Goal: Task Accomplishment & Management: Manage account settings

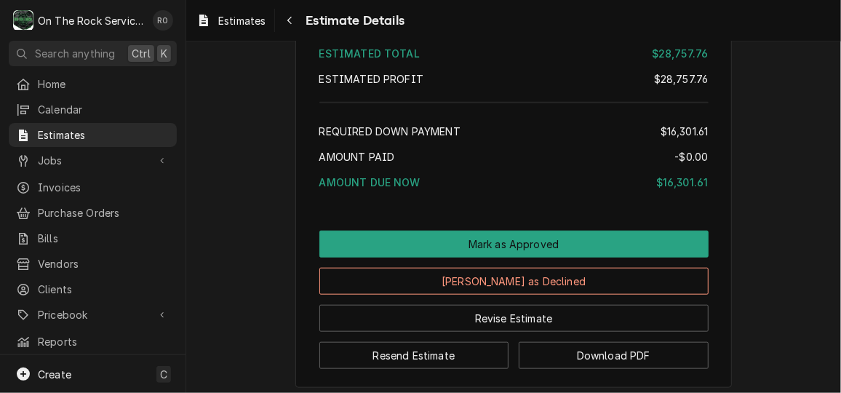
scroll to position [2945, 0]
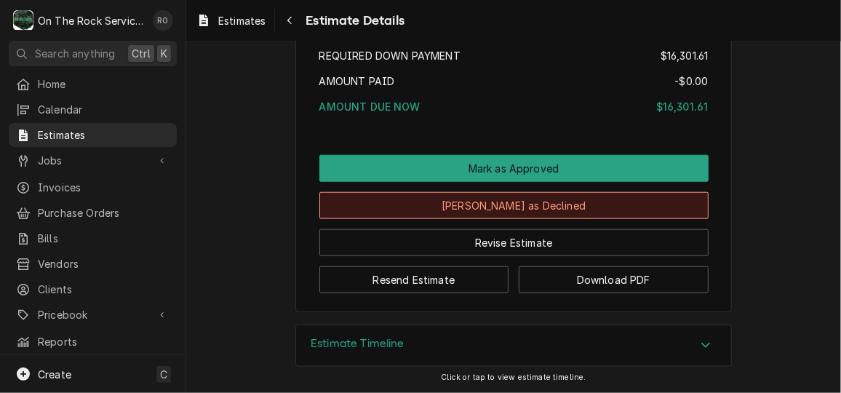
click at [564, 209] on button "[PERSON_NAME] as Declined" at bounding box center [513, 205] width 389 height 27
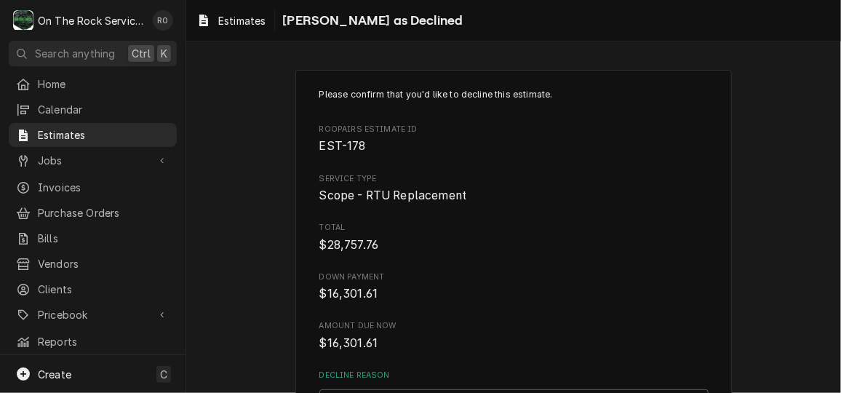
scroll to position [150, 0]
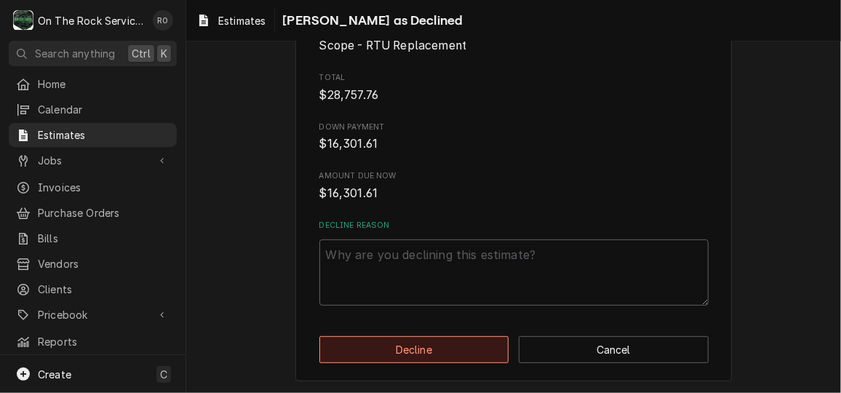
click at [465, 351] on button "Decline" at bounding box center [414, 349] width 190 height 27
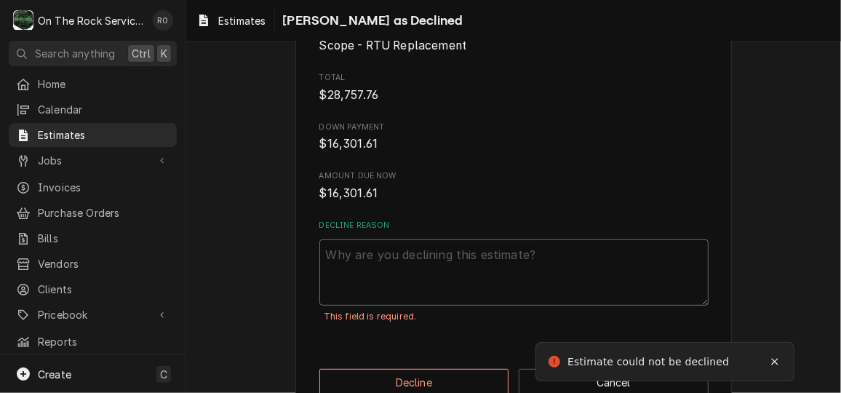
click at [469, 284] on textarea "Decline Reason" at bounding box center [513, 271] width 389 height 65
type textarea "x"
type textarea "n"
type textarea "x"
type textarea "no"
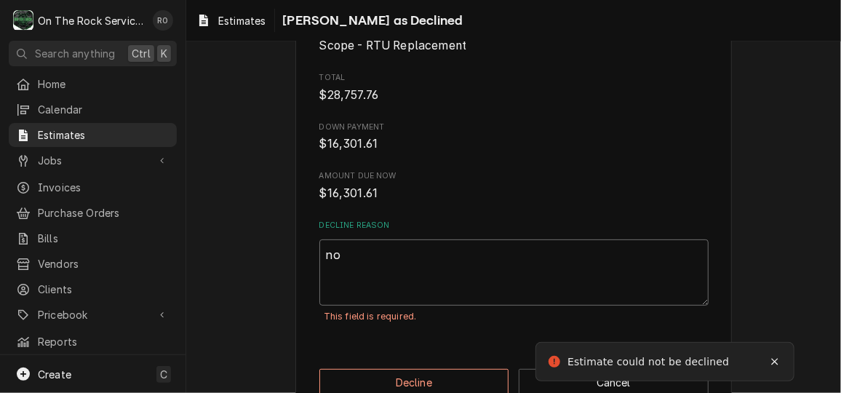
type textarea "x"
type textarea "no"
type textarea "x"
type textarea "no re"
type textarea "x"
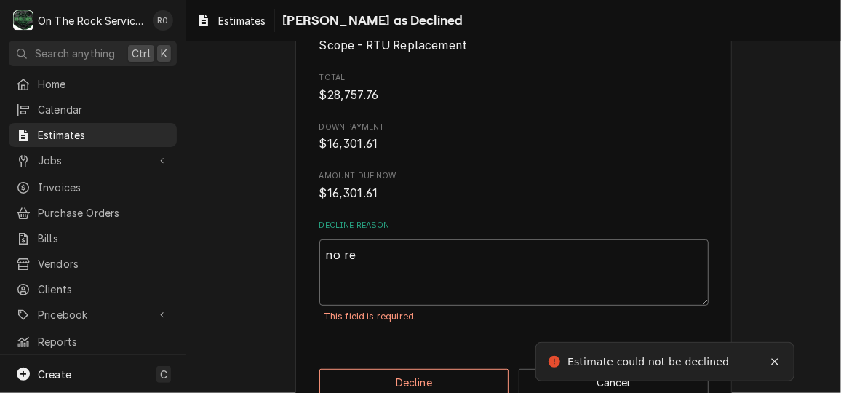
type textarea "no res"
type textarea "x"
type textarea "no resp"
type textarea "x"
type textarea "no respo"
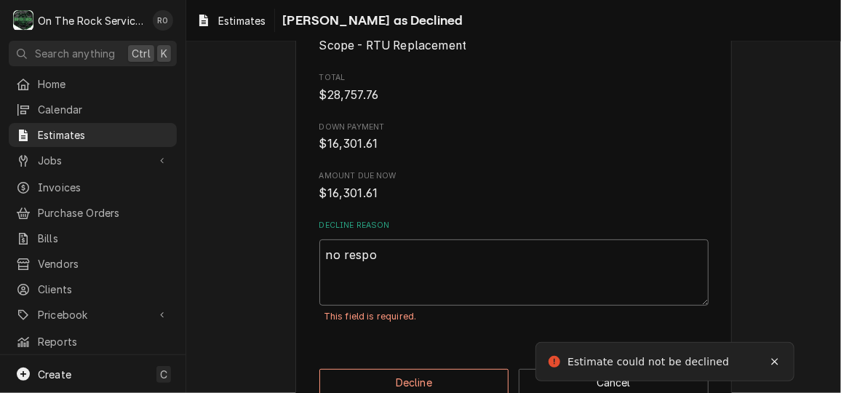
type textarea "x"
type textarea "no respon"
type textarea "x"
type textarea "no response"
type textarea "x"
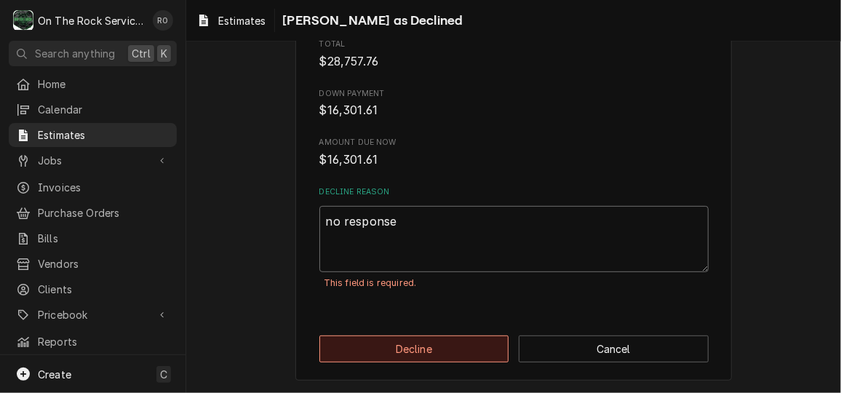
type textarea "no response"
click at [462, 353] on button "Decline" at bounding box center [414, 348] width 190 height 27
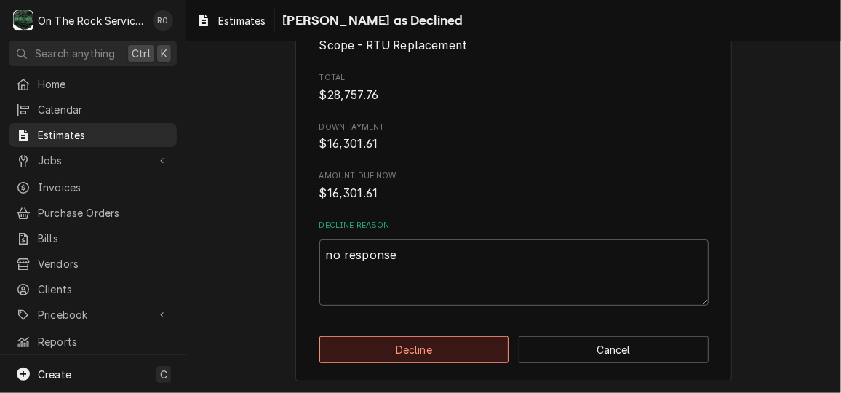
type textarea "x"
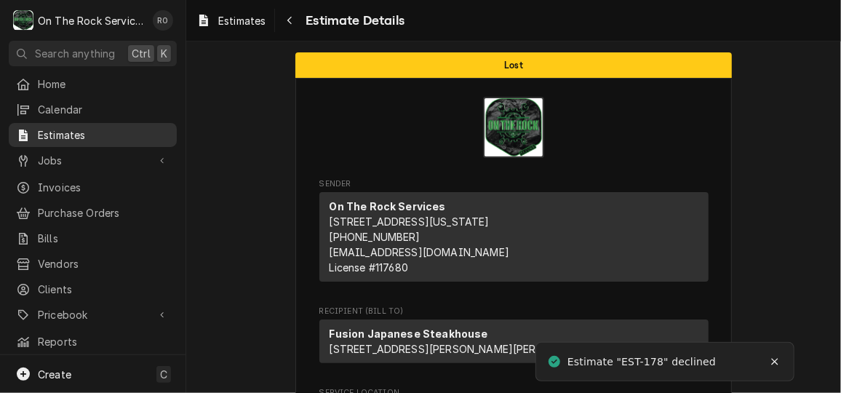
click at [100, 135] on span "Estimates" at bounding box center [104, 134] width 132 height 15
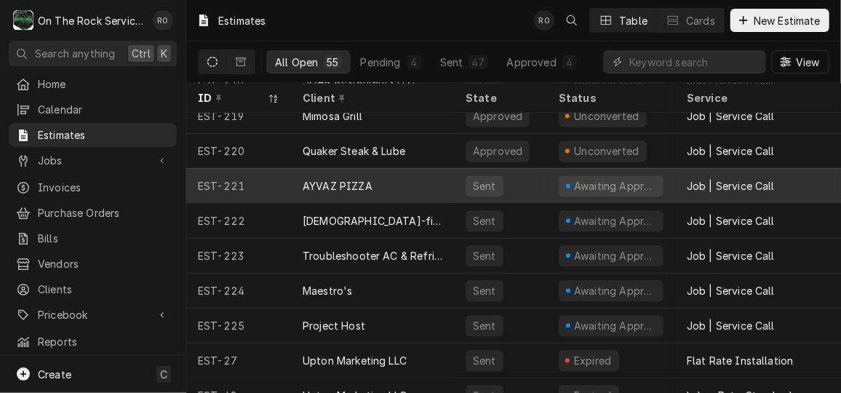
scroll to position [1339, 0]
click at [422, 185] on div "AYVAZ PIZZA" at bounding box center [372, 187] width 163 height 35
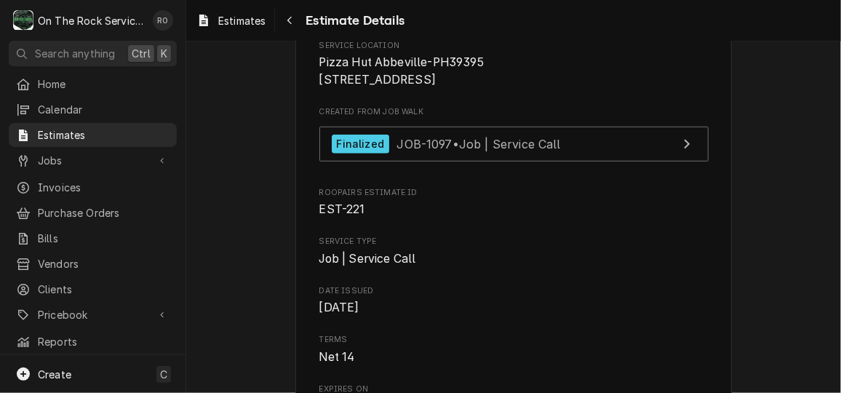
scroll to position [300, 0]
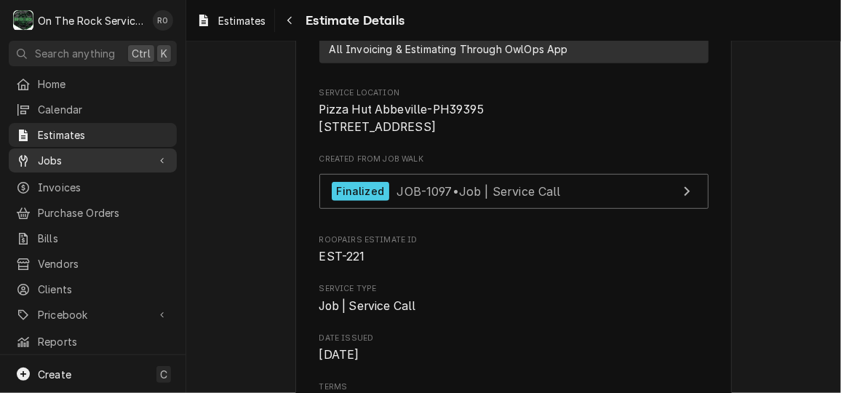
click at [88, 153] on span "Jobs" at bounding box center [93, 160] width 110 height 15
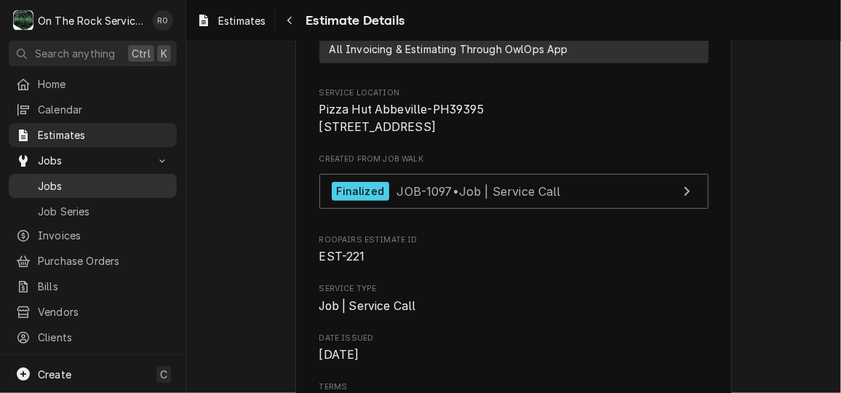
click at [86, 178] on span "Jobs" at bounding box center [104, 185] width 132 height 15
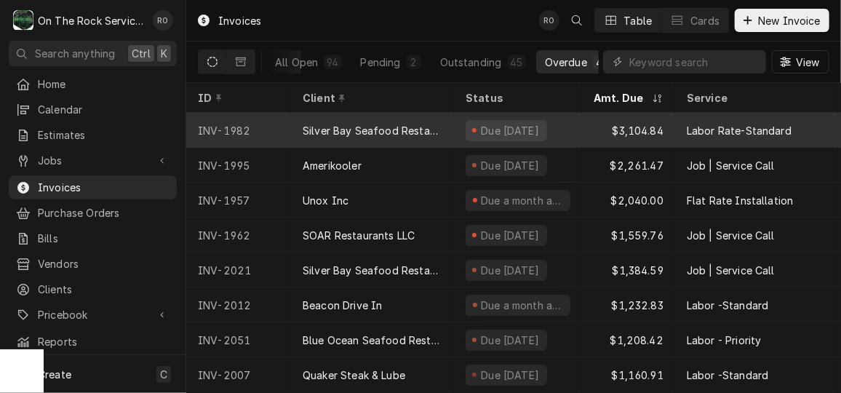
scroll to position [0, 16]
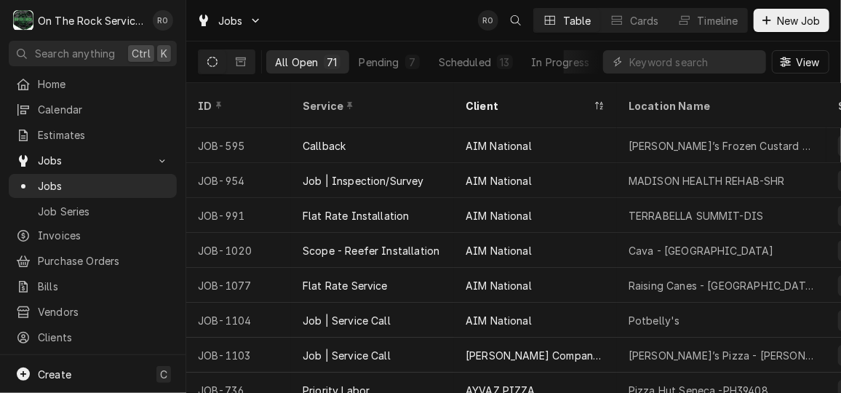
click at [676, 49] on div "View" at bounding box center [716, 61] width 226 height 41
click at [676, 60] on input "Dynamic Content Wrapper" at bounding box center [693, 61] width 129 height 23
type input "[GEOGRAPHIC_DATA]"
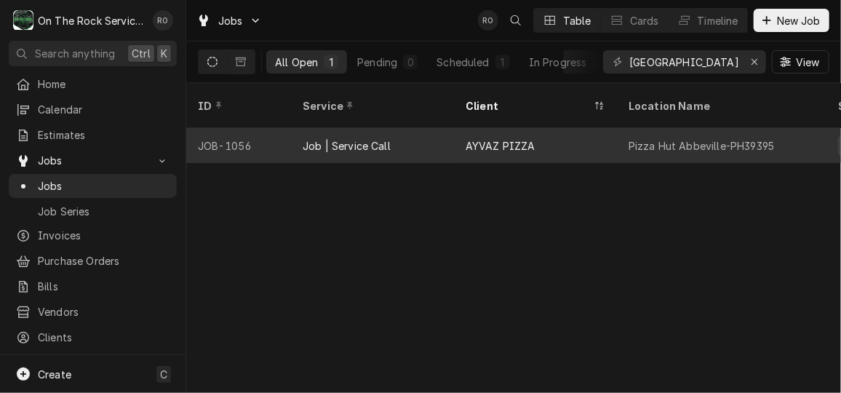
click at [608, 128] on div "AYVAZ PIZZA" at bounding box center [535, 145] width 163 height 35
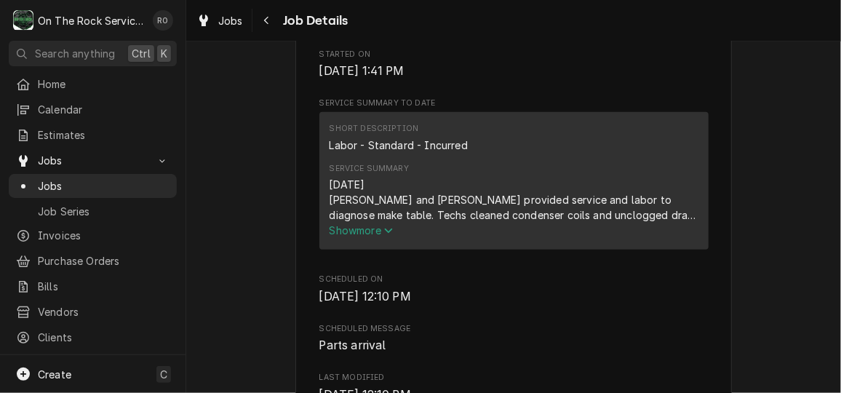
scroll to position [510, 0]
click at [349, 235] on span "Show more" at bounding box center [361, 229] width 64 height 12
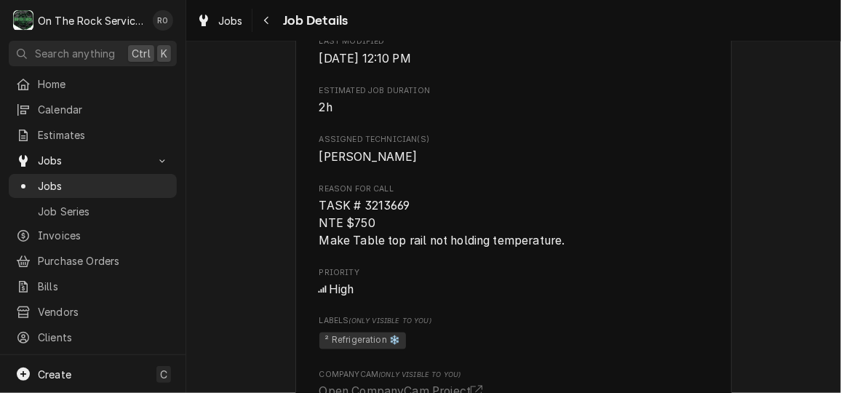
scroll to position [873, 0]
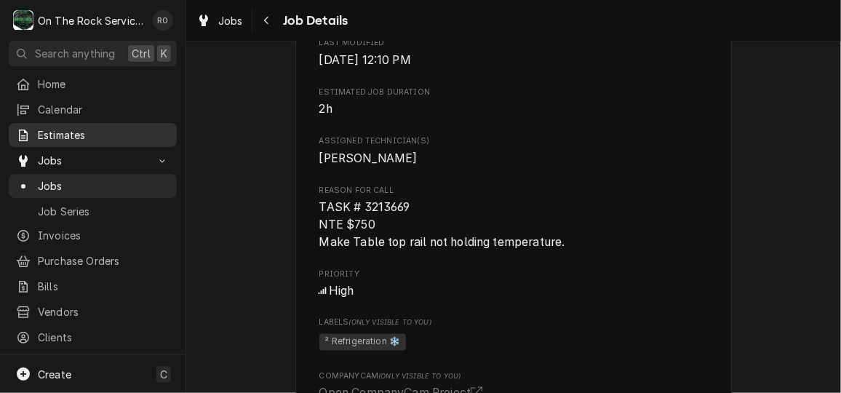
click at [107, 136] on span "Estimates" at bounding box center [104, 134] width 132 height 15
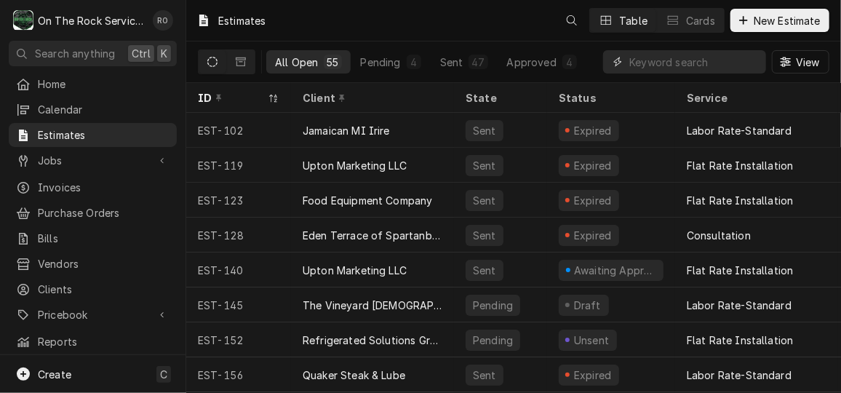
click at [701, 70] on input "Dynamic Content Wrapper" at bounding box center [693, 61] width 129 height 23
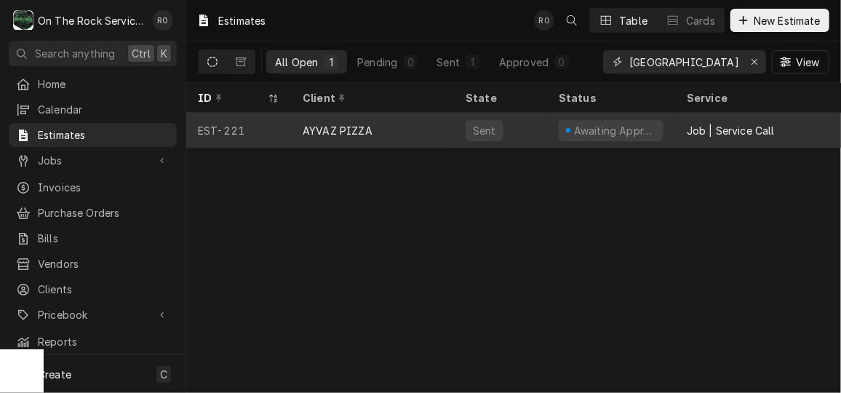
type input "abbeville"
click at [633, 129] on div "Awaiting Approval" at bounding box center [614, 130] width 85 height 15
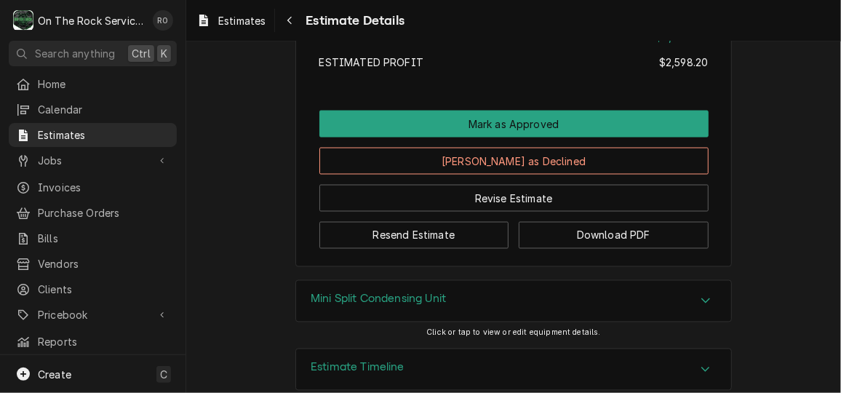
scroll to position [3300, 0]
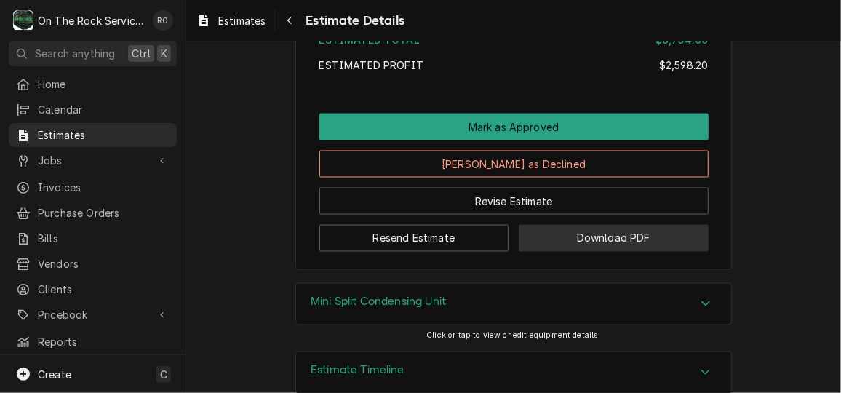
click at [659, 252] on button "Download PDF" at bounding box center [613, 238] width 190 height 27
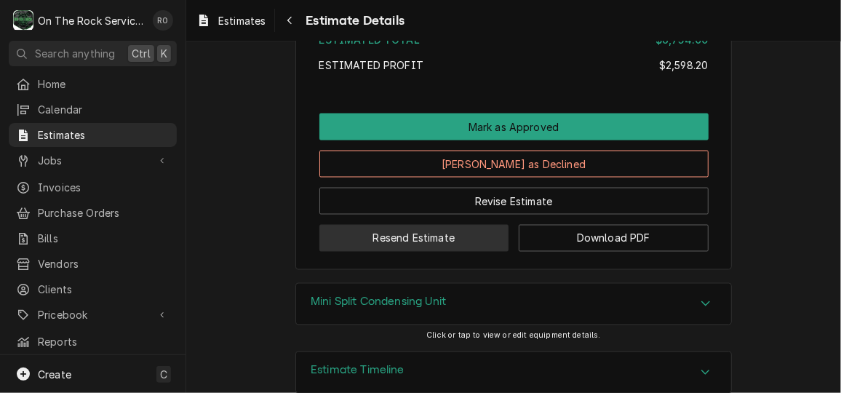
click at [456, 252] on button "Resend Estimate" at bounding box center [414, 238] width 190 height 27
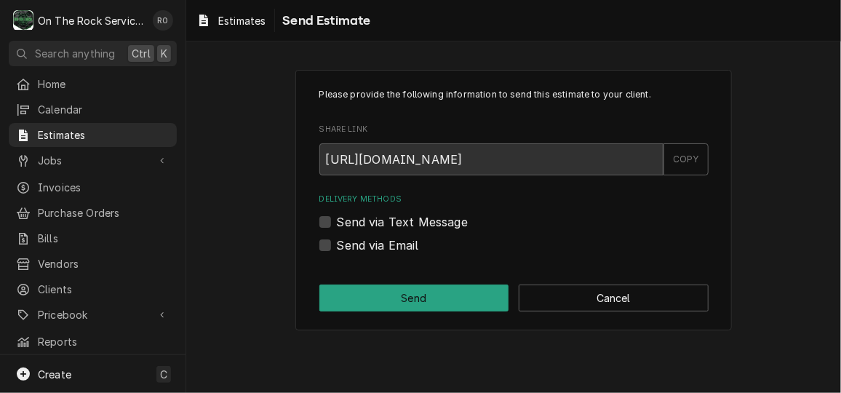
click at [684, 140] on div "Share Link https://app.roopairs.com/estimates/k4OZoWK/UmfdwjXB93-bnId5MYsXrmc7m…" at bounding box center [513, 150] width 389 height 52
click at [686, 156] on div "COPY" at bounding box center [685, 159] width 45 height 32
click at [113, 133] on span "Estimates" at bounding box center [104, 134] width 132 height 15
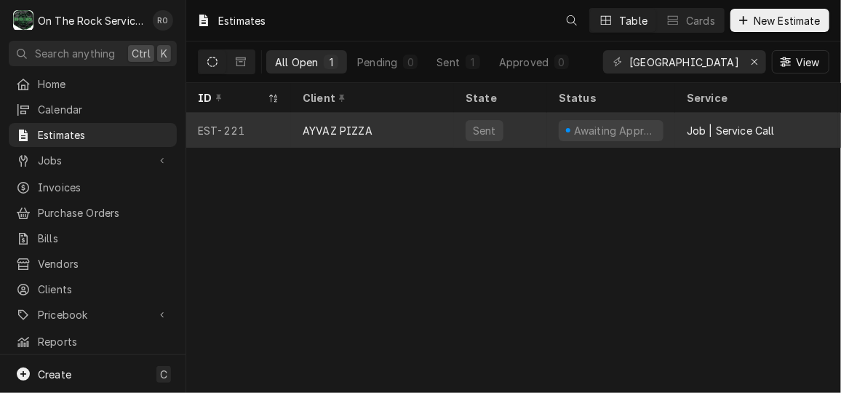
click at [440, 125] on div "AYVAZ PIZZA" at bounding box center [372, 130] width 163 height 35
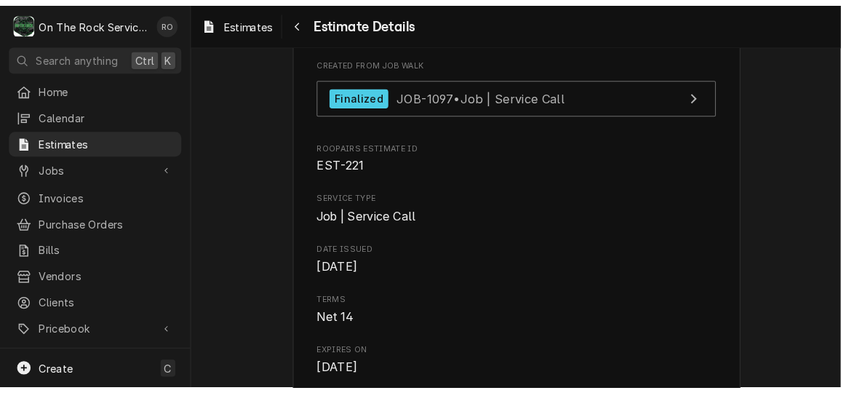
scroll to position [401, 0]
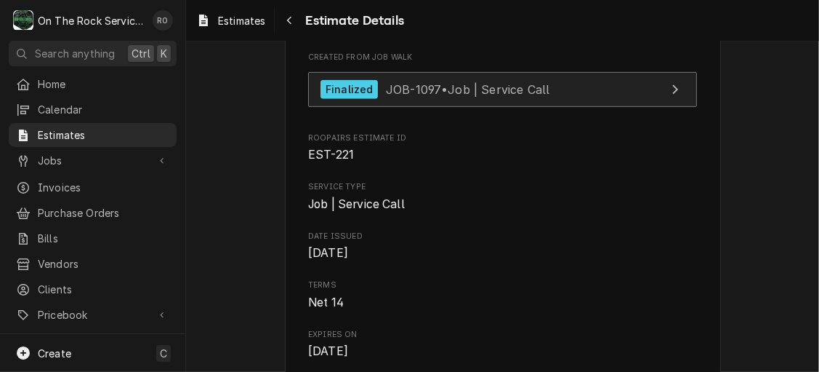
click at [523, 96] on span "JOB-1097 • Job | Service Call" at bounding box center [468, 88] width 164 height 15
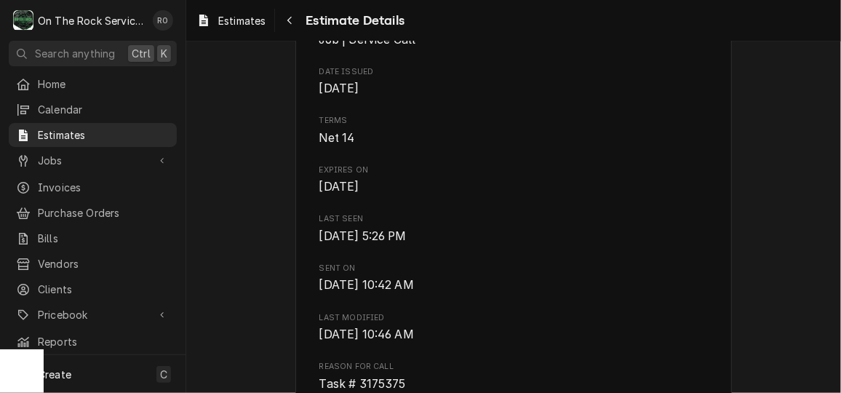
scroll to position [561, 0]
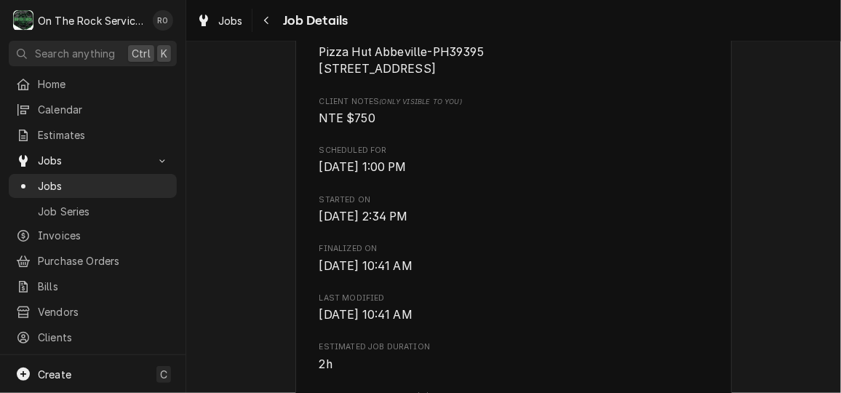
scroll to position [327, 0]
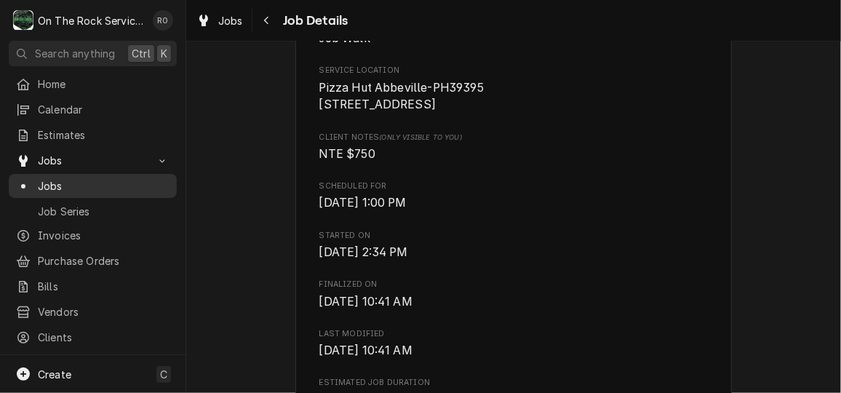
click at [72, 178] on span "Jobs" at bounding box center [104, 185] width 132 height 15
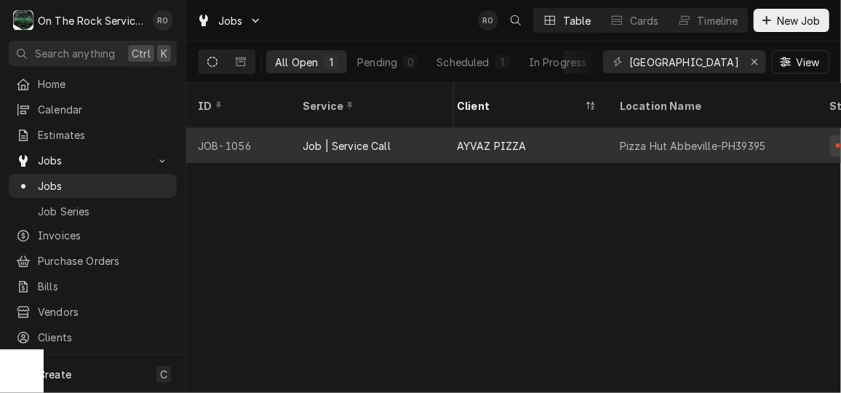
scroll to position [0, 57]
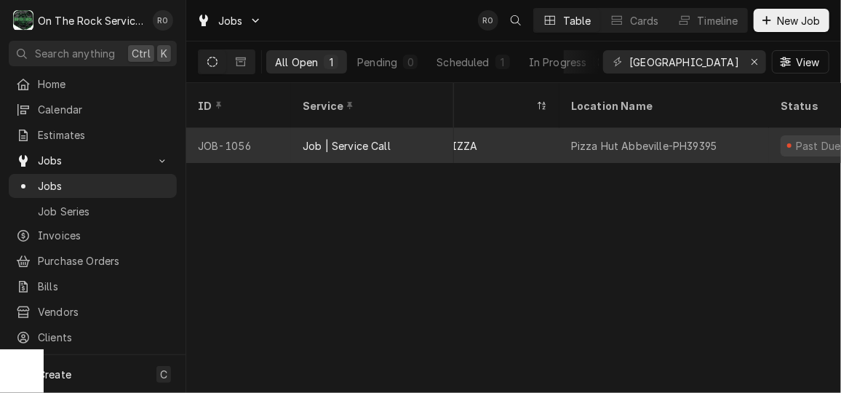
click at [717, 129] on div "Pizza Hut Abbeville-PH39395" at bounding box center [663, 145] width 209 height 35
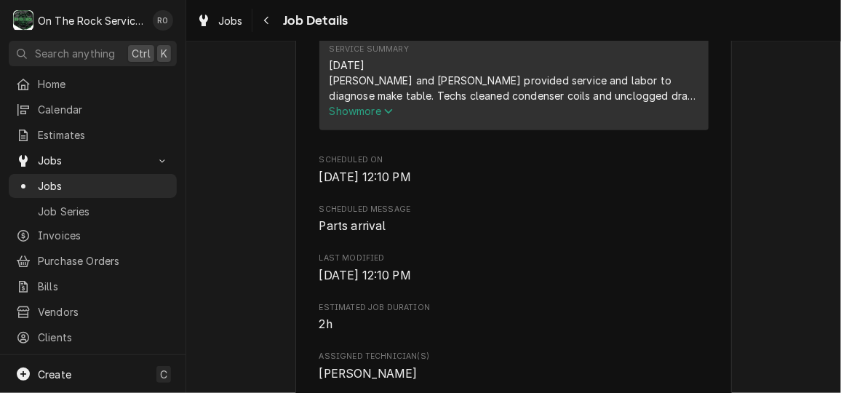
scroll to position [615, 0]
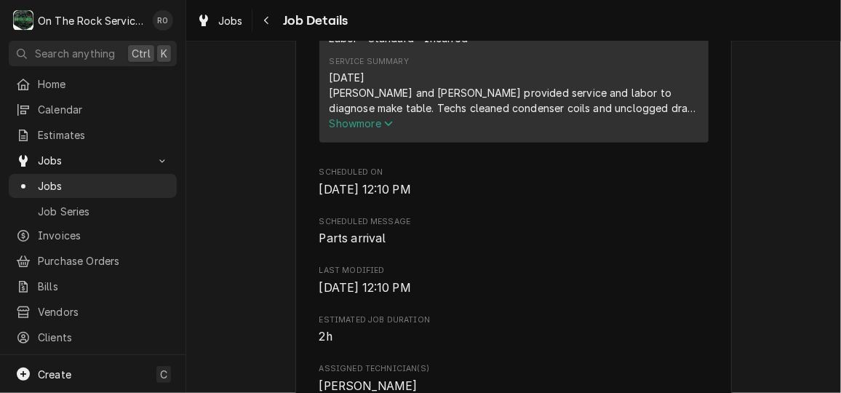
click at [357, 129] on span "Show more" at bounding box center [361, 123] width 64 height 12
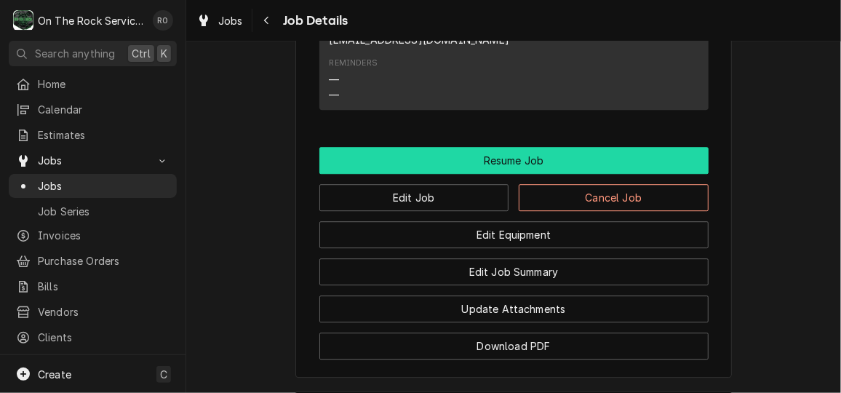
scroll to position [1681, 0]
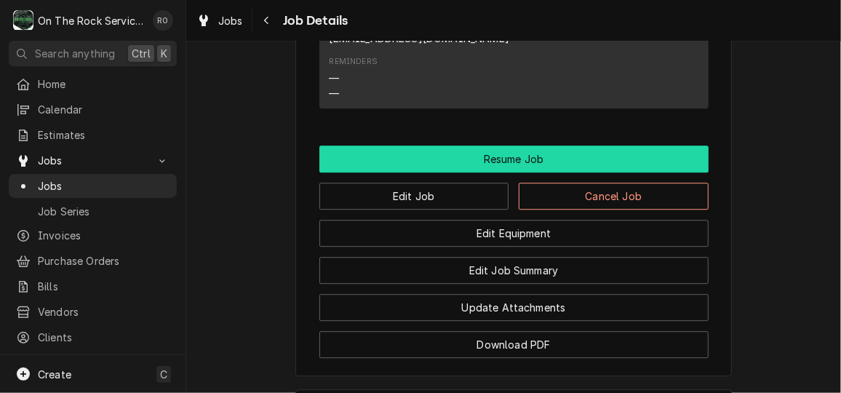
click at [521, 171] on button "Resume Job" at bounding box center [513, 158] width 389 height 27
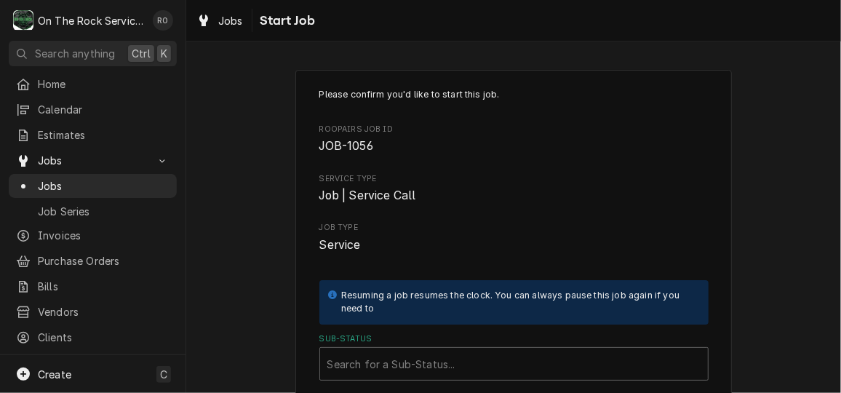
scroll to position [217, 0]
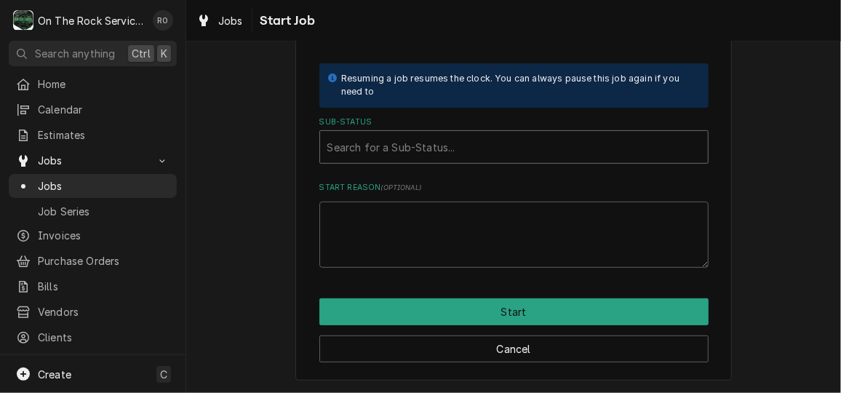
click at [521, 144] on div "Sub-Status" at bounding box center [513, 147] width 373 height 26
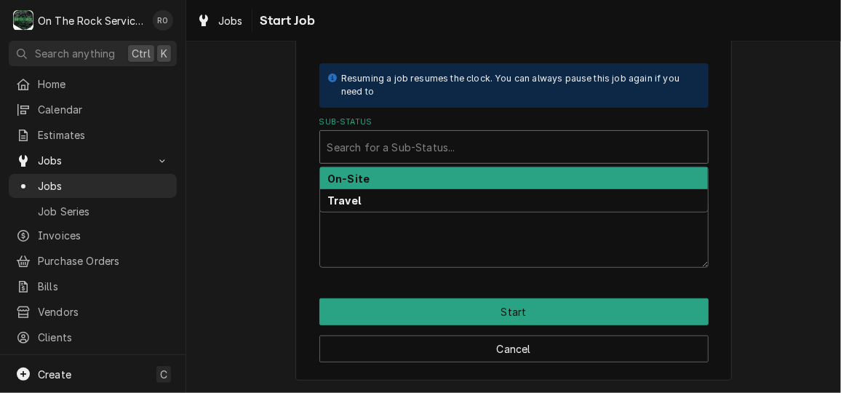
click at [518, 175] on div "On-Site" at bounding box center [514, 178] width 388 height 23
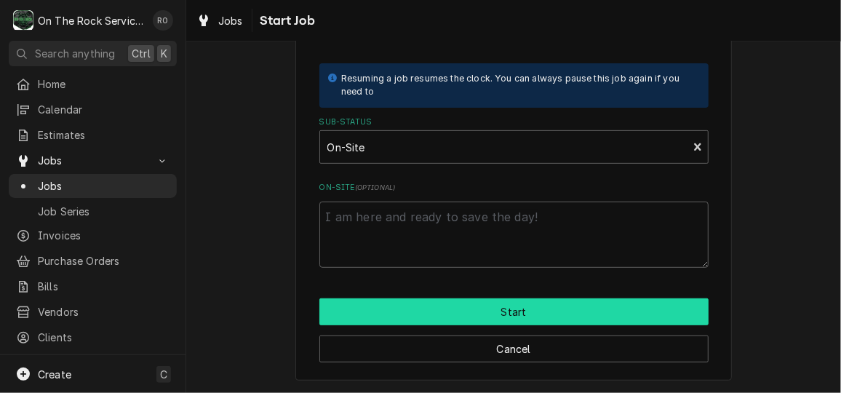
click at [532, 304] on button "Start" at bounding box center [513, 311] width 389 height 27
type textarea "x"
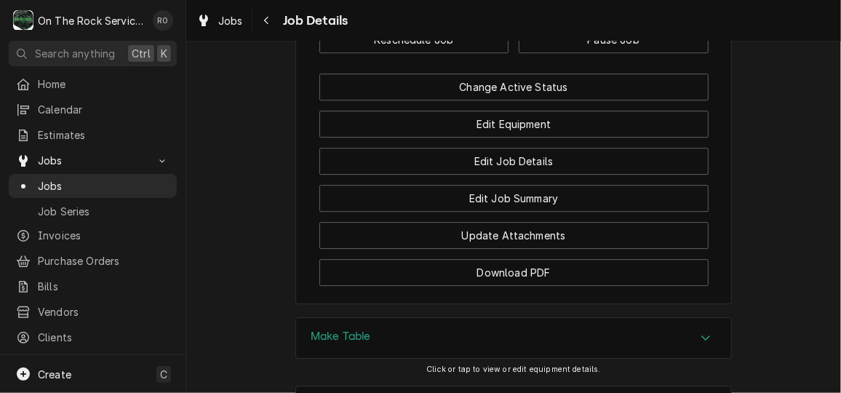
scroll to position [1830, 0]
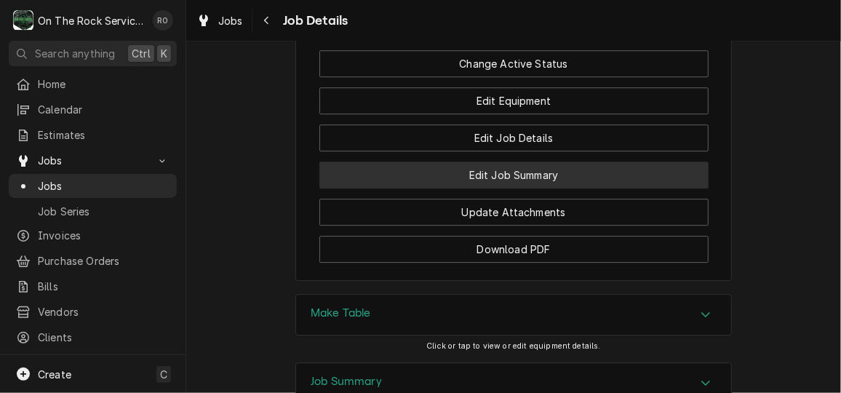
click at [574, 188] on button "Edit Job Summary" at bounding box center [513, 174] width 389 height 27
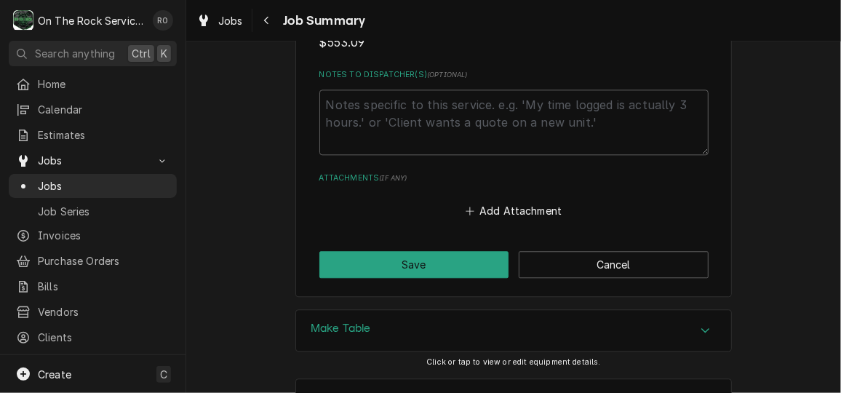
scroll to position [1483, 0]
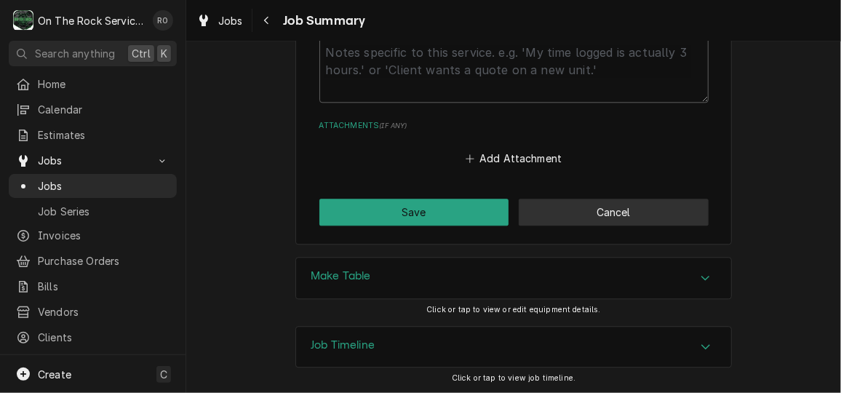
click at [666, 216] on button "Cancel" at bounding box center [613, 212] width 190 height 27
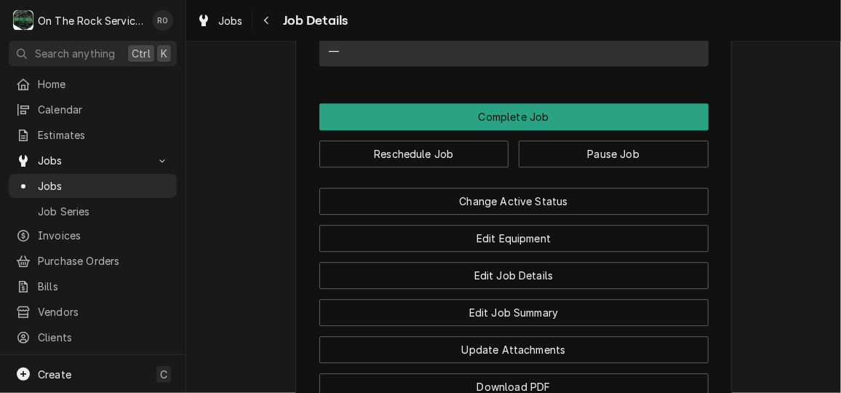
scroll to position [1691, 0]
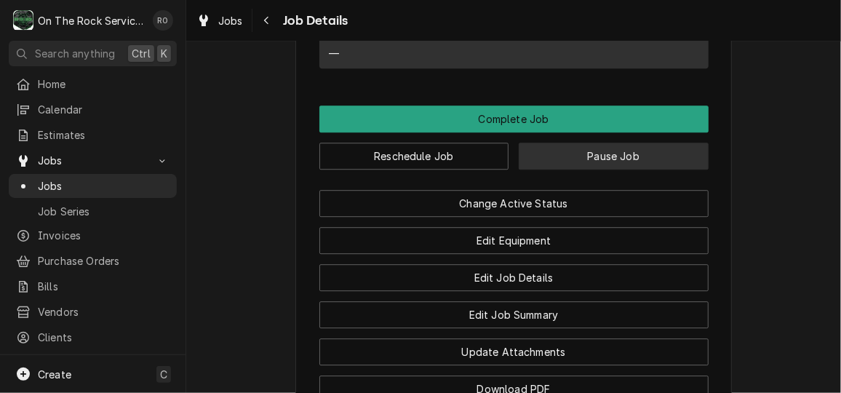
click at [632, 169] on button "Pause Job" at bounding box center [613, 156] width 190 height 27
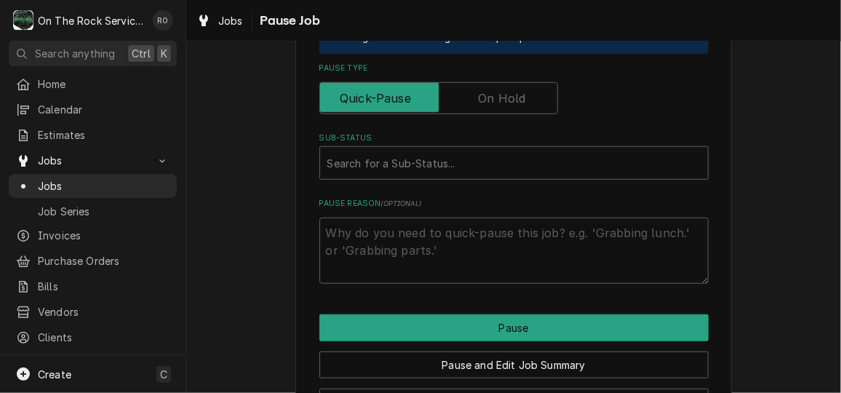
scroll to position [392, 0]
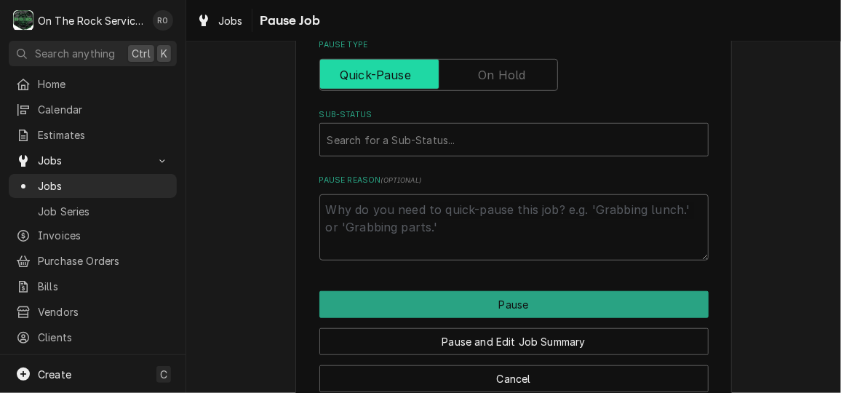
click at [518, 83] on input "Pause Type" at bounding box center [438, 75] width 225 height 32
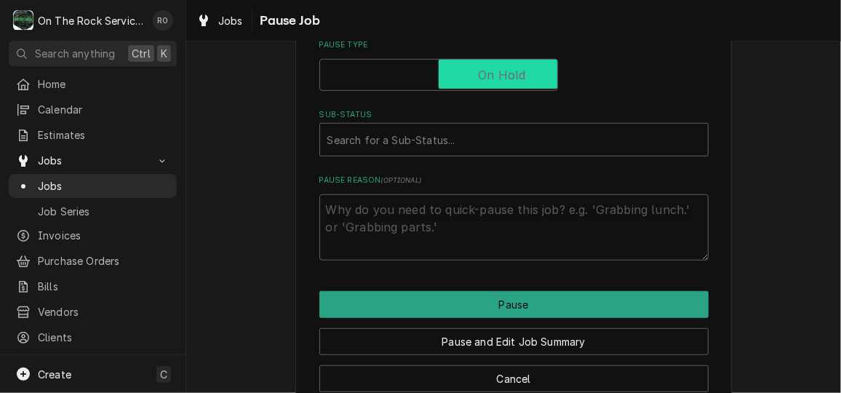
checkbox input "true"
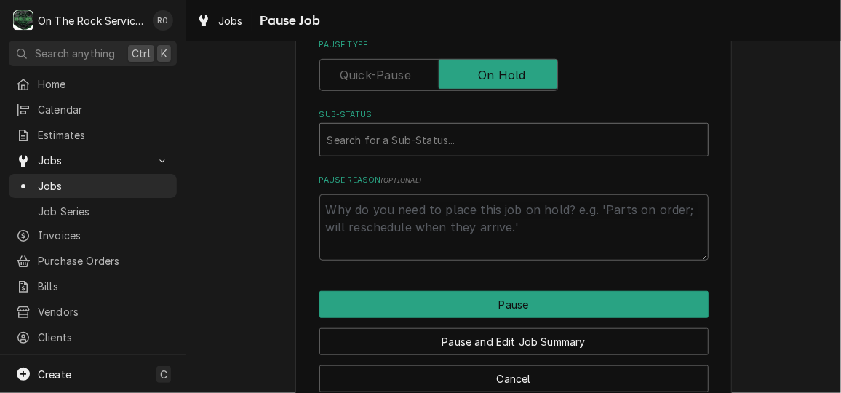
click at [529, 129] on div "Sub-Status" at bounding box center [513, 140] width 373 height 26
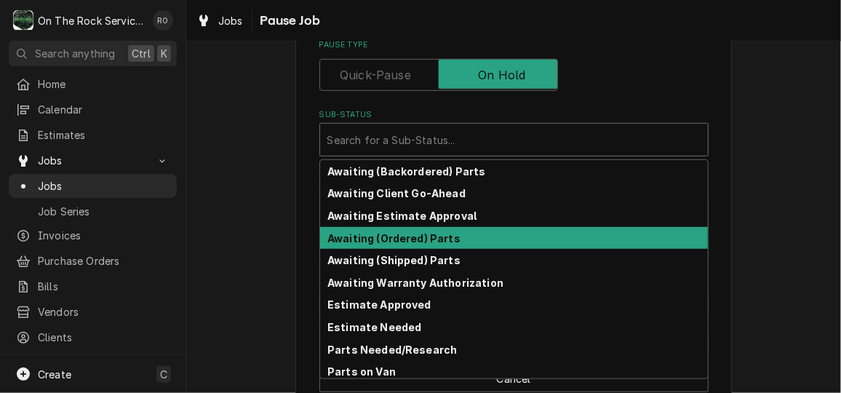
click at [512, 229] on div "Awaiting (Ordered) Parts" at bounding box center [514, 238] width 388 height 23
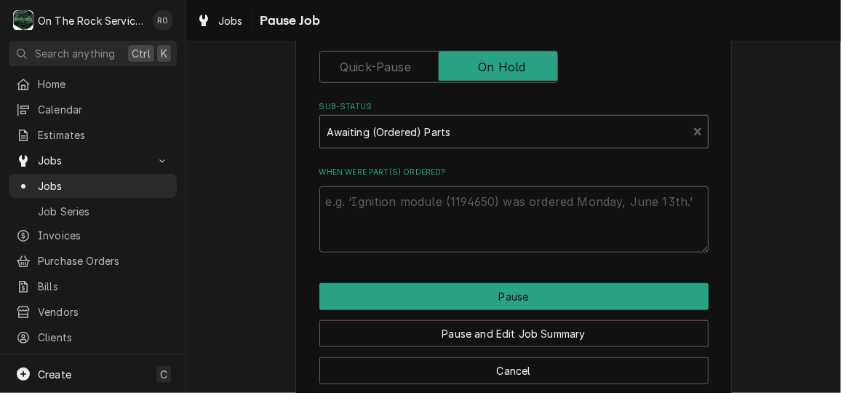
scroll to position [422, 0]
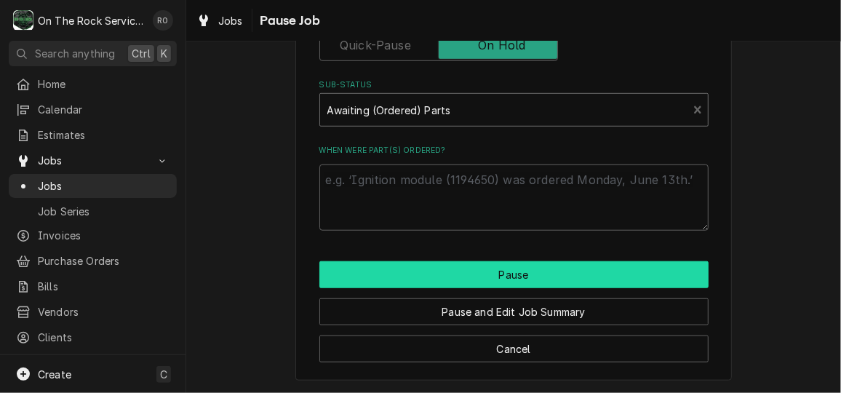
click at [580, 276] on button "Pause" at bounding box center [513, 274] width 389 height 27
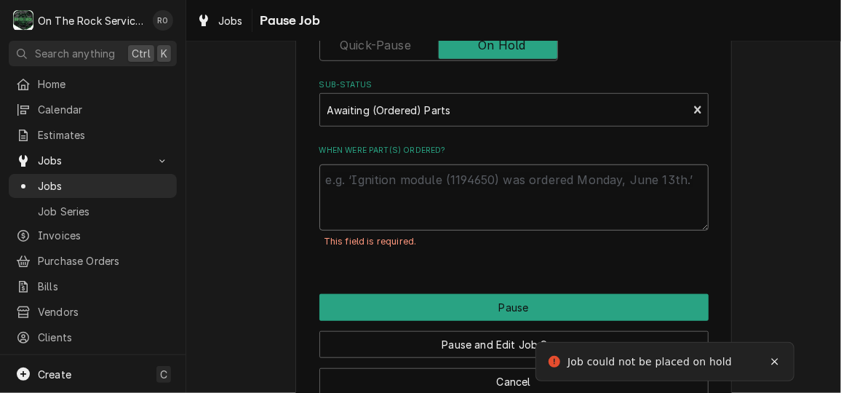
click at [596, 180] on textarea "When were part(s) ordered?" at bounding box center [513, 196] width 389 height 65
type textarea "x"
type textarea "a"
type textarea "x"
type textarea "a;"
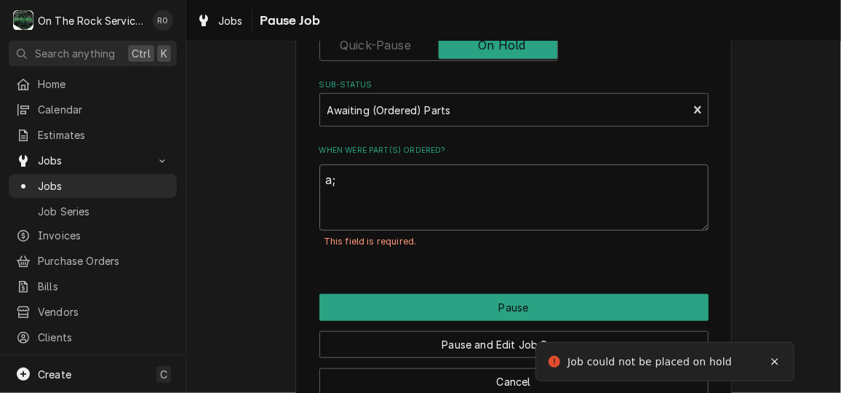
type textarea "x"
type textarea "a;r"
type textarea "x"
type textarea "a;re"
type textarea "x"
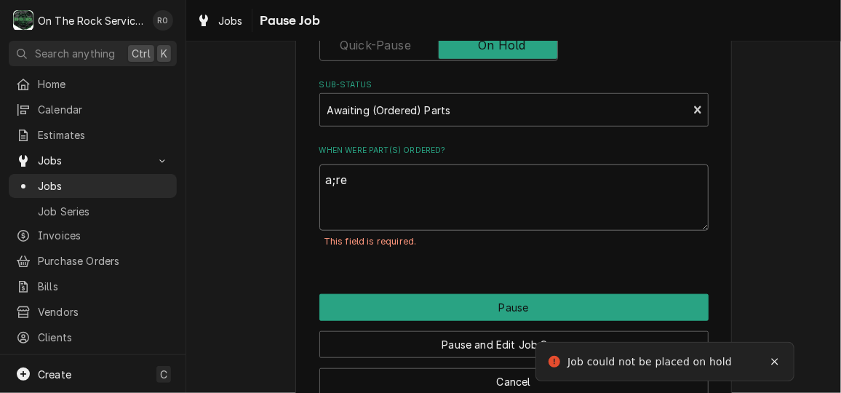
type textarea "a;rea"
type textarea "x"
type textarea "a;read"
type textarea "x"
type textarea "a;ready"
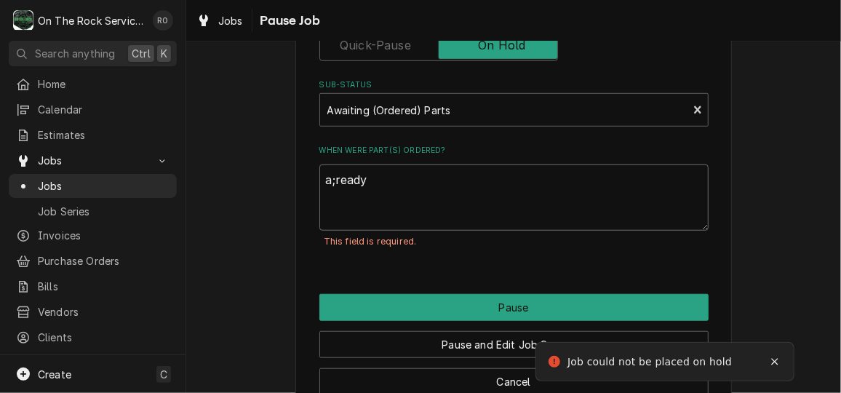
type textarea "x"
type textarea "a;ready"
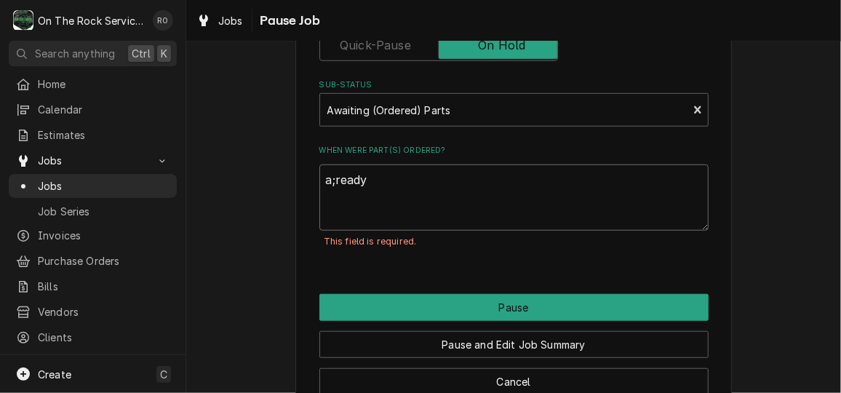
type textarea "x"
type textarea "a;ready \"
type textarea "x"
type textarea "a;ready"
type textarea "x"
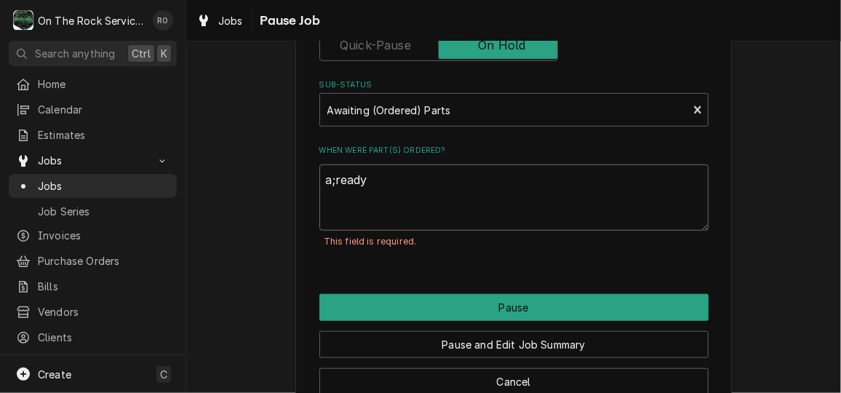
type textarea "a;ready"
type textarea "x"
type textarea "a;read"
type textarea "x"
type textarea "a;rea"
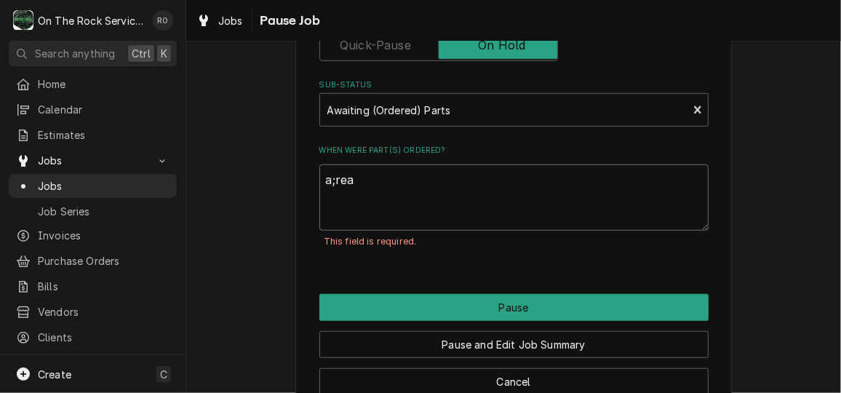
type textarea "x"
type textarea "a;re"
type textarea "x"
type textarea "a;r"
type textarea "x"
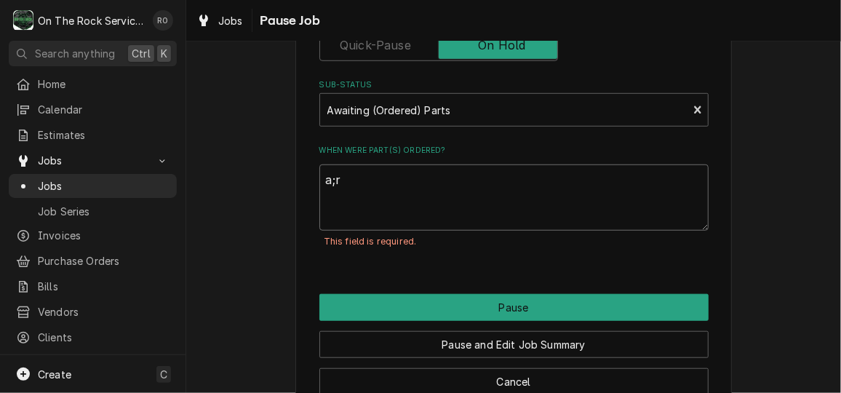
type textarea "a;"
type textarea "x"
type textarea "a"
type textarea "x"
type textarea "al"
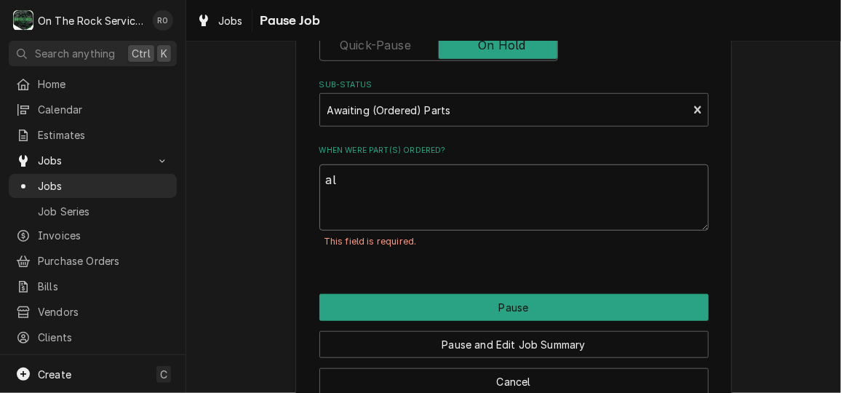
type textarea "x"
type textarea "alr"
type textarea "x"
type textarea "alre"
type textarea "x"
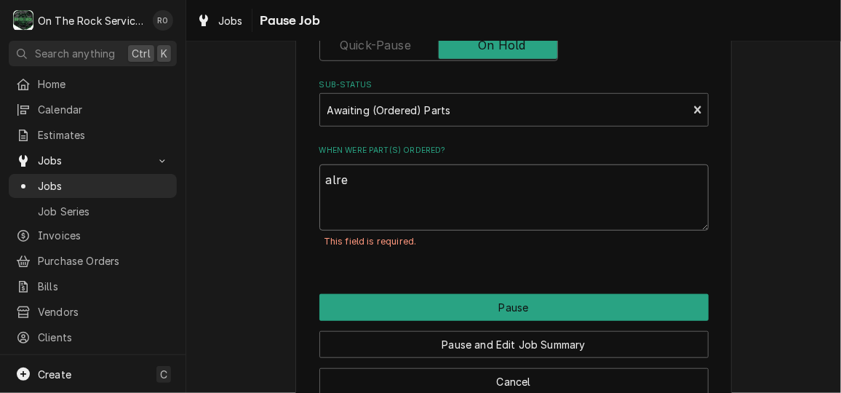
type textarea "alrea"
type textarea "x"
type textarea "alread"
type textarea "x"
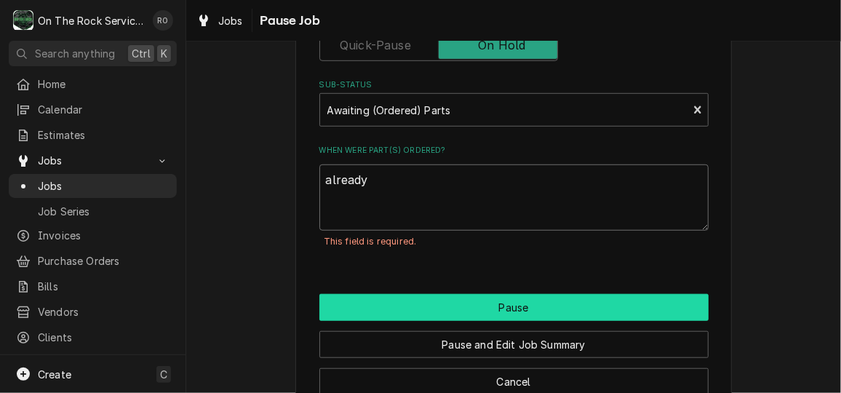
type textarea "already"
click at [566, 308] on button "Pause" at bounding box center [513, 307] width 389 height 27
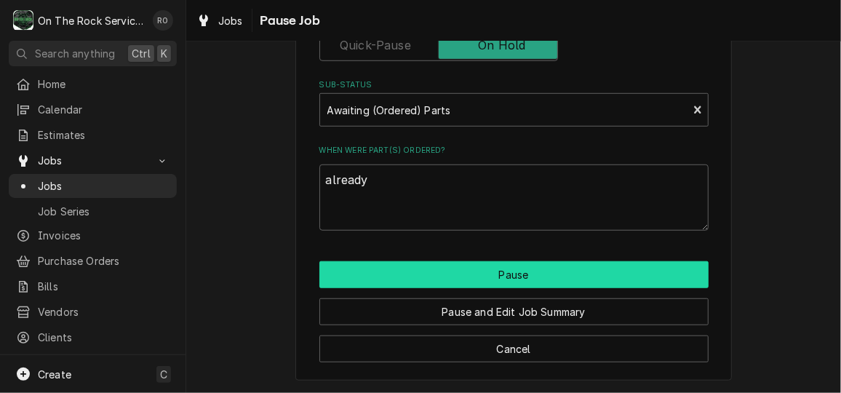
type textarea "x"
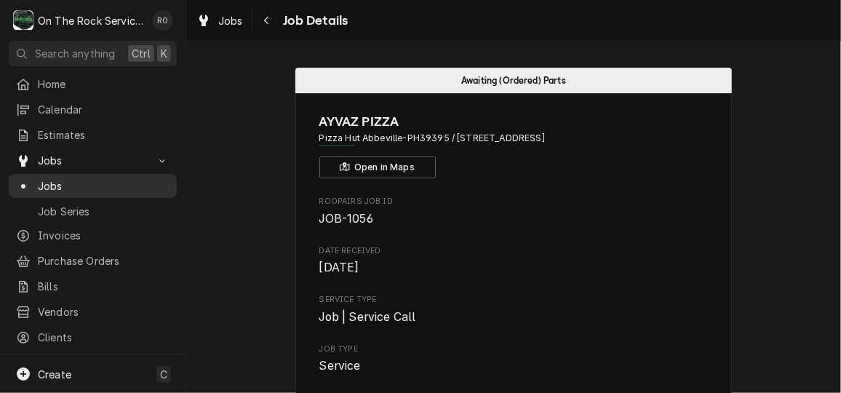
click at [72, 174] on link "Jobs" at bounding box center [93, 186] width 168 height 24
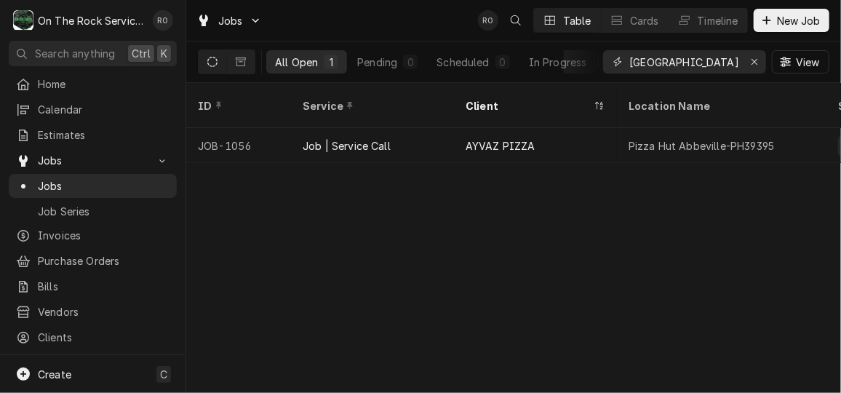
click at [705, 52] on input "abbeville" at bounding box center [683, 61] width 109 height 23
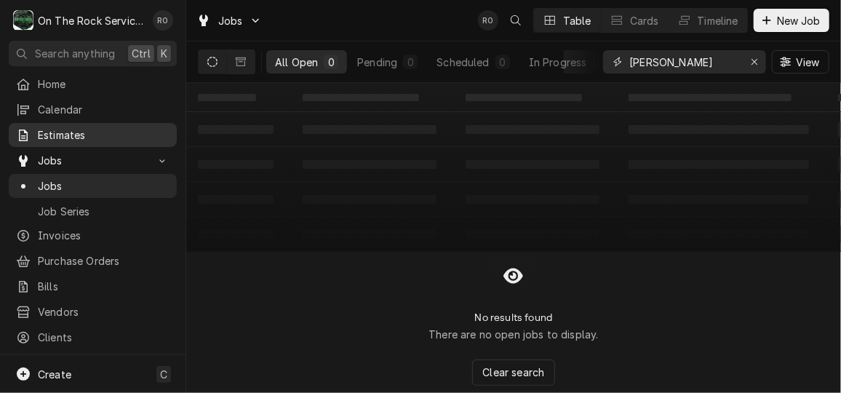
type input "[PERSON_NAME]"
click at [104, 140] on link "Estimates" at bounding box center [93, 135] width 168 height 24
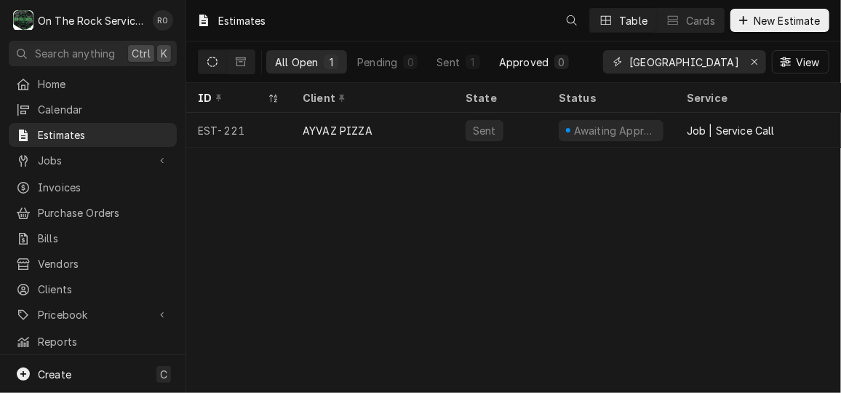
drag, startPoint x: 746, startPoint y: 59, endPoint x: 568, endPoint y: 50, distance: 178.4
click at [568, 50] on div "All Open 1 Pending 0 Sent 1 Approved 0 [GEOGRAPHIC_DATA] View" at bounding box center [513, 61] width 631 height 41
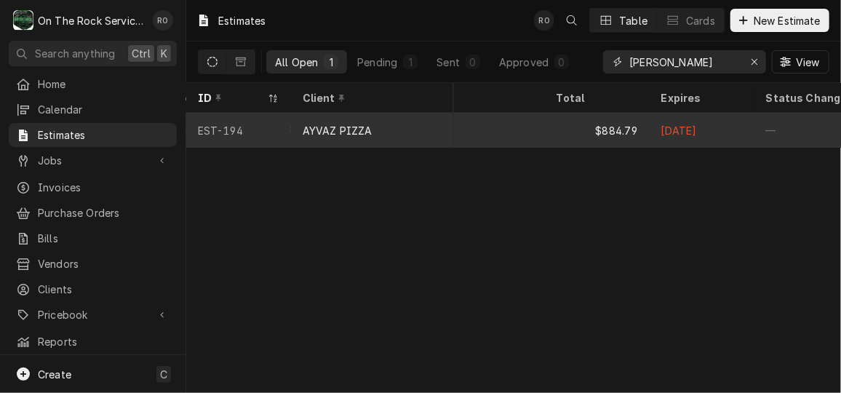
scroll to position [0, 896]
type input "[PERSON_NAME]"
click at [603, 127] on div "$884.79" at bounding box center [587, 130] width 105 height 35
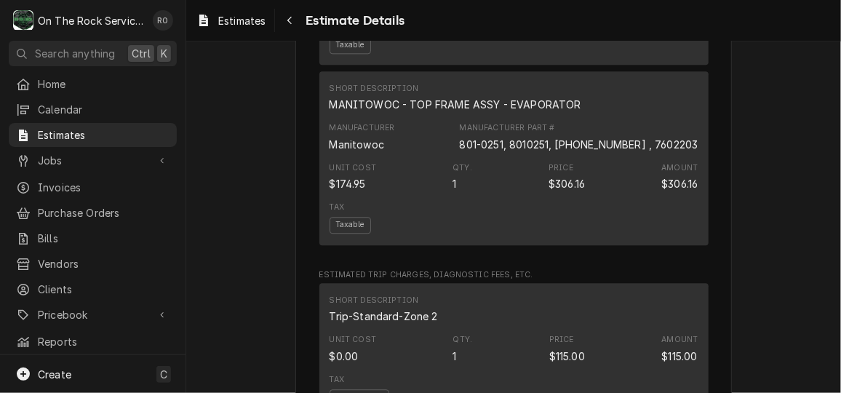
scroll to position [1422, 0]
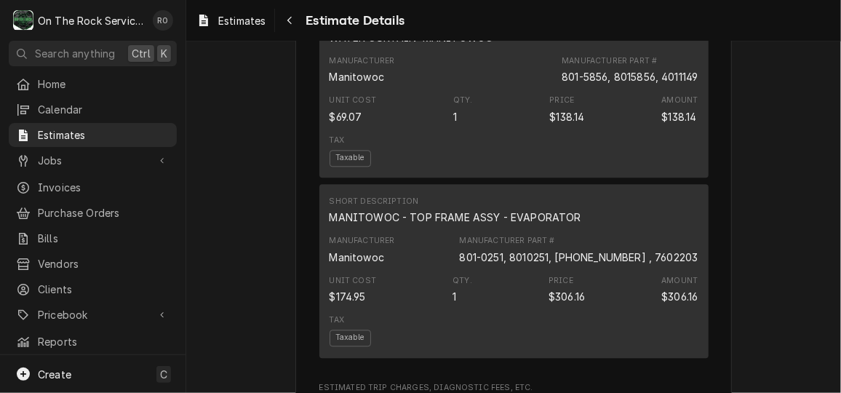
click at [650, 265] on div "801-0251, 8010251, 76-0220-3 , 7602203" at bounding box center [579, 256] width 239 height 15
drag, startPoint x: 484, startPoint y: 284, endPoint x: 533, endPoint y: 283, distance: 48.7
click at [533, 269] on div "Manufacturer Manitowoc Manufacturer Part # 801-0251, 8010251, 76-0220-3 , 76022…" at bounding box center [513, 249] width 369 height 39
copy div "801-0251"
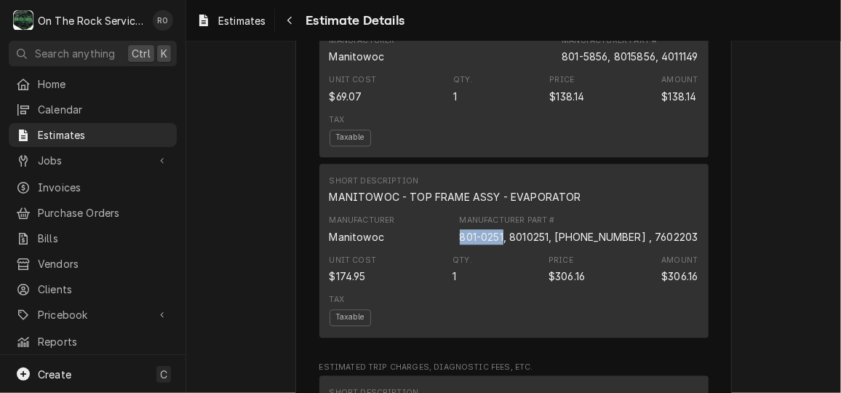
scroll to position [1430, 0]
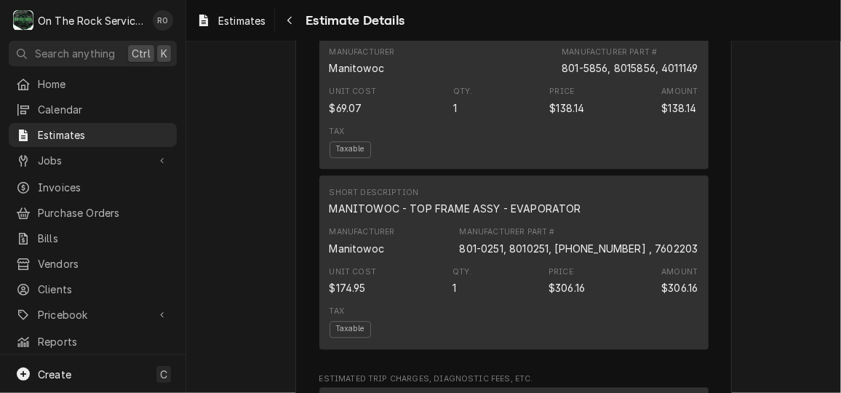
click at [762, 180] on div "Unsent Sender On The Rock Services 655 Fairview Rd #341 Suite H Simpsonville, S…" at bounding box center [513, 246] width 654 height 3270
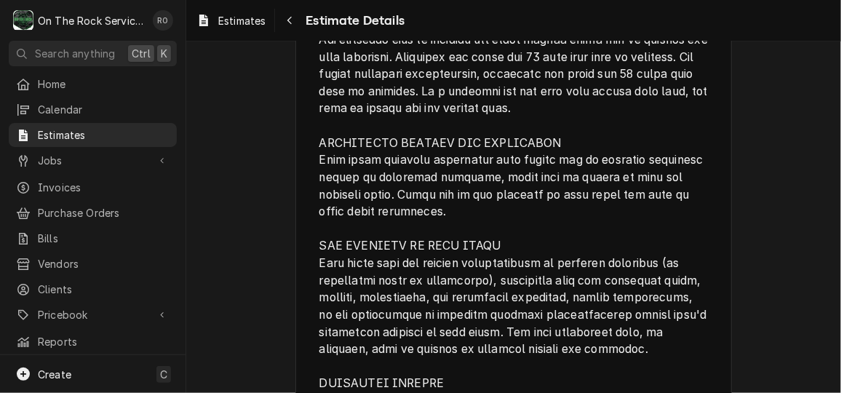
scroll to position [2352, 0]
click at [560, 109] on span "Fine Print" at bounding box center [515, 315] width 392 height 598
click at [606, 284] on span "Fine Print" at bounding box center [515, 315] width 392 height 598
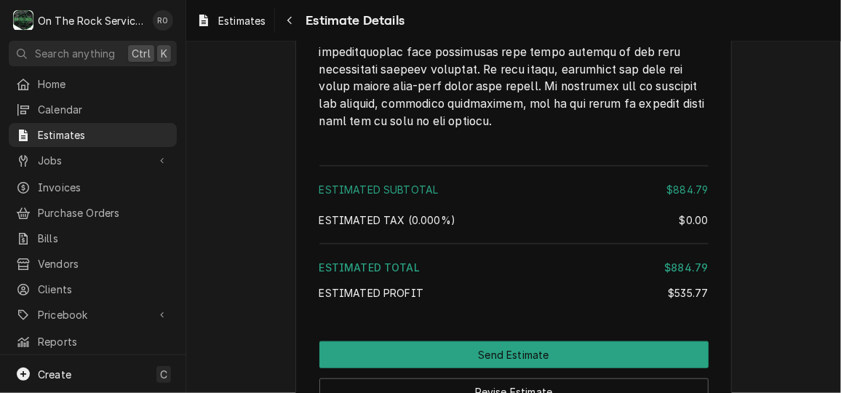
scroll to position [3010, 0]
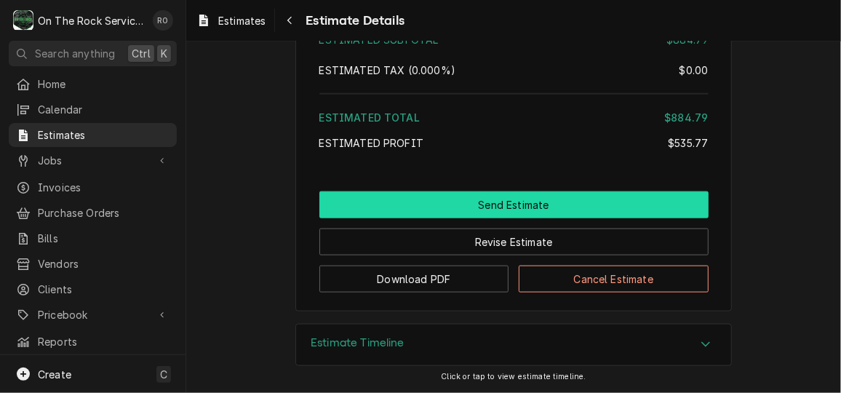
click at [506, 206] on button "Send Estimate" at bounding box center [513, 204] width 389 height 27
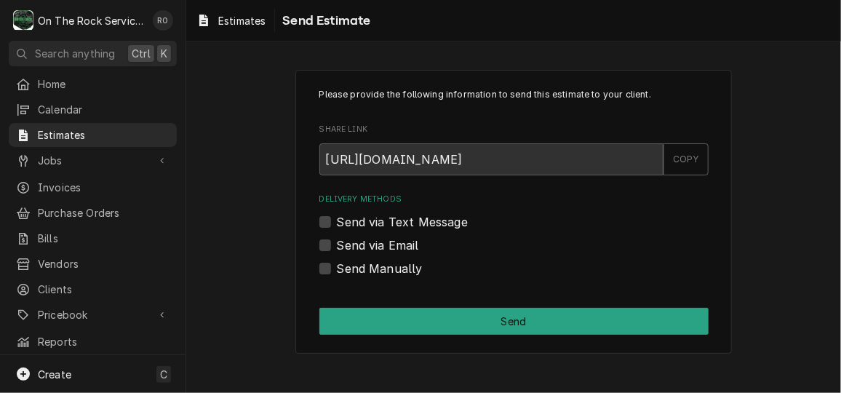
click at [334, 262] on div "Send Manually" at bounding box center [513, 268] width 389 height 17
click at [337, 262] on label "Send Manually" at bounding box center [380, 268] width 86 height 17
click at [337, 262] on input "Send Manually" at bounding box center [531, 276] width 389 height 32
checkbox input "true"
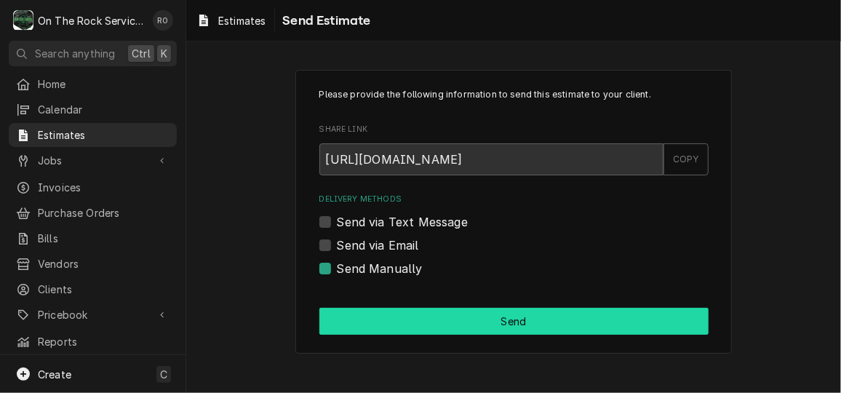
click at [397, 323] on button "Send" at bounding box center [513, 321] width 389 height 27
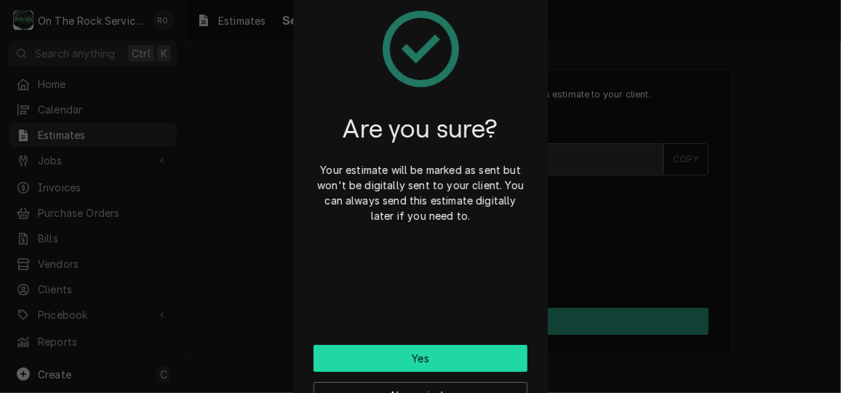
click at [492, 352] on button "Yes" at bounding box center [420, 358] width 214 height 27
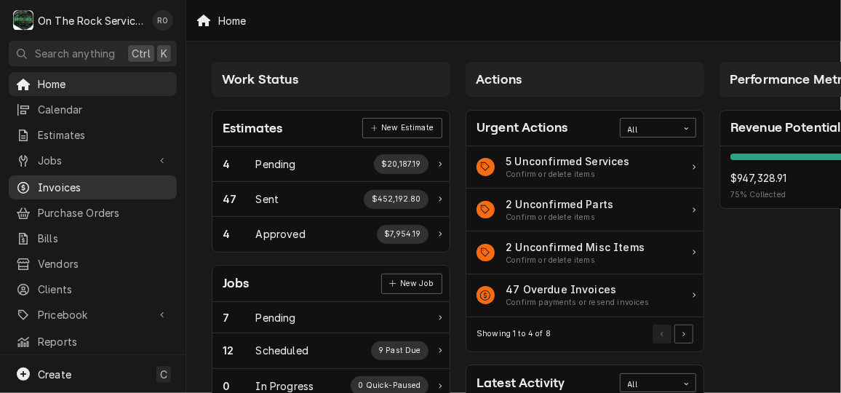
click at [100, 190] on div "Invoices" at bounding box center [93, 187] width 162 height 18
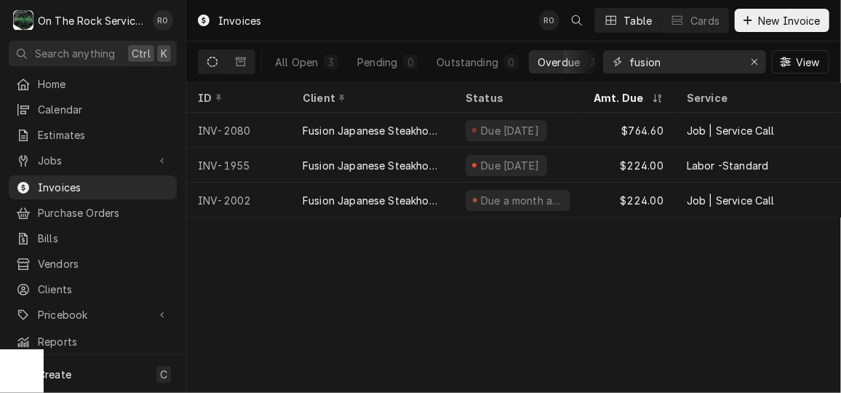
drag, startPoint x: 682, startPoint y: 59, endPoint x: 548, endPoint y: 49, distance: 134.9
click at [548, 49] on div "All Open 3 Pending 0 Outstanding 0 Overdue 3 fusion View" at bounding box center [513, 61] width 631 height 41
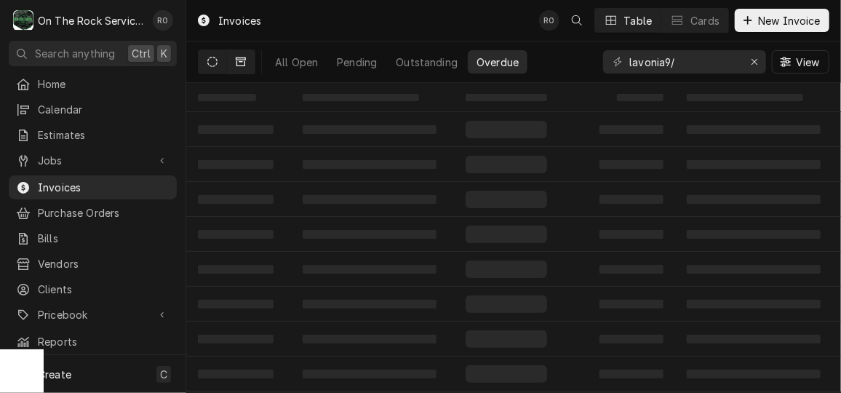
click at [246, 63] on button "Dynamic Content Wrapper" at bounding box center [241, 61] width 28 height 23
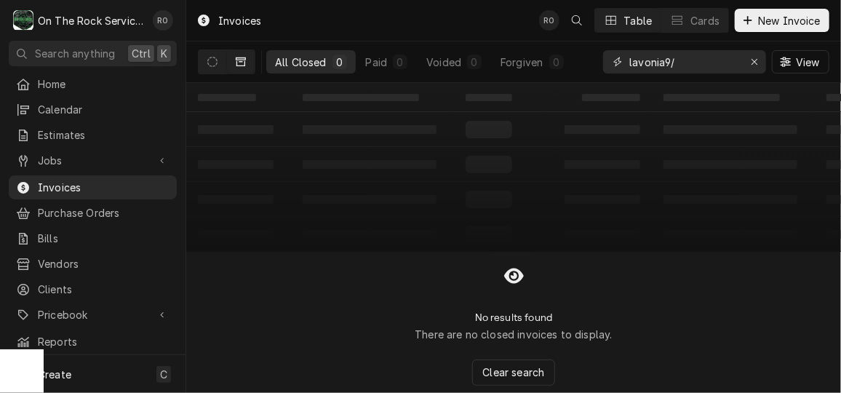
click at [670, 59] on input "lavonia9/" at bounding box center [683, 61] width 109 height 23
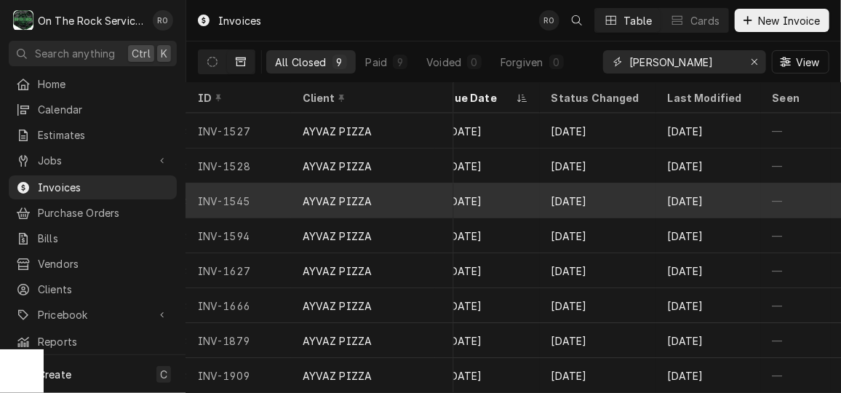
scroll to position [41, 973]
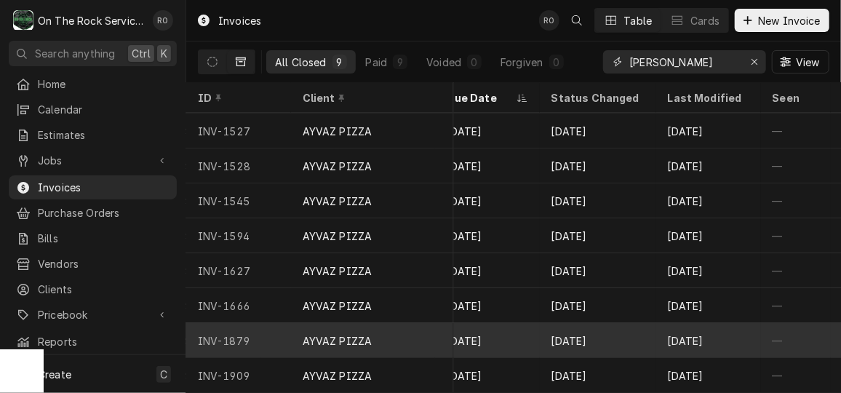
type input "[PERSON_NAME]"
click at [639, 329] on div "[DATE]" at bounding box center [598, 340] width 116 height 35
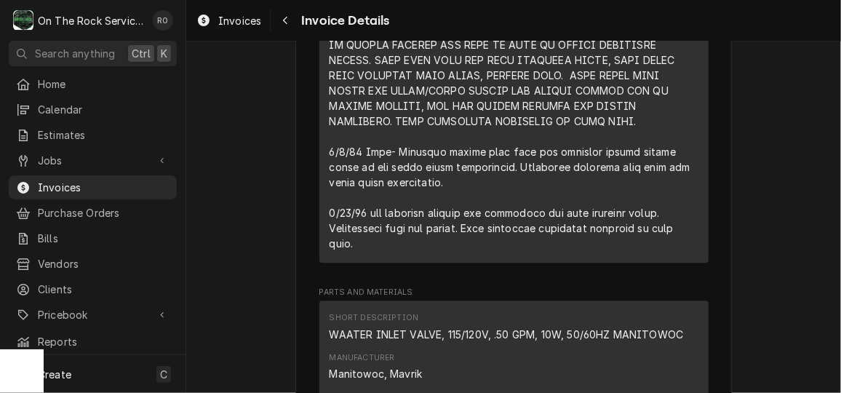
scroll to position [1304, 0]
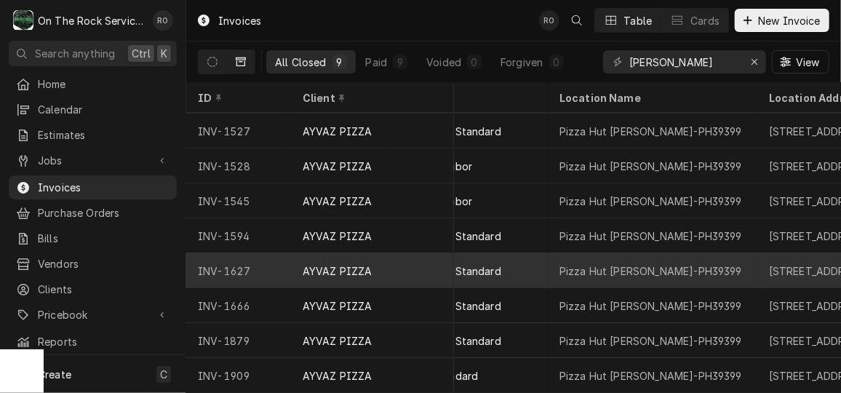
scroll to position [41, 268]
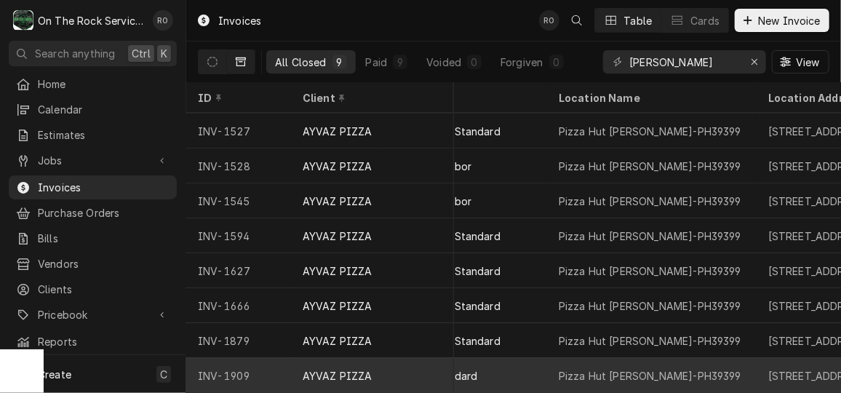
click at [637, 368] on div "Pizza Hut Lavonia-PH39399" at bounding box center [649, 375] width 183 height 15
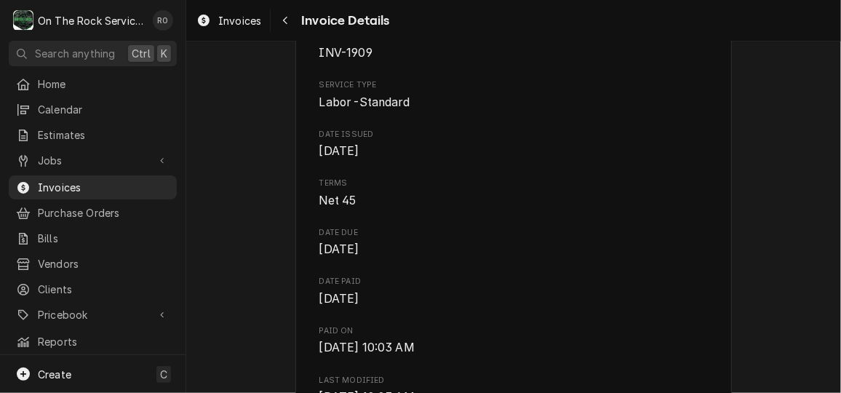
scroll to position [503, 0]
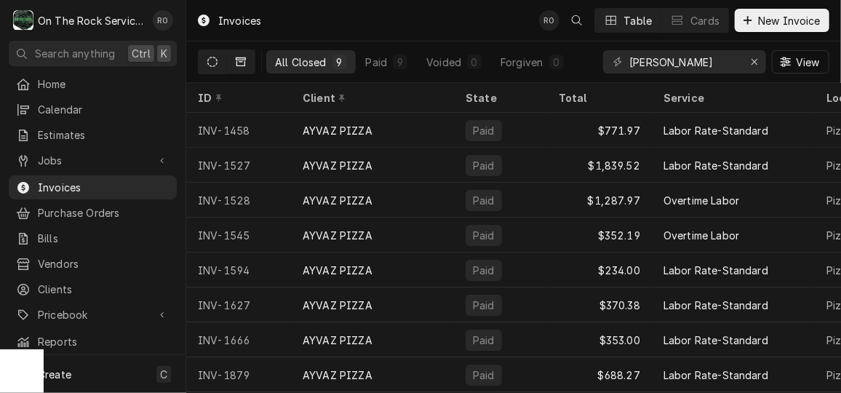
click at [222, 57] on button "Dynamic Content Wrapper" at bounding box center [213, 61] width 28 height 23
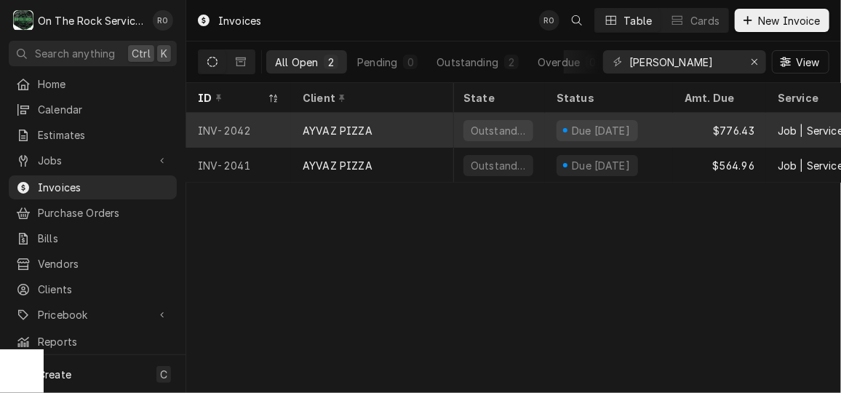
scroll to position [0, 3]
click at [507, 135] on div "Outstanding" at bounding box center [497, 130] width 70 height 21
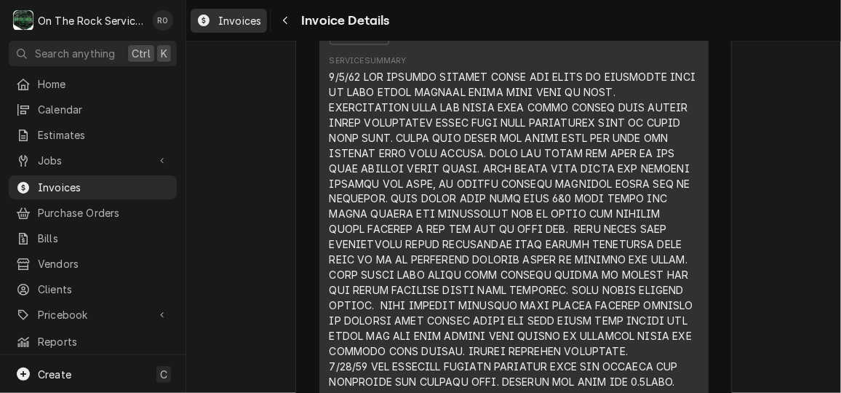
scroll to position [985, 0]
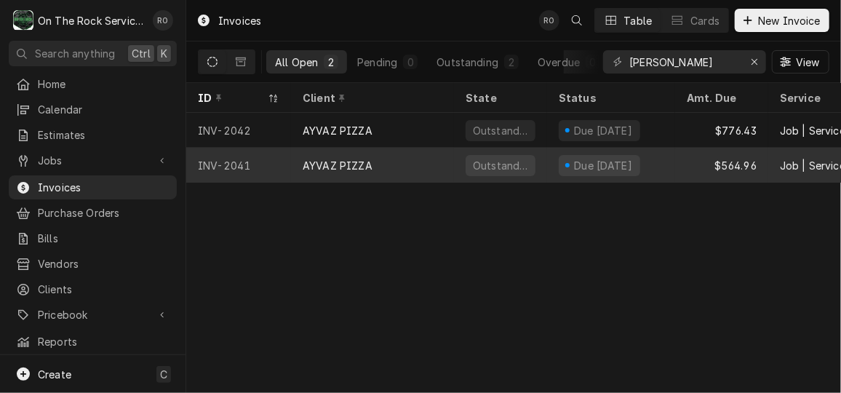
click at [437, 162] on div "AYVAZ PIZZA" at bounding box center [372, 165] width 163 height 35
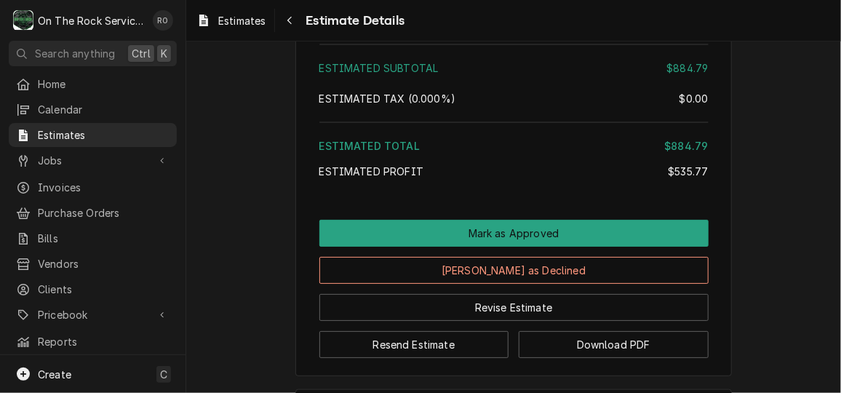
scroll to position [3096, 0]
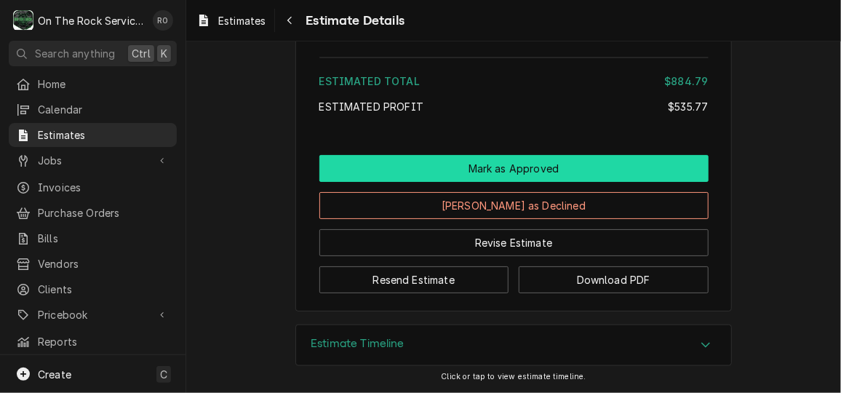
click at [553, 172] on button "Mark as Approved" at bounding box center [513, 168] width 389 height 27
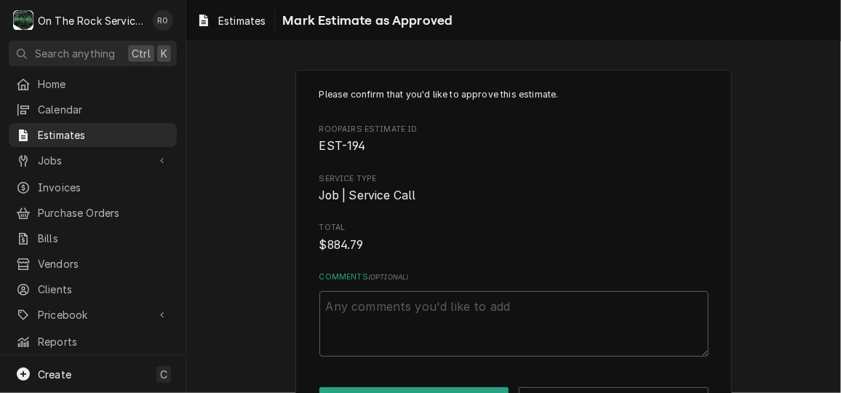
scroll to position [52, 0]
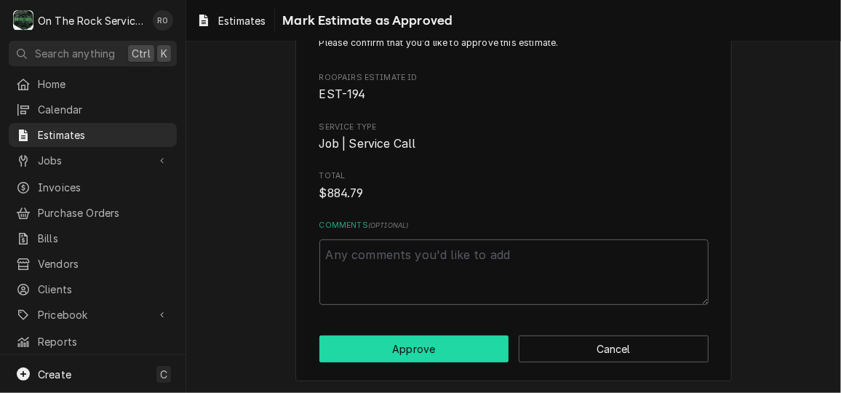
click at [435, 353] on button "Approve" at bounding box center [414, 348] width 190 height 27
type textarea "x"
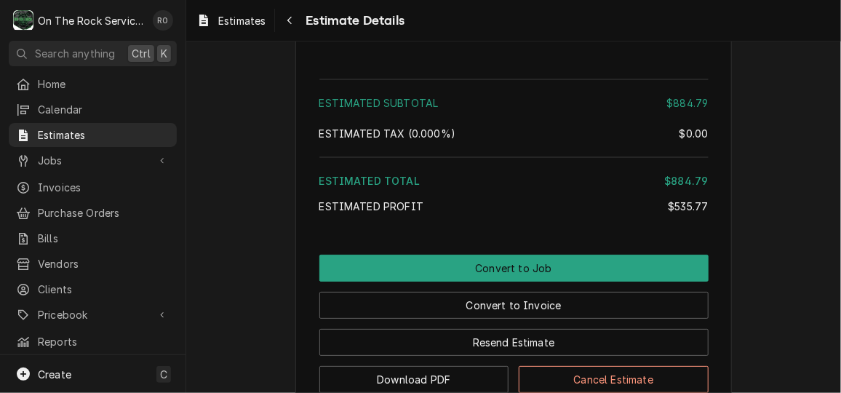
scroll to position [3096, 0]
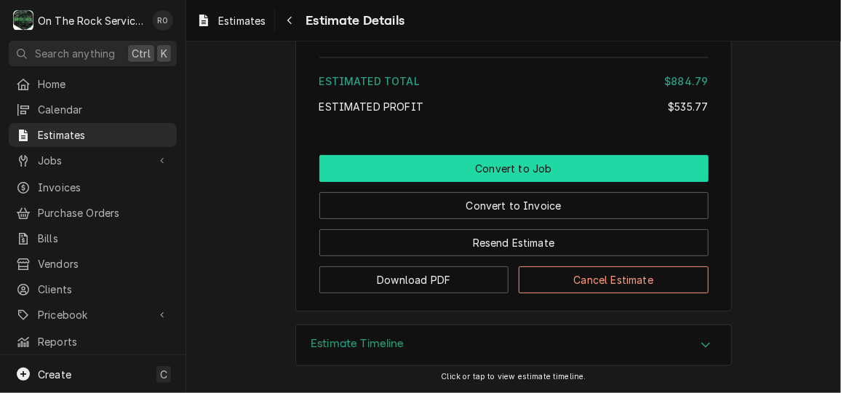
click at [534, 168] on button "Convert to Job" at bounding box center [513, 168] width 389 height 27
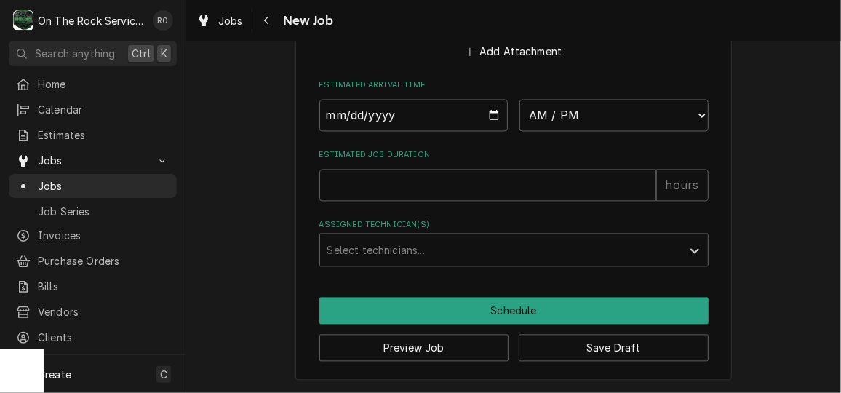
scroll to position [1160, 0]
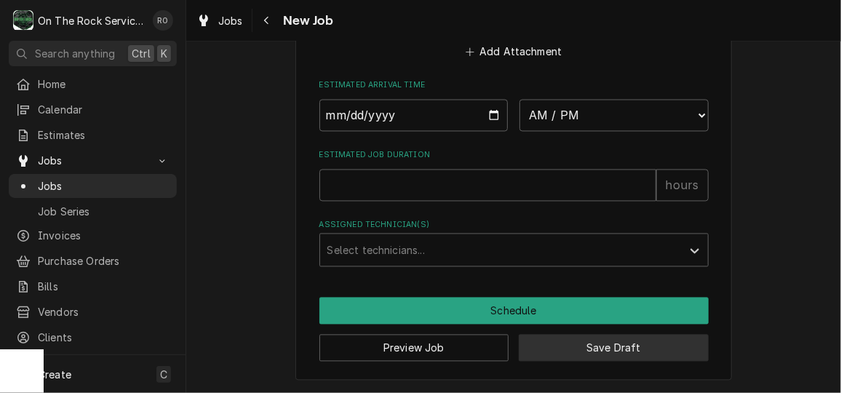
click at [640, 353] on button "Save Draft" at bounding box center [613, 347] width 190 height 27
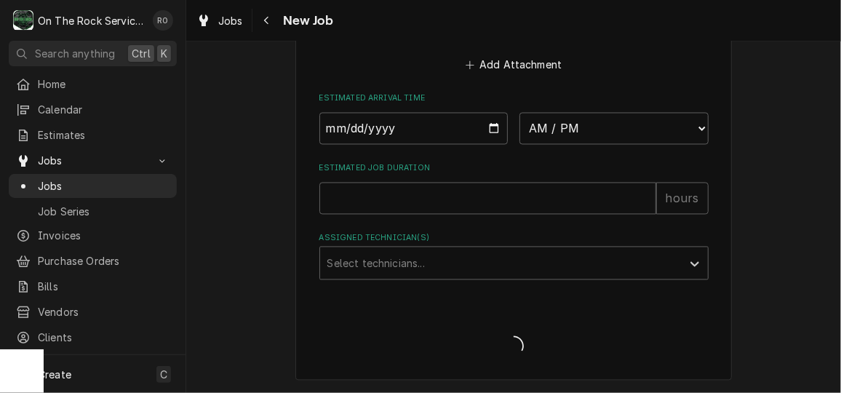
type textarea "x"
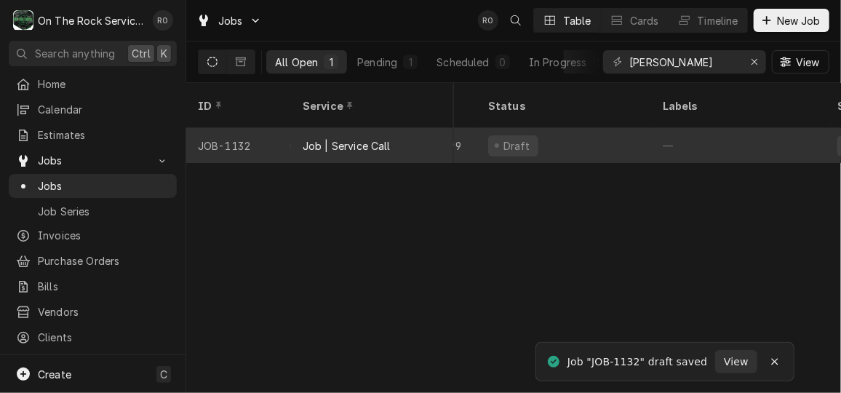
scroll to position [0, 358]
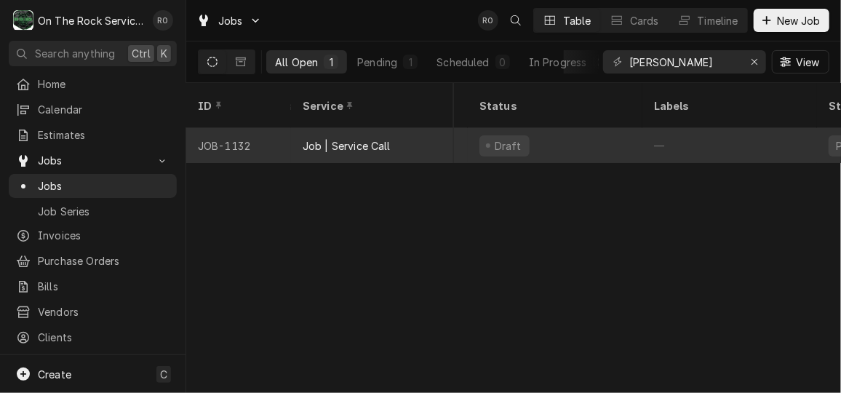
click at [433, 128] on div "Job | Service Call" at bounding box center [372, 145] width 163 height 35
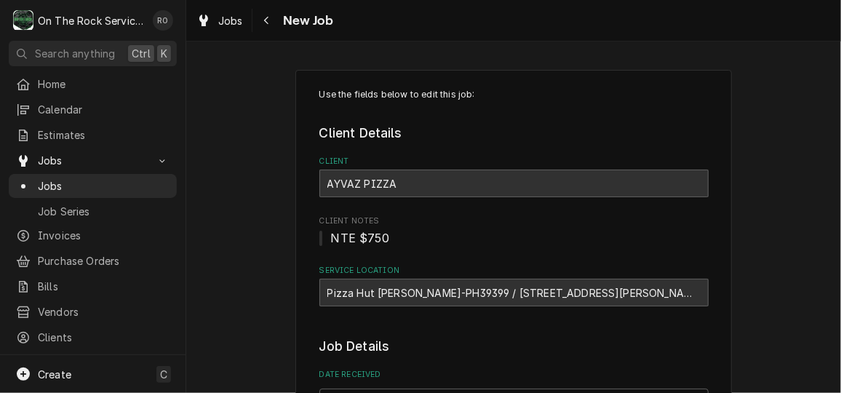
type textarea "x"
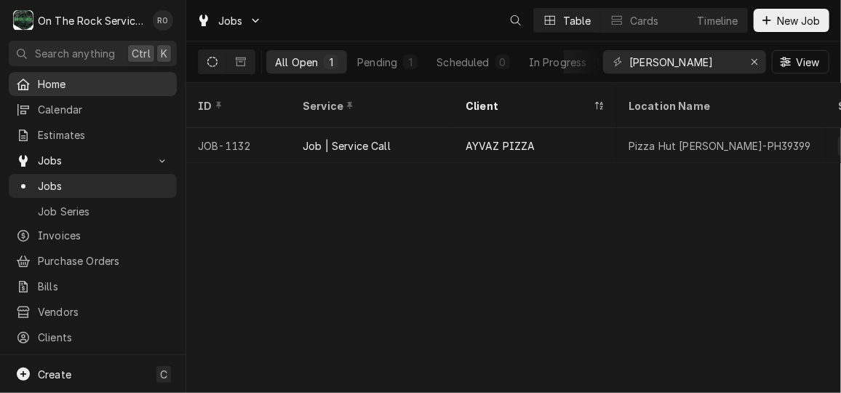
click at [54, 79] on span "Home" at bounding box center [104, 83] width 132 height 15
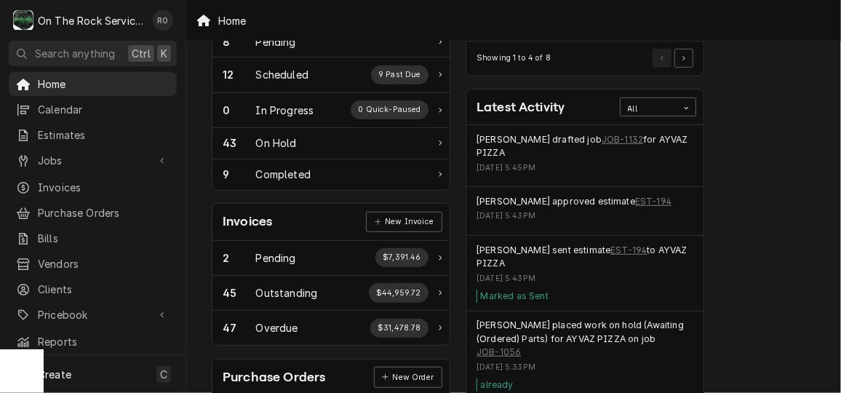
scroll to position [276, 0]
click at [635, 199] on link "EST-194" at bounding box center [653, 201] width 36 height 13
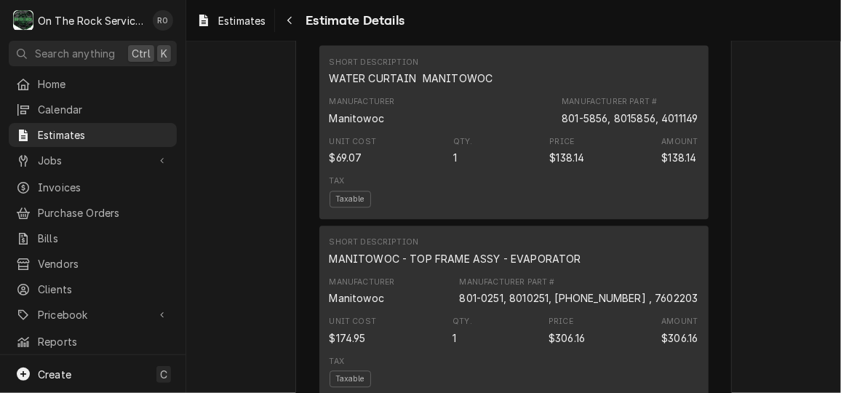
scroll to position [1429, 0]
drag, startPoint x: 553, startPoint y: 146, endPoint x: 598, endPoint y: 149, distance: 45.2
click at [598, 127] on div "801-5856, 8015856, 4011149" at bounding box center [629, 118] width 136 height 15
copy div "801-5856"
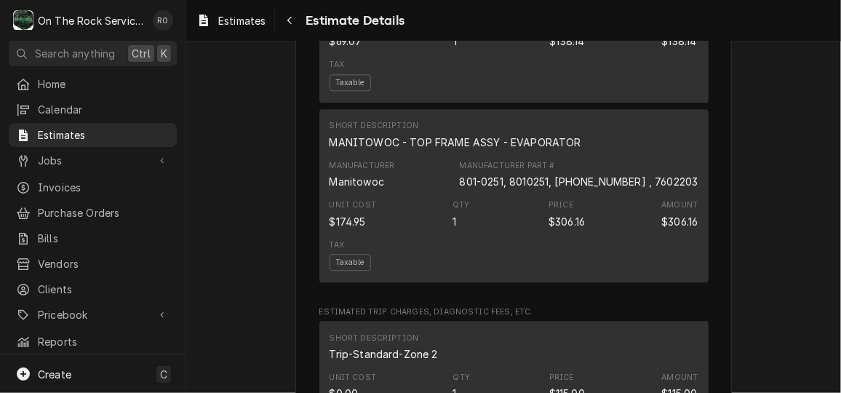
scroll to position [1545, 0]
drag, startPoint x: 485, startPoint y: 211, endPoint x: 535, endPoint y: 210, distance: 50.2
click at [535, 195] on div "Manufacturer Manitowoc Manufacturer Part # 801-0251, 8010251, 76-0220-3 , 76022…" at bounding box center [513, 175] width 369 height 39
copy div "801-0251"
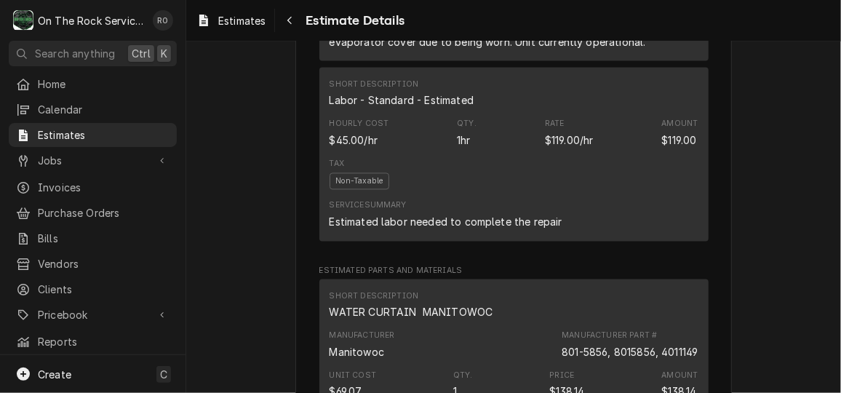
scroll to position [945, 0]
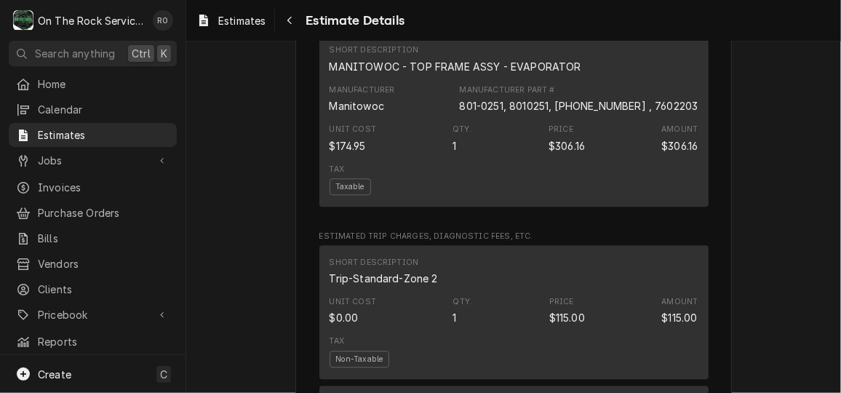
click at [724, 202] on div "Sender On The Rock Services 655 Fairview Rd #341 Suite H Simpsonville, South Ca…" at bounding box center [513, 131] width 436 height 3351
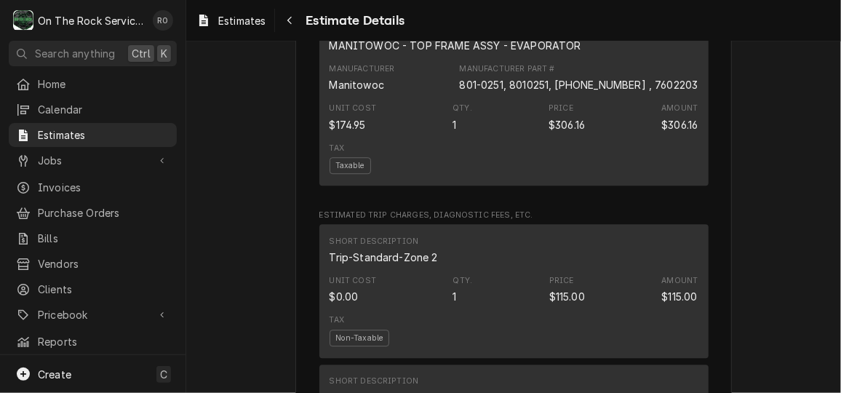
scroll to position [1643, 0]
click at [73, 148] on link "Jobs" at bounding box center [93, 160] width 168 height 24
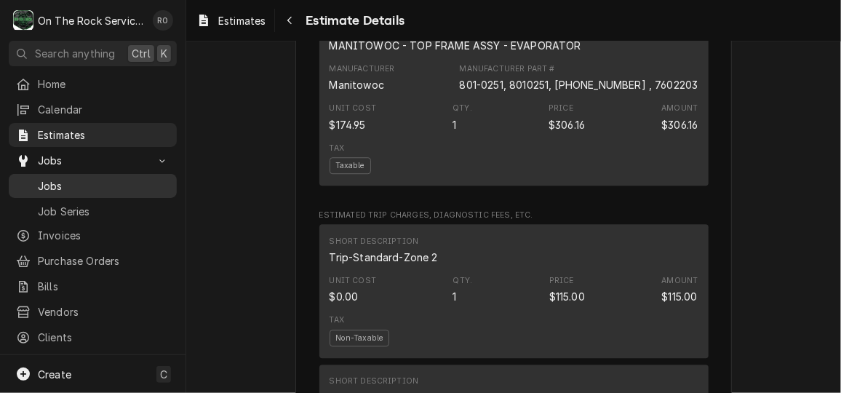
click at [127, 178] on span "Jobs" at bounding box center [104, 185] width 132 height 15
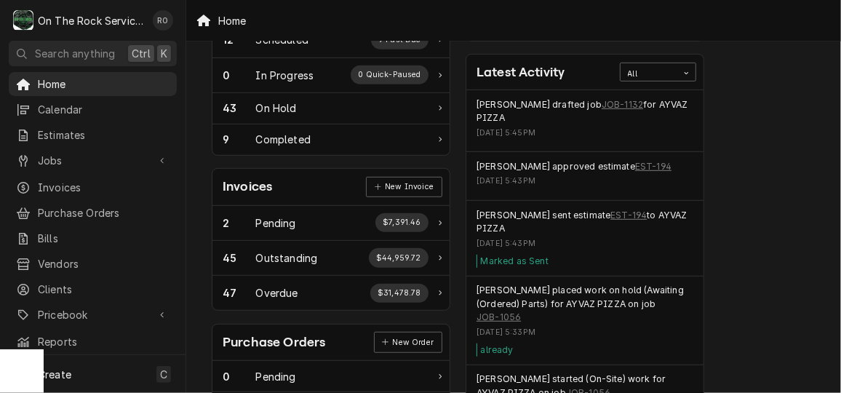
scroll to position [312, 0]
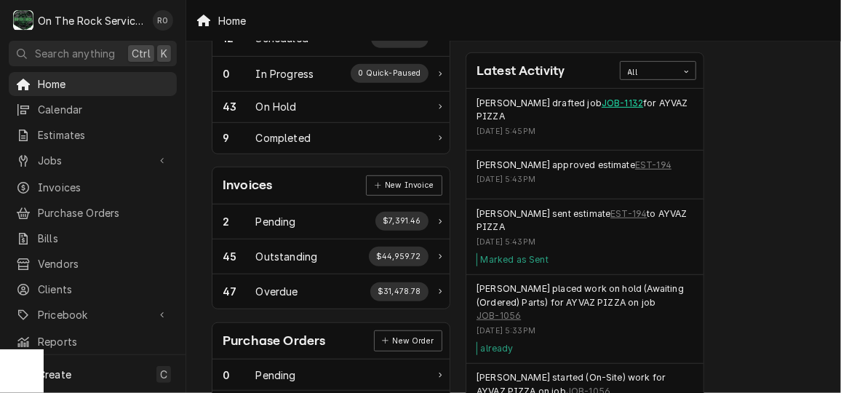
click at [607, 97] on link "JOB-1132" at bounding box center [621, 103] width 41 height 13
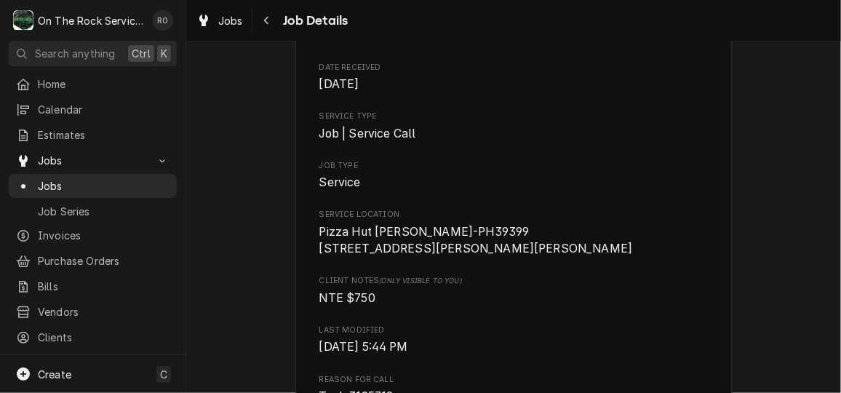
scroll to position [279, 0]
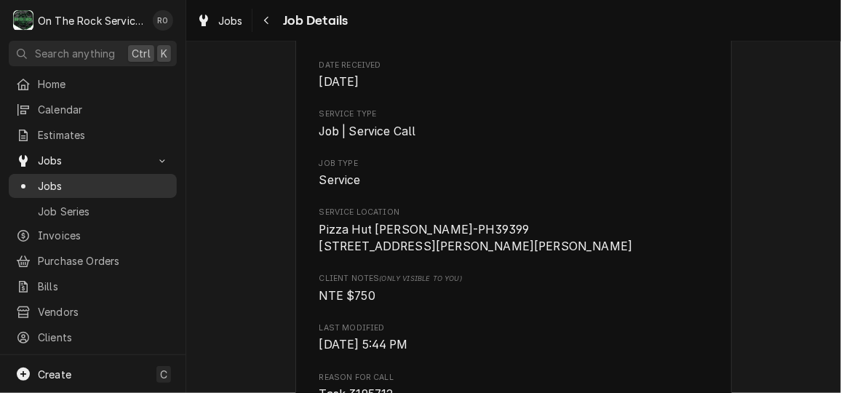
click at [79, 179] on span "Jobs" at bounding box center [104, 185] width 132 height 15
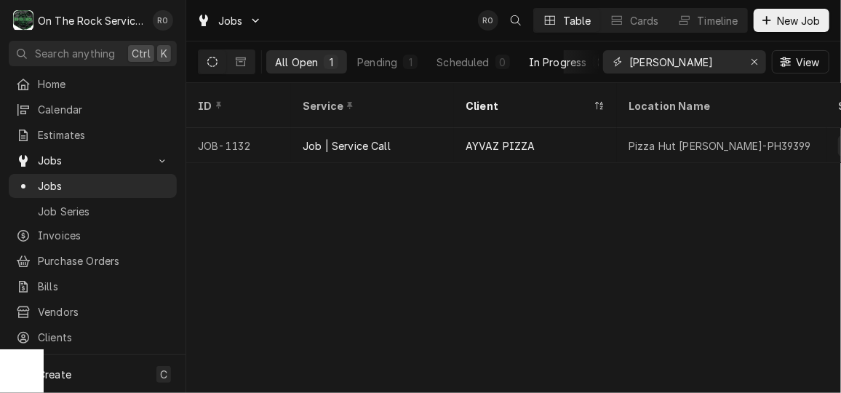
drag, startPoint x: 694, startPoint y: 57, endPoint x: 534, endPoint y: 60, distance: 160.0
click at [534, 60] on div "All Open 1 Pending 1 Scheduled 0 In Progress 0 On Hold 0 Completed 0 lavonia Vi…" at bounding box center [513, 61] width 631 height 41
type input "newberry"
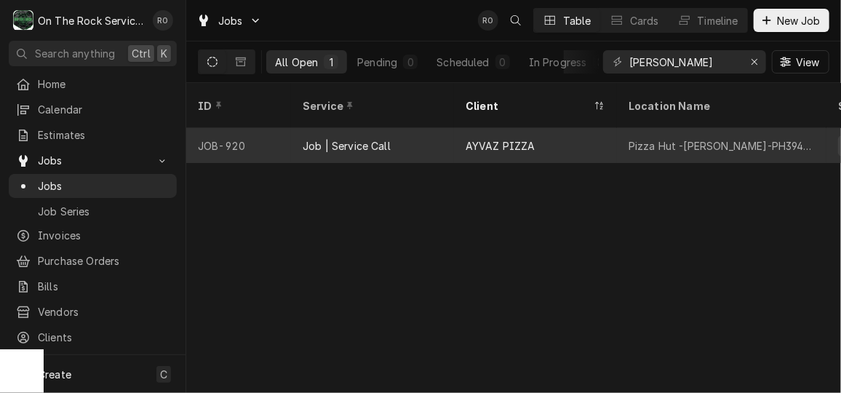
click at [494, 138] on div "AYVAZ PIZZA" at bounding box center [500, 145] width 70 height 15
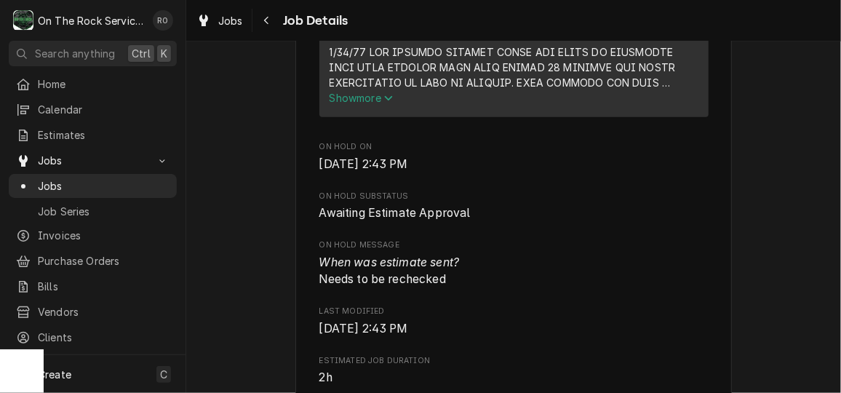
scroll to position [637, 0]
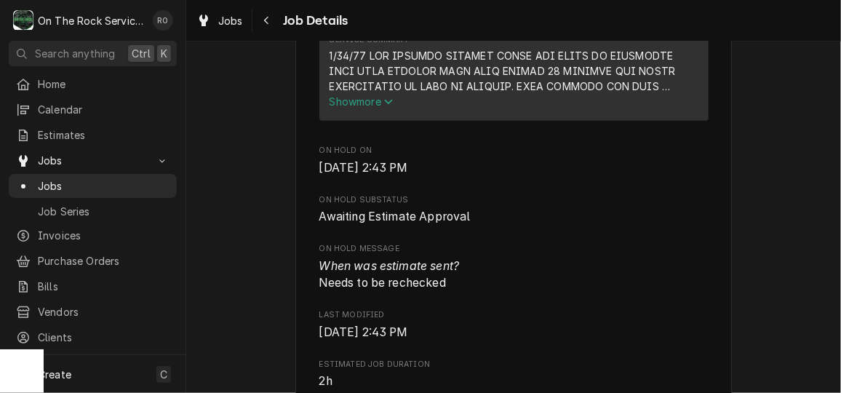
drag, startPoint x: 0, startPoint y: 0, endPoint x: 384, endPoint y: 116, distance: 401.0
click at [384, 107] on icon "Service Summary" at bounding box center [388, 102] width 9 height 10
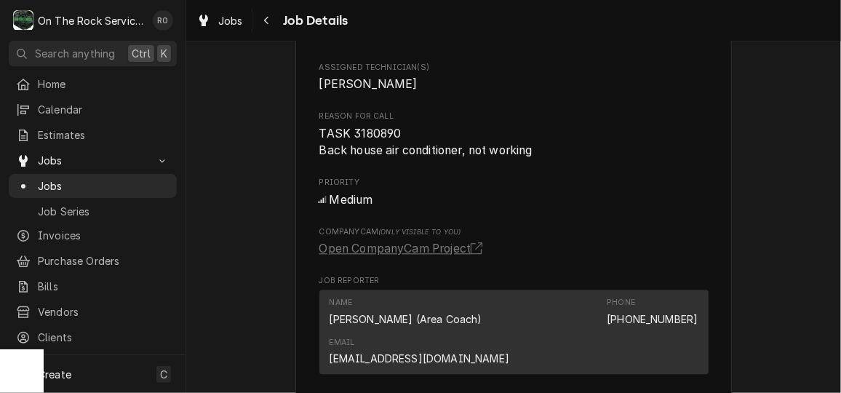
scroll to position [1355, 0]
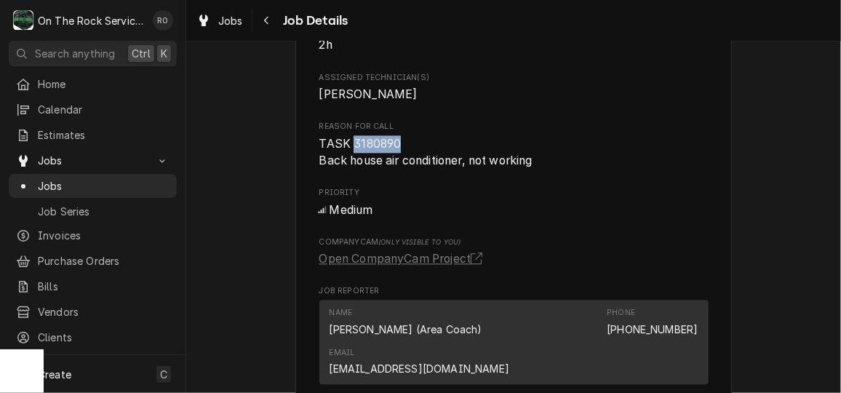
drag, startPoint x: 347, startPoint y: 159, endPoint x: 393, endPoint y: 156, distance: 46.6
click at [393, 156] on span "TASK 3180890 Back house air conditioner, not working" at bounding box center [425, 152] width 213 height 31
copy span "3180890"
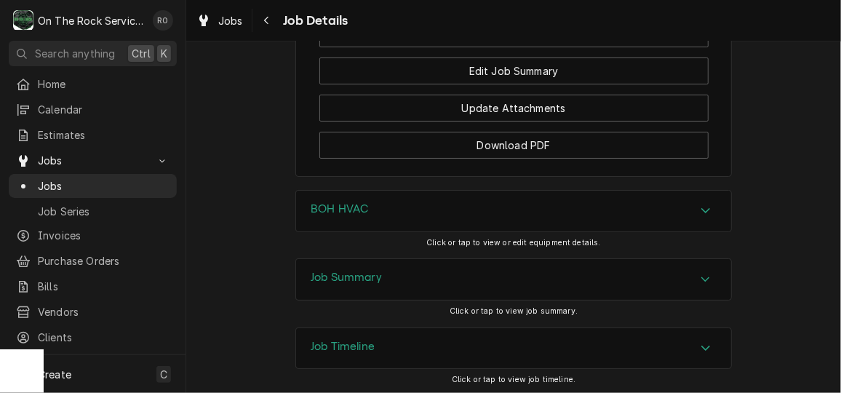
scroll to position [2399, 0]
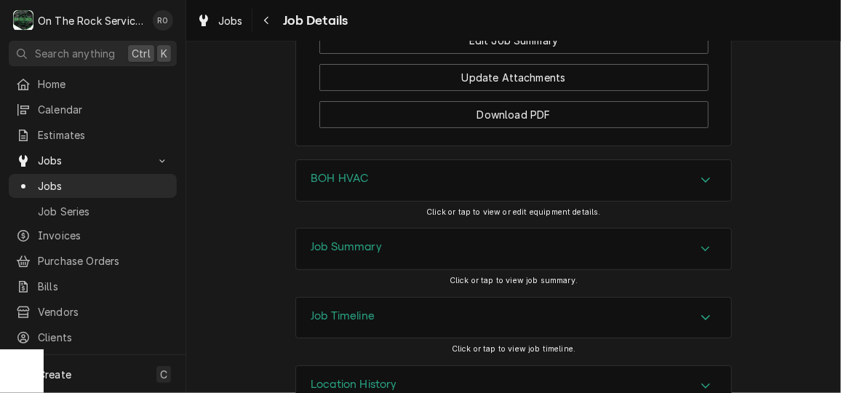
click at [710, 269] on div "Job Summary" at bounding box center [513, 248] width 435 height 41
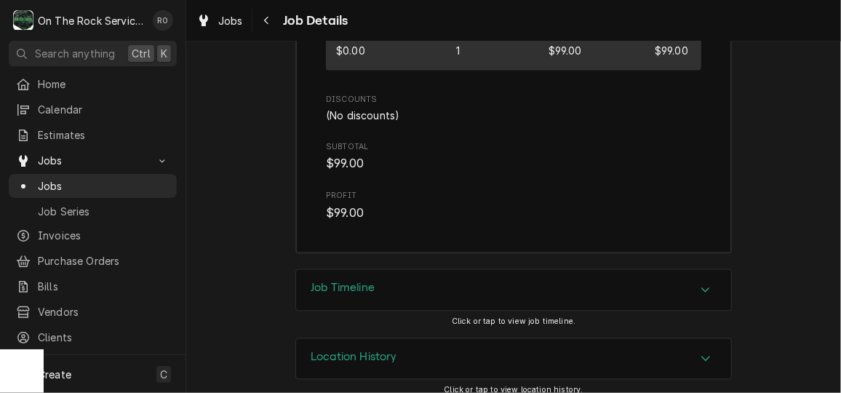
scroll to position [3572, 0]
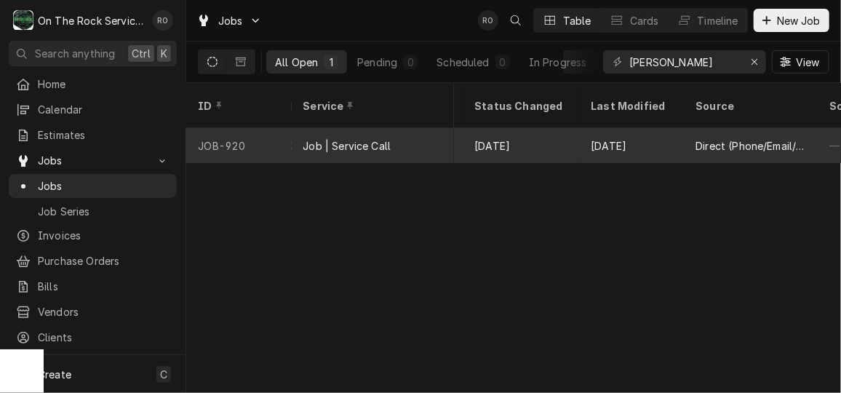
scroll to position [0, 1701]
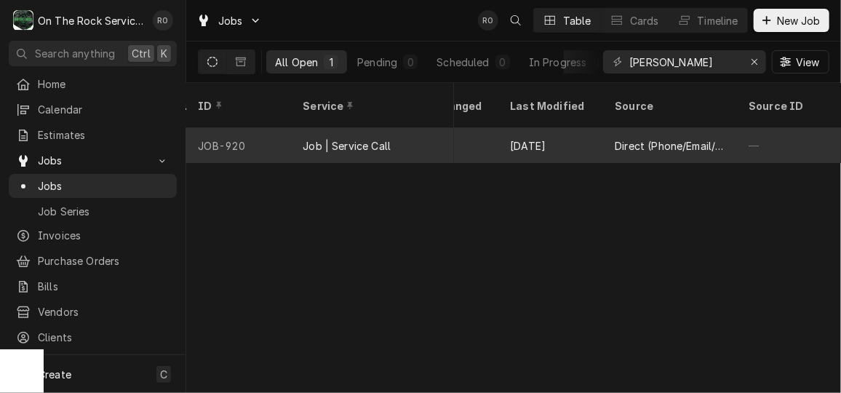
click at [585, 128] on div "[DATE]" at bounding box center [550, 145] width 105 height 35
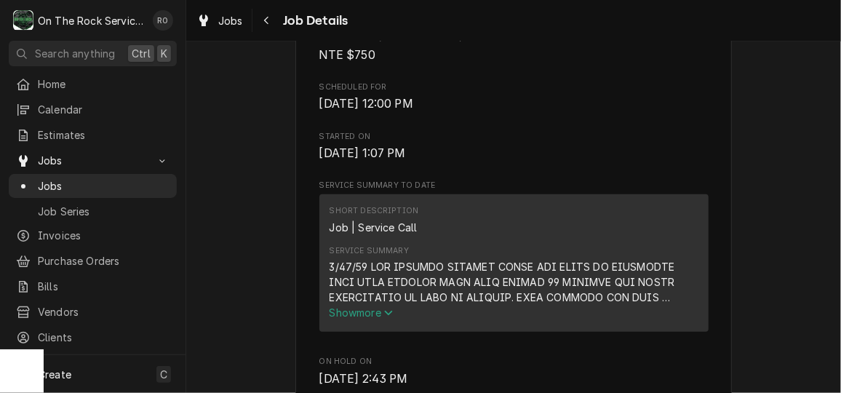
scroll to position [468, 0]
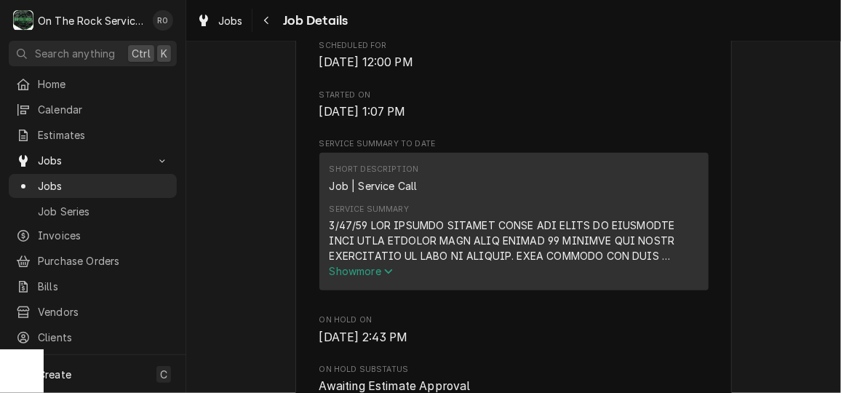
click at [393, 278] on button "Show more" at bounding box center [513, 270] width 369 height 15
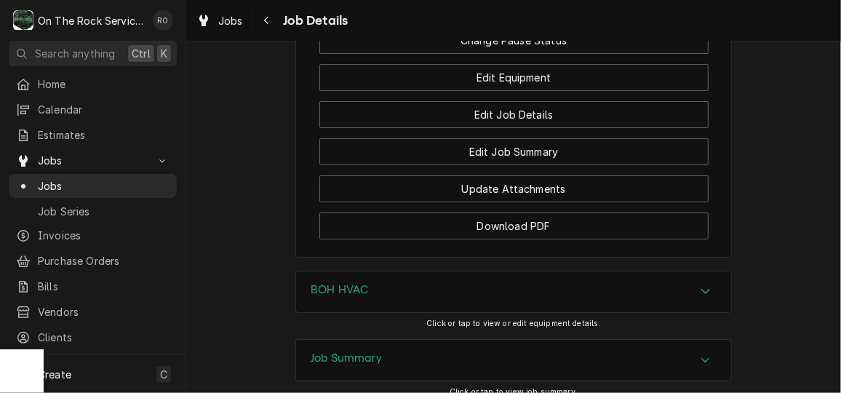
scroll to position [2232, 0]
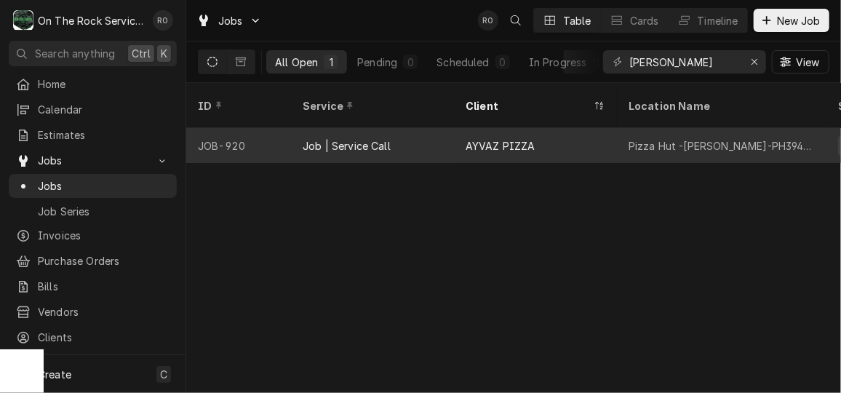
click at [692, 138] on div "Pizza Hut -Newberry-PH39407" at bounding box center [721, 145] width 186 height 15
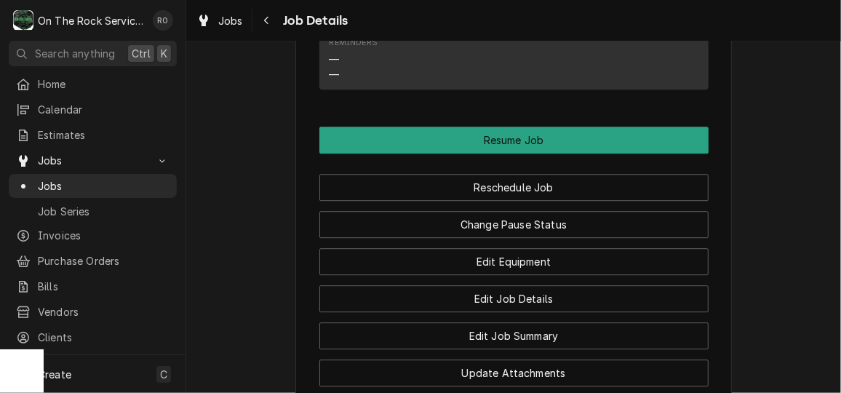
scroll to position [1663, 0]
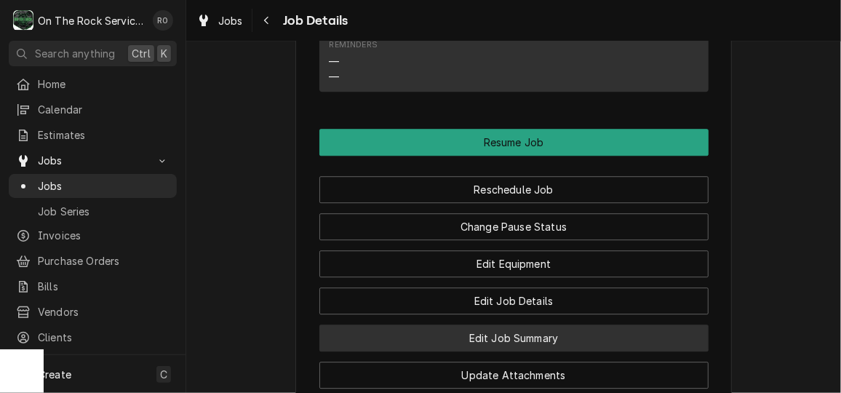
click at [620, 345] on button "Edit Job Summary" at bounding box center [513, 337] width 389 height 27
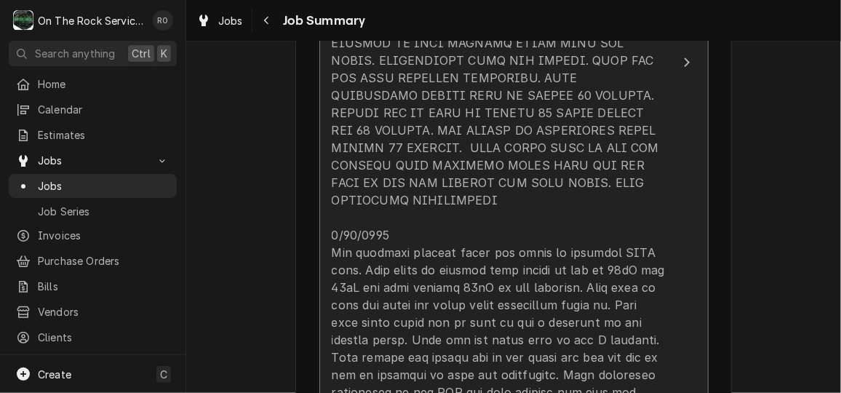
click at [624, 111] on div "Update Line Item" at bounding box center [499, 139] width 334 height 628
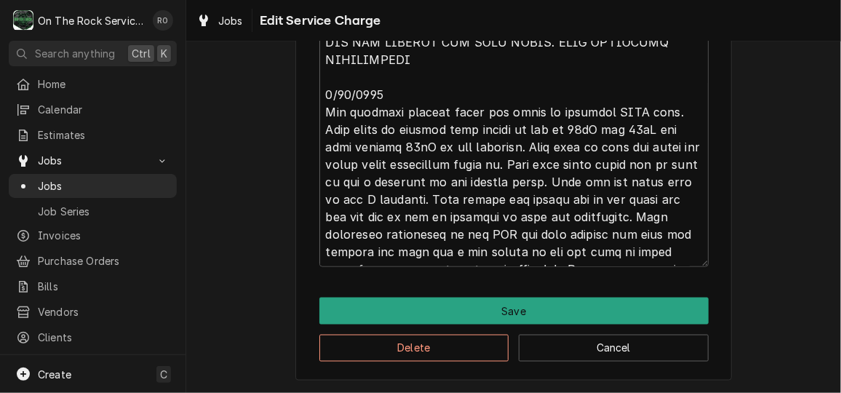
scroll to position [17, 0]
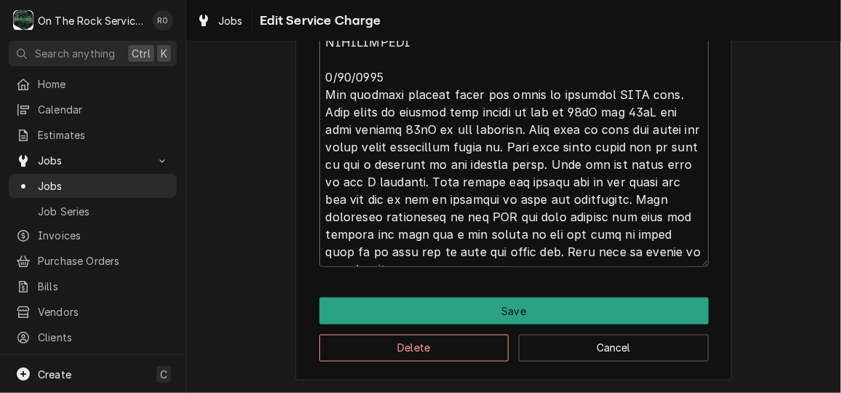
drag, startPoint x: 325, startPoint y: 60, endPoint x: 489, endPoint y: 252, distance: 252.2
type textarea "x"
type textarea "7/29/25 TMB PROVIDE SERVICE PARTS AND LABOR TO DETERMINE THAT UPON ARRIVAL ROOM…"
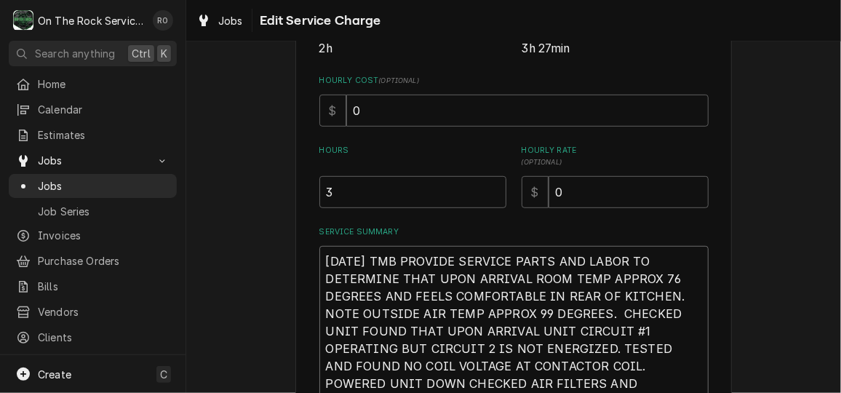
scroll to position [82, 0]
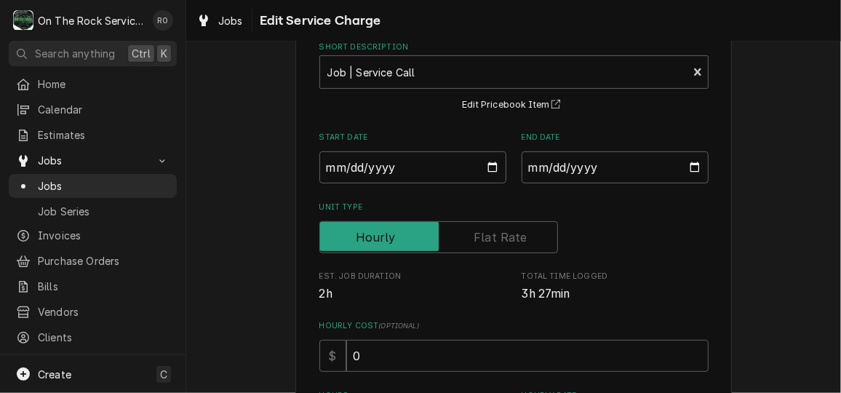
drag, startPoint x: 599, startPoint y: 202, endPoint x: 304, endPoint y: 14, distance: 350.2
click at [304, 14] on div "Jobs Edit Service Charge Use the fields below to edit this service charge Short…" at bounding box center [513, 196] width 654 height 393
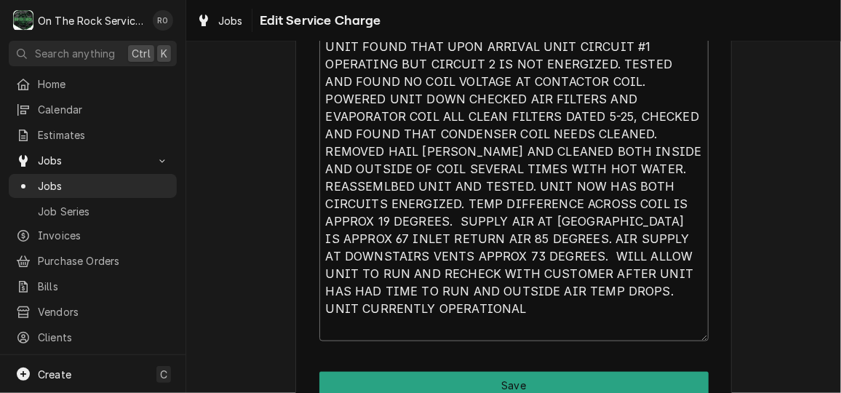
scroll to position [615, 0]
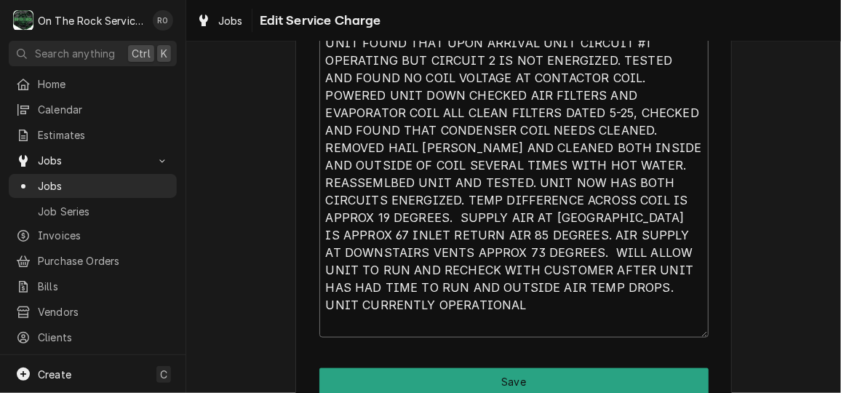
click at [610, 292] on textarea "7/29/25 TMB PROVIDE SERVICE PARTS AND LABOR TO DETERMINE THAT UPON ARRIVAL ROOM…" at bounding box center [513, 148] width 389 height 380
drag, startPoint x: 610, startPoint y: 292, endPoint x: 334, endPoint y: 55, distance: 363.6
click at [334, 55] on textarea "[DATE] TMB PROVIDE SERVICE PARTS AND LABOR TO DETERMINE THAT UPON ARRIVAL ROOM …" at bounding box center [513, 148] width 389 height 380
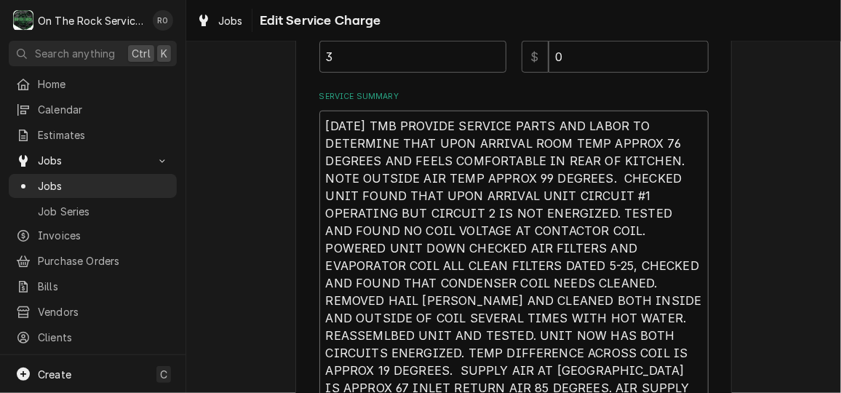
scroll to position [462, 0]
drag, startPoint x: 321, startPoint y: 123, endPoint x: 674, endPoint y: 388, distance: 442.0
click at [674, 388] on textarea "[DATE] TMB PROVIDE SERVICE PARTS AND LABOR TO DETERMINE THAT UPON ARRIVAL ROOM …" at bounding box center [513, 301] width 389 height 380
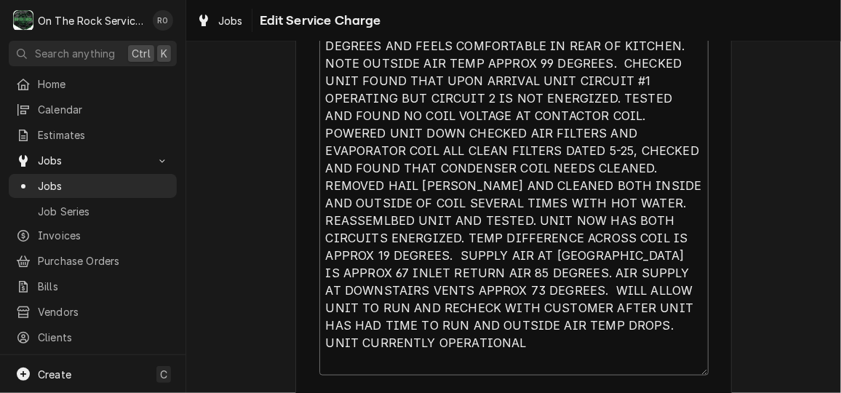
scroll to position [578, 0]
click at [511, 325] on textarea "[DATE] TMB PROVIDE SERVICE PARTS AND LABOR TO DETERMINE THAT UPON ARRIVAL ROOM …" at bounding box center [513, 185] width 389 height 380
drag, startPoint x: 542, startPoint y: 329, endPoint x: 317, endPoint y: 41, distance: 365.7
click at [317, 41] on div "Jobs Edit Service Charge Use the fields below to edit this service charge Short…" at bounding box center [513, 196] width 654 height 393
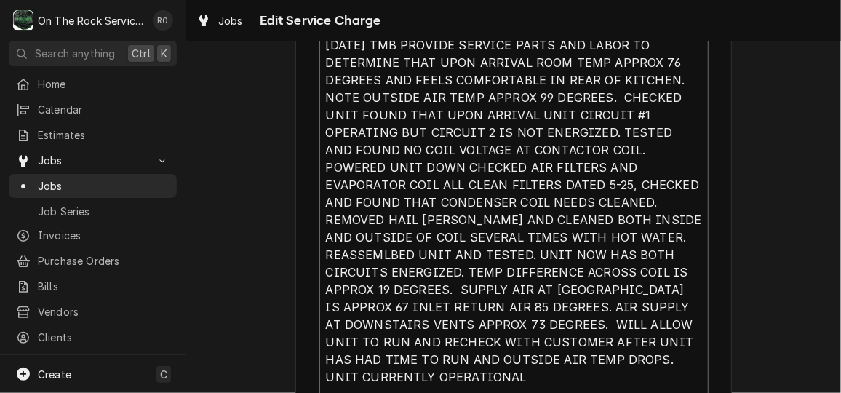
scroll to position [686, 0]
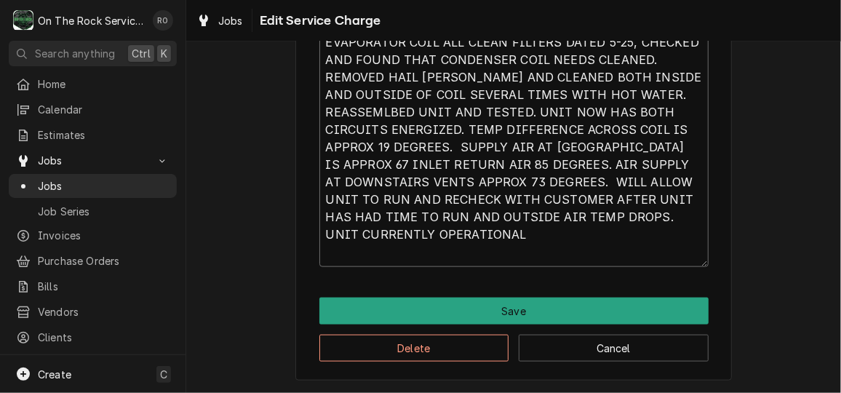
drag, startPoint x: 322, startPoint y: 75, endPoint x: 543, endPoint y: 237, distance: 274.1
click at [543, 237] on textarea "7/29/25 TMB PROVIDE SERVICE PARTS AND LABOR TO DETERMINE THAT UPON ARRIVAL ROOM…" at bounding box center [513, 77] width 389 height 380
type textarea "x"
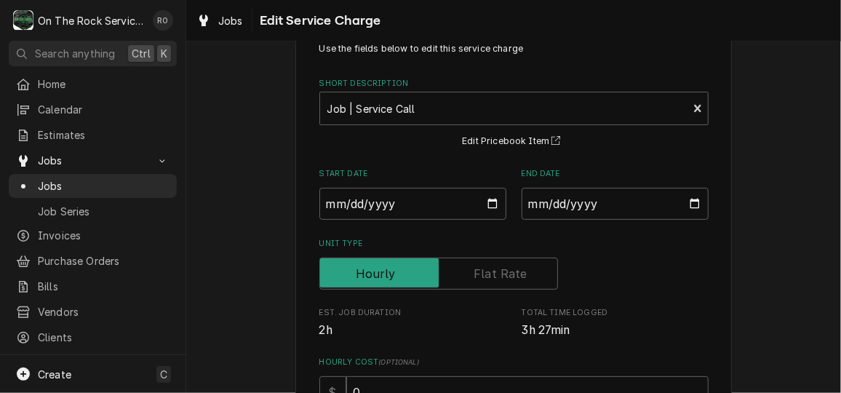
scroll to position [44, 0]
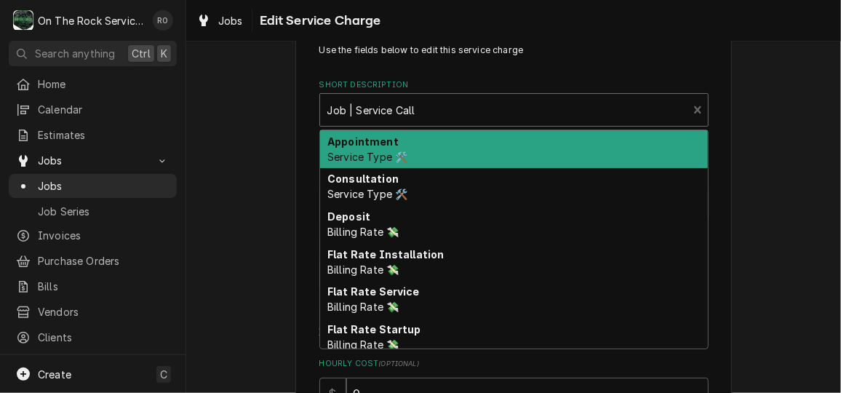
type textarea "x"
click at [679, 109] on div "Job | Service Call Service Type 🛠️" at bounding box center [504, 110] width 368 height 32
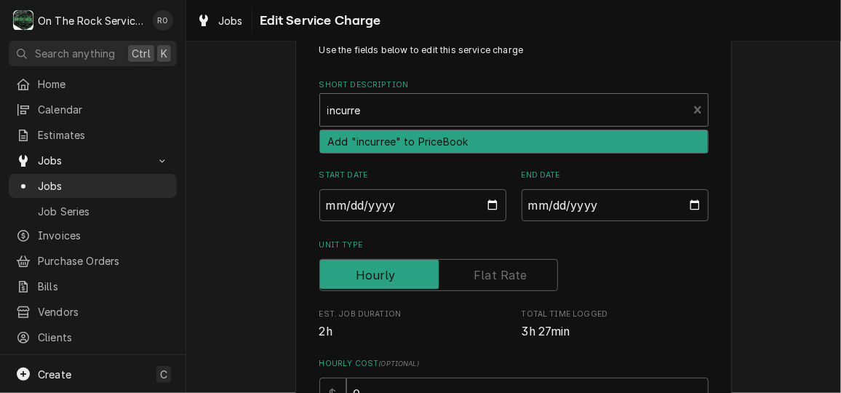
type input "incurred"
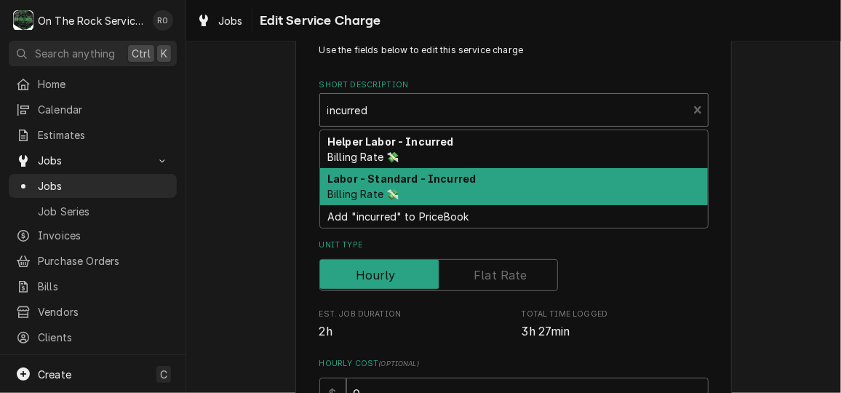
click at [629, 175] on div "Labor - Standard - Incurred Billing Rate 💸" at bounding box center [514, 187] width 388 height 38
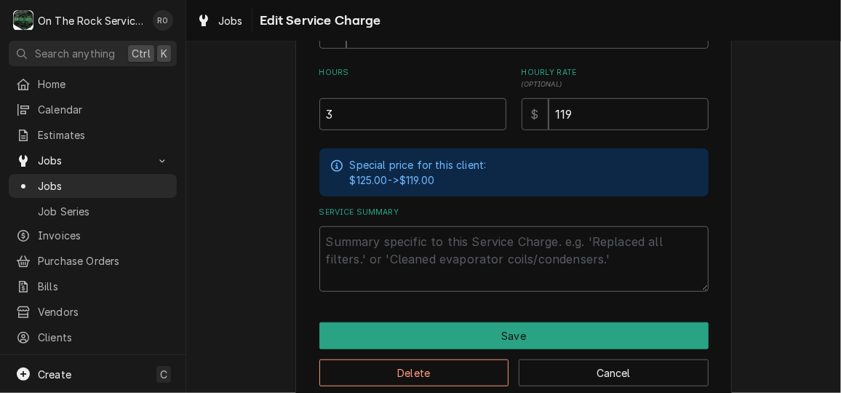
scroll to position [412, 0]
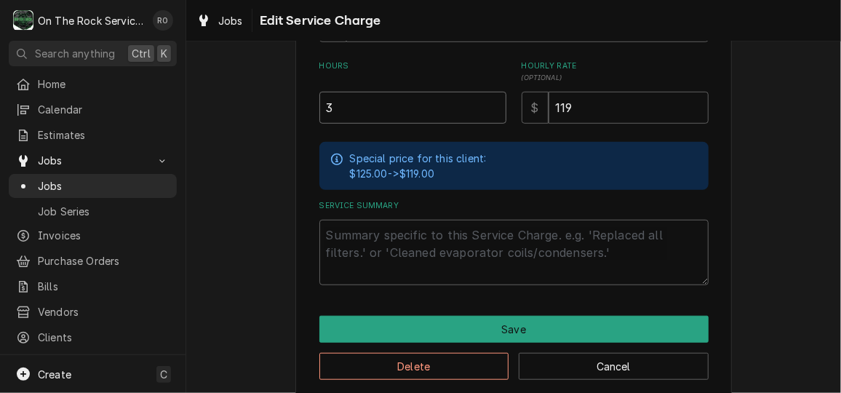
drag, startPoint x: 429, startPoint y: 107, endPoint x: 295, endPoint y: 108, distance: 133.8
click at [295, 108] on div "Use the fields below to edit this service charge Short Description Labor - Stan…" at bounding box center [513, 28] width 436 height 740
type textarea "x"
type input "2"
click at [458, 244] on textarea "Service Summary" at bounding box center [513, 252] width 389 height 65
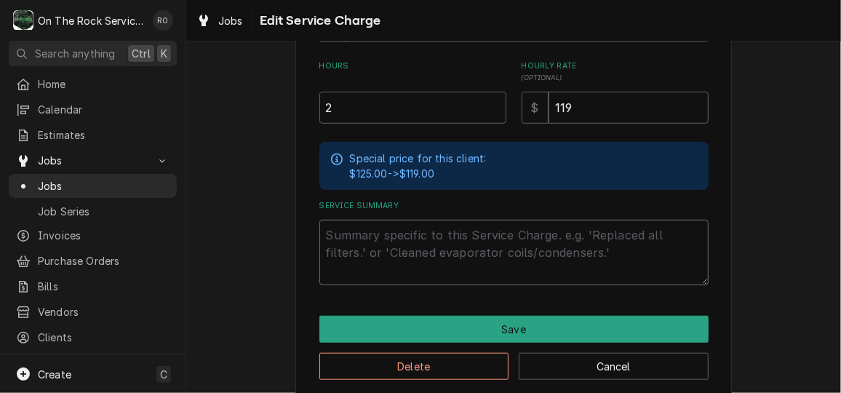
paste textarea "7/29/25 TMB PROVIDE SERVICE PARTS AND LABOR TO DETERMINE THAT UPON ARRIVAL ROOM…"
type textarea "x"
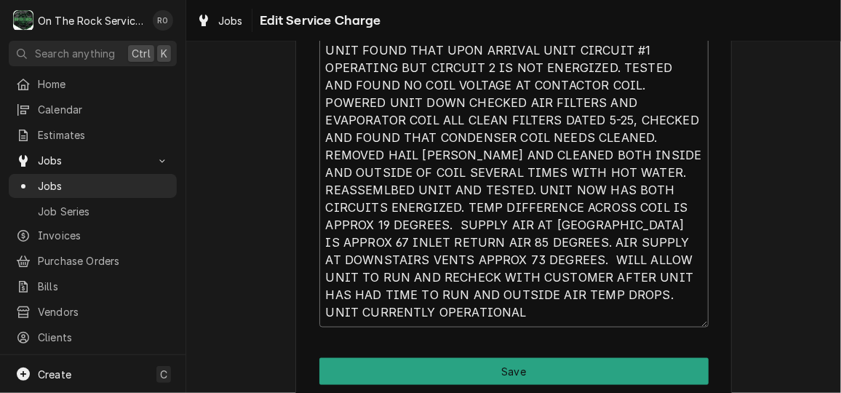
scroll to position [724, 0]
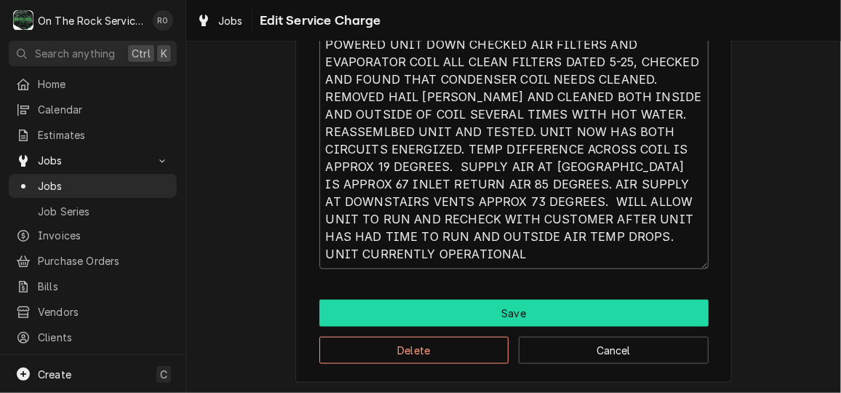
type textarea "7/29/25 TMB PROVIDE SERVICE PARTS AND LABOR TO DETERMINE THAT UPON ARRIVAL ROOM…"
click at [529, 311] on button "Save" at bounding box center [513, 313] width 389 height 27
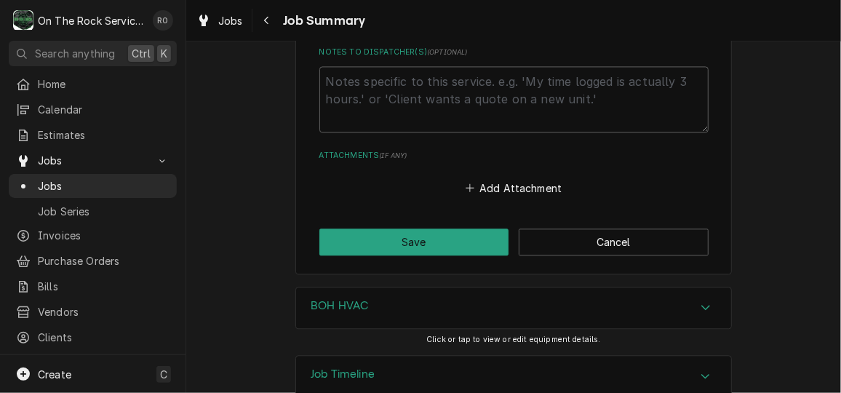
scroll to position [1358, 0]
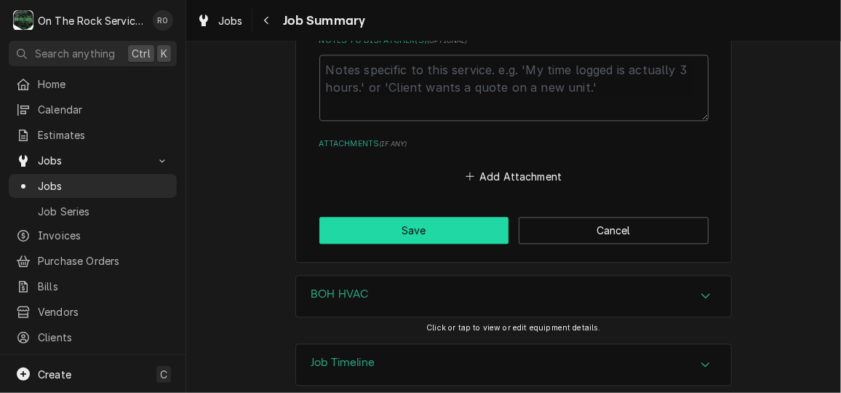
click at [446, 217] on button "Save" at bounding box center [414, 230] width 190 height 27
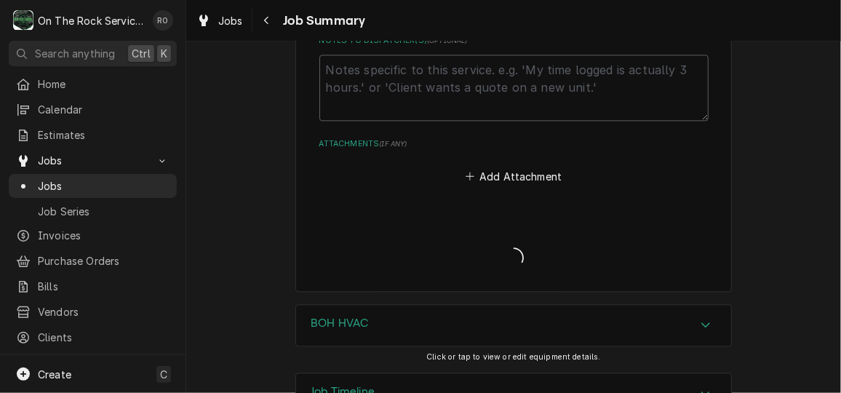
type textarea "x"
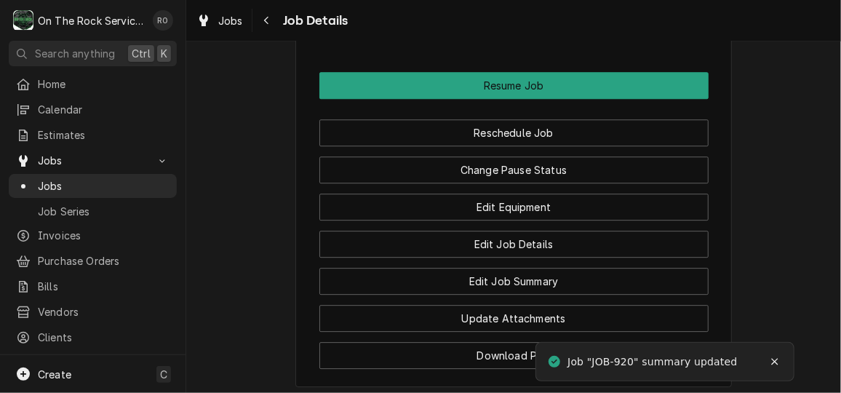
scroll to position [1720, 0]
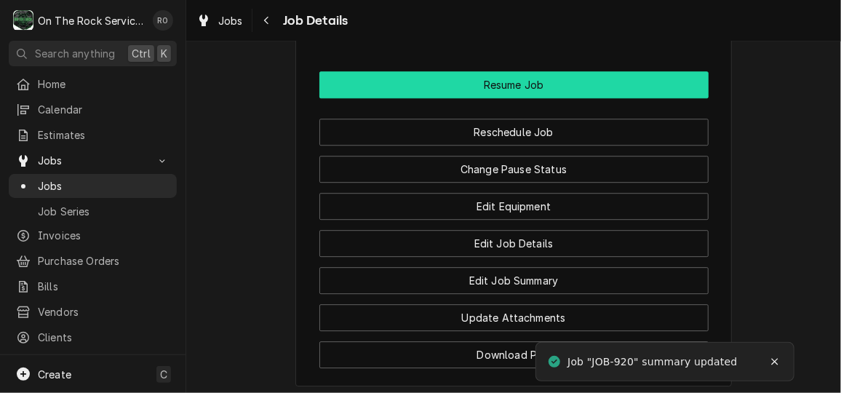
click at [643, 98] on button "Resume Job" at bounding box center [513, 84] width 389 height 27
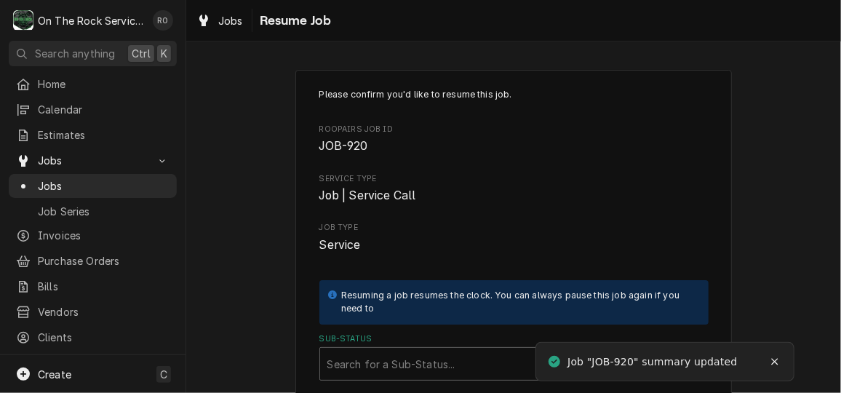
scroll to position [217, 0]
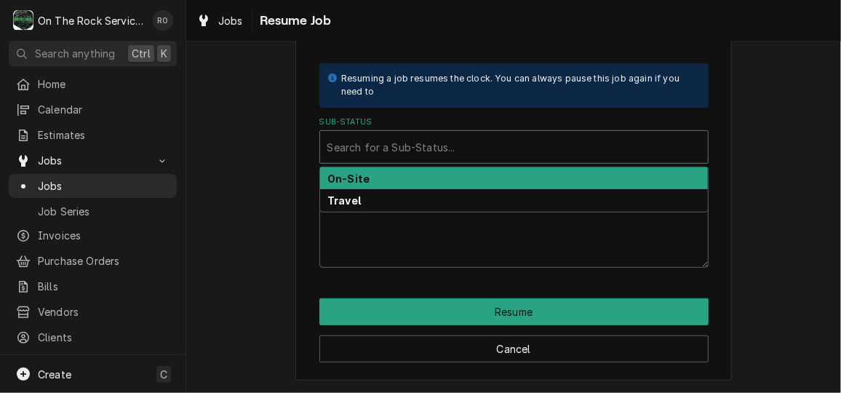
click at [638, 136] on div "Sub-Status" at bounding box center [513, 147] width 373 height 26
click at [620, 174] on div "On-Site" at bounding box center [514, 178] width 388 height 23
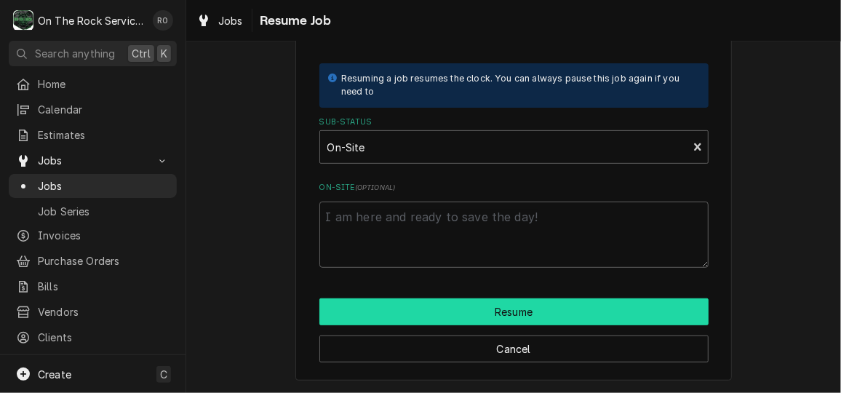
click at [625, 315] on button "Resume" at bounding box center [513, 311] width 389 height 27
type textarea "x"
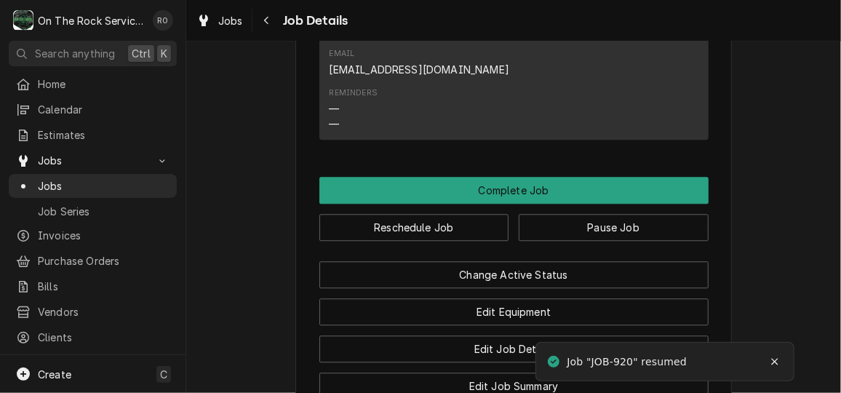
scroll to position [1549, 0]
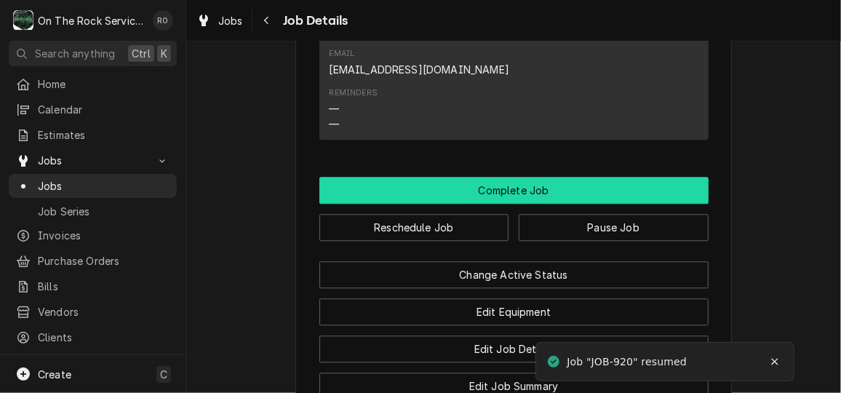
click at [643, 204] on button "Complete Job" at bounding box center [513, 190] width 389 height 27
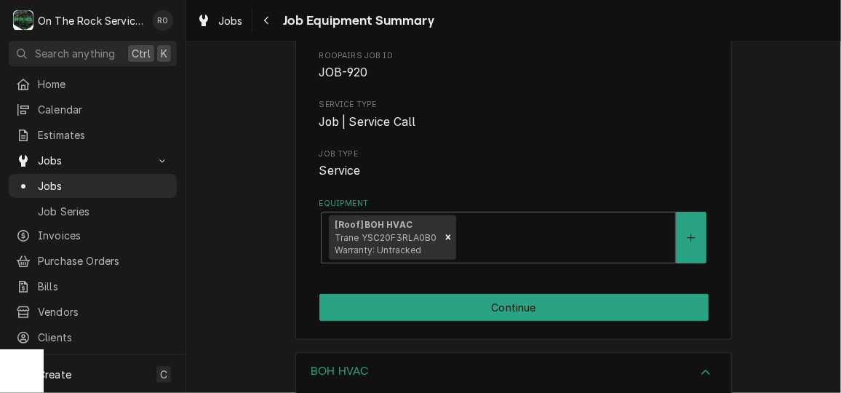
scroll to position [137, 0]
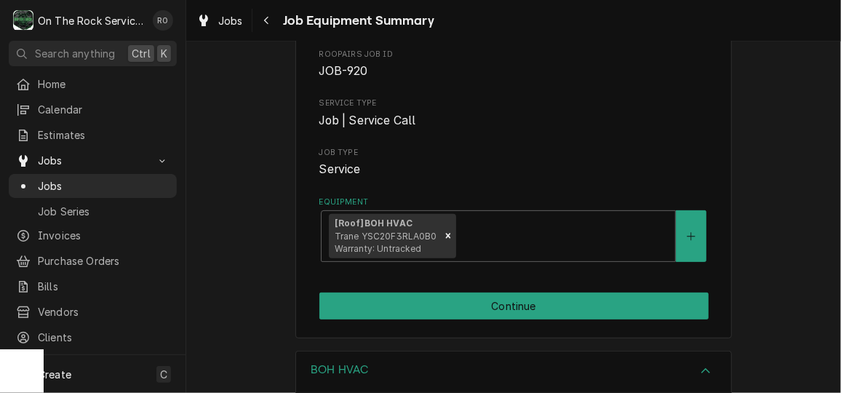
click at [580, 284] on div "AYVAZ PIZZA Pizza Hut -[PERSON_NAME]-PH39407 / [STREET_ADDRESS] Please ensure t…" at bounding box center [513, 135] width 436 height 406
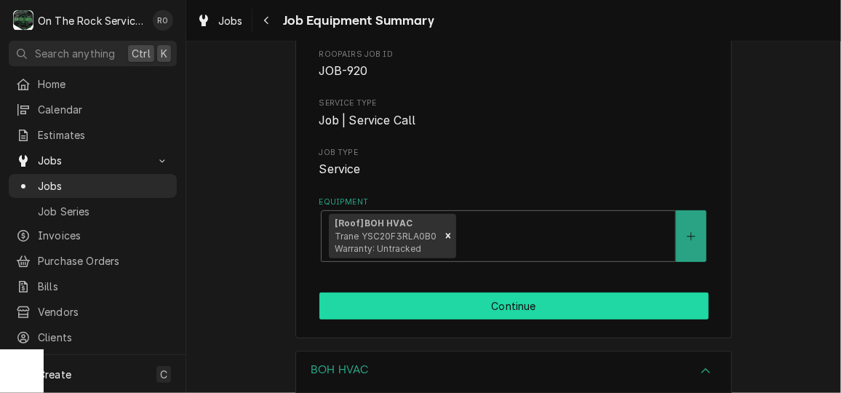
click at [577, 308] on button "Continue" at bounding box center [513, 305] width 389 height 27
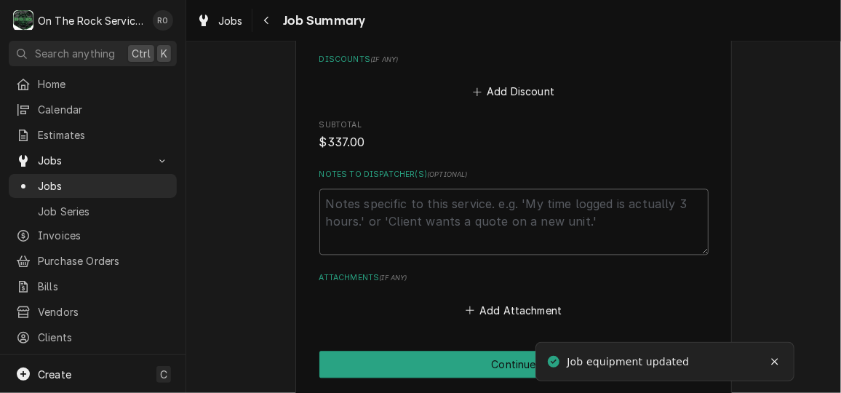
scroll to position [1358, 0]
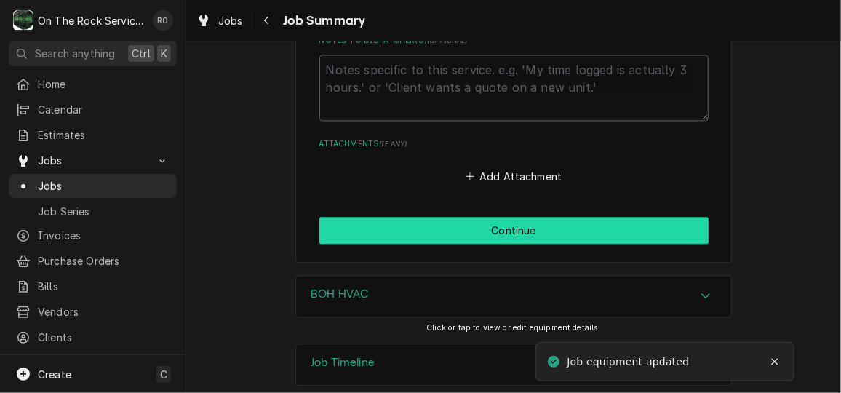
click at [624, 217] on button "Continue" at bounding box center [513, 230] width 389 height 27
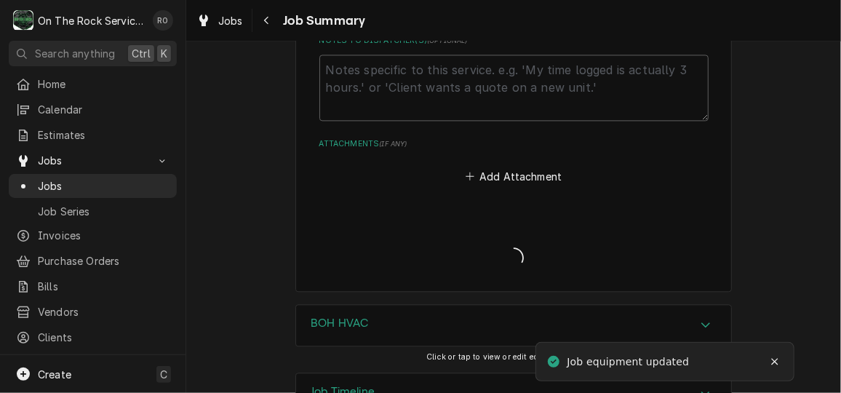
type textarea "x"
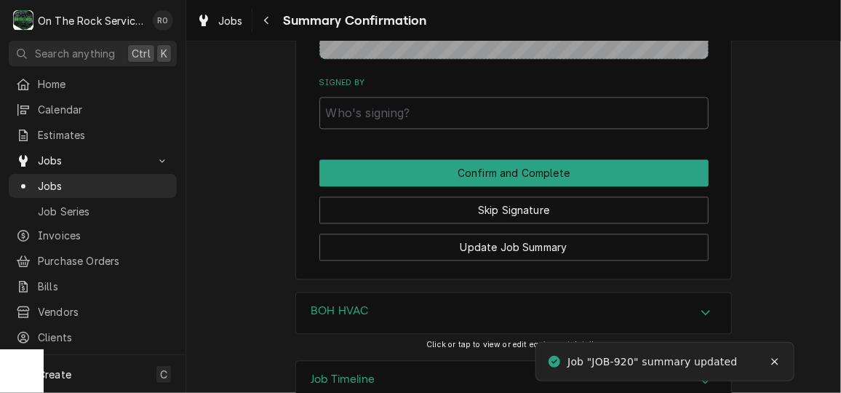
scroll to position [1282, 0]
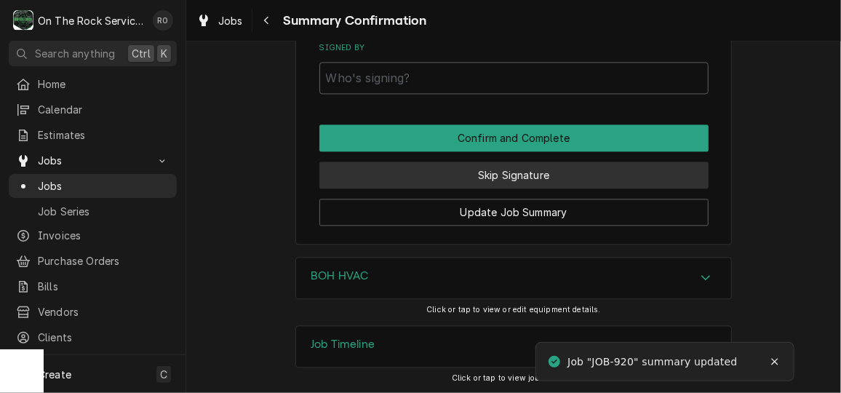
click at [637, 184] on button "Skip Signature" at bounding box center [513, 174] width 389 height 27
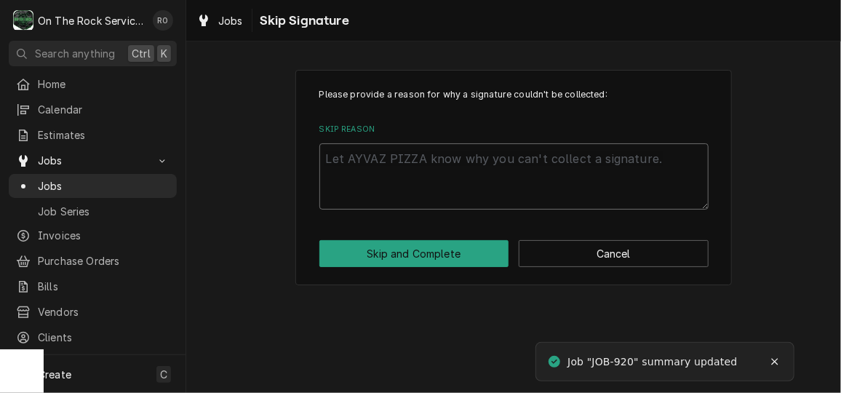
click at [583, 155] on textarea "Skip Reason" at bounding box center [513, 175] width 389 height 65
type textarea "x"
type textarea "n"
type textarea "x"
type textarea "no"
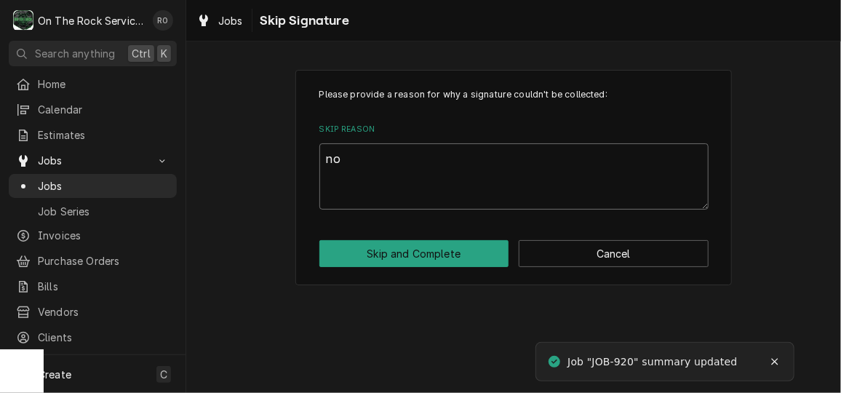
type textarea "x"
type textarea "not"
type textarea "x"
type textarea "not"
type textarea "x"
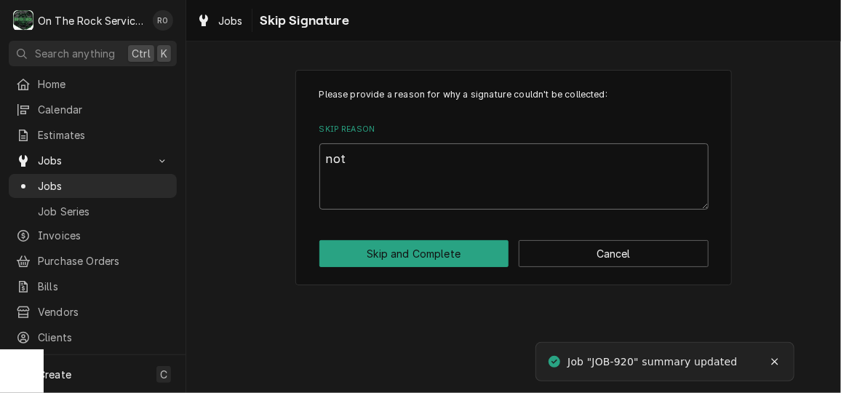
type textarea "not o"
type textarea "x"
type textarea "not on"
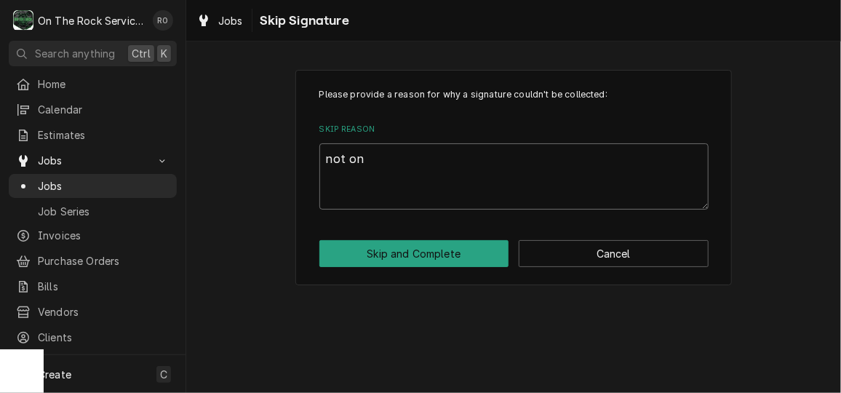
type textarea "x"
type textarea "not on"
type textarea "x"
type textarea "not on s"
type textarea "x"
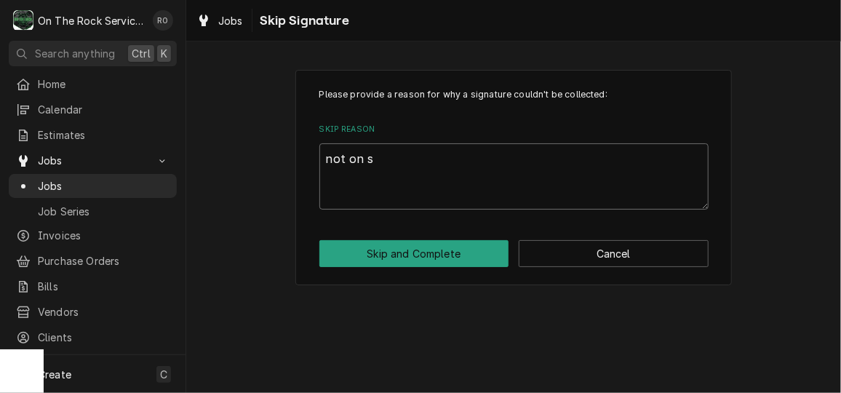
type textarea "not on si"
type textarea "x"
type textarea "not on sit"
type textarea "x"
type textarea "not on sit"
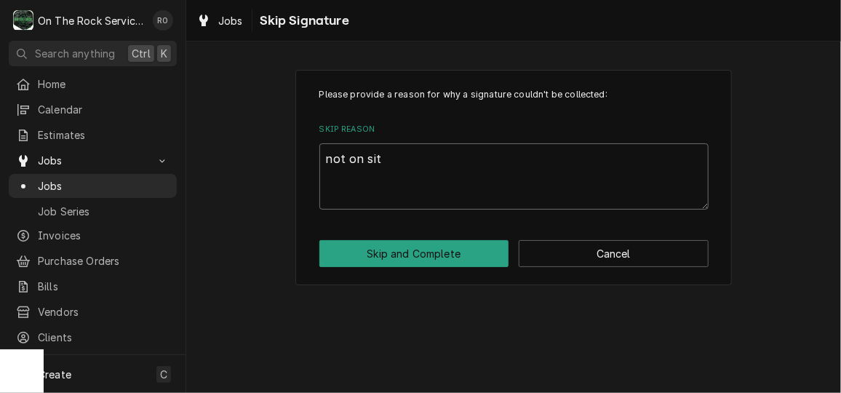
type textarea "x"
type textarea "not on sit a"
type textarea "x"
type textarea "not on sit"
type textarea "x"
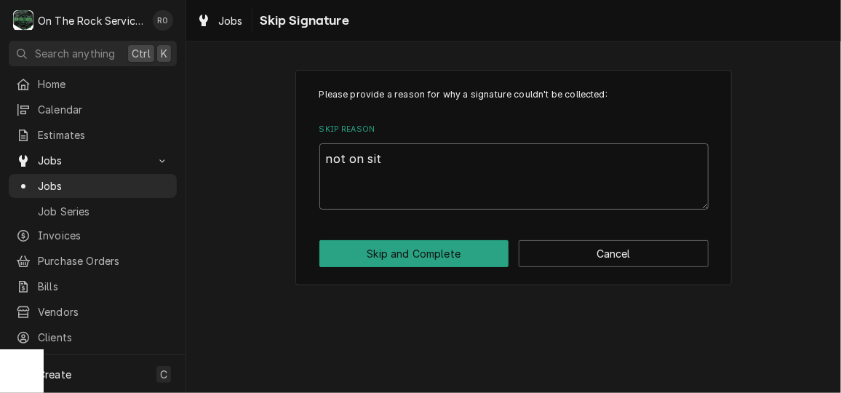
type textarea "not on sit"
type textarea "x"
type textarea "not on site"
type textarea "x"
type textarea "not on site"
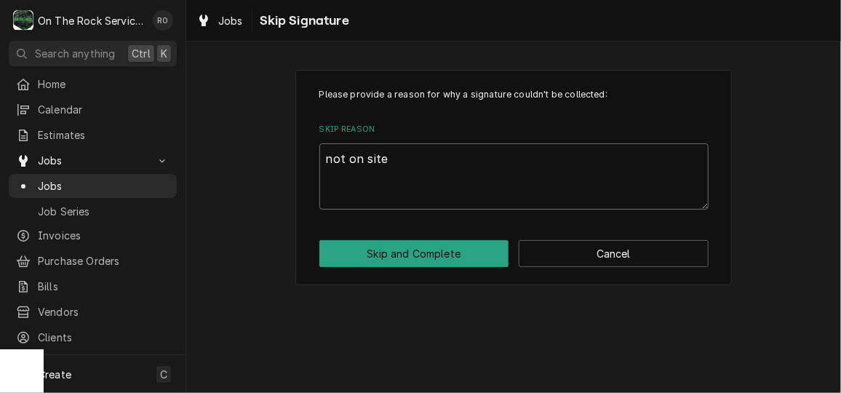
type textarea "x"
type textarea "not on site a"
type textarea "x"
type textarea "not on site at"
type textarea "x"
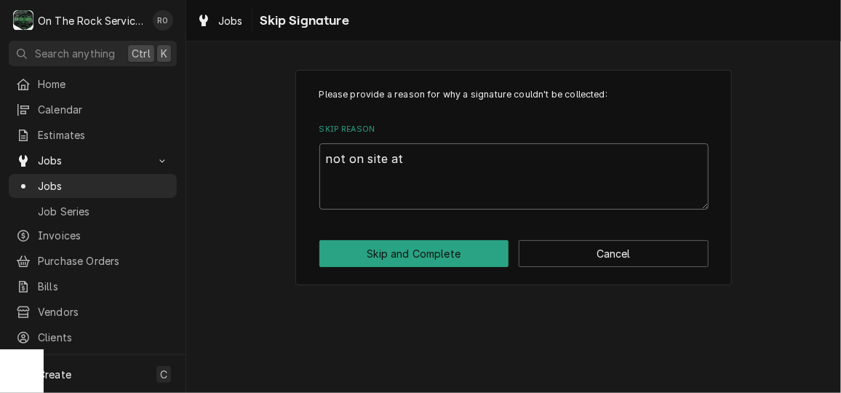
type textarea "not on site at"
type textarea "x"
type textarea "not on site at t"
type textarea "x"
type textarea "not on site at ti"
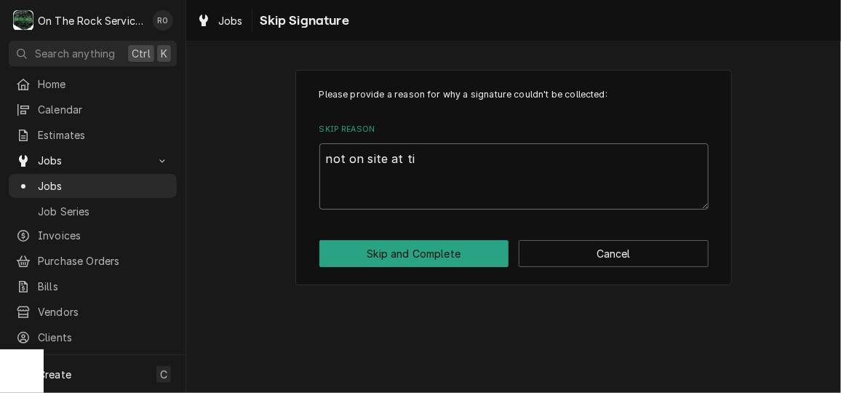
type textarea "x"
type textarea "not on site at tim"
type textarea "x"
type textarea "not on site at time"
type textarea "x"
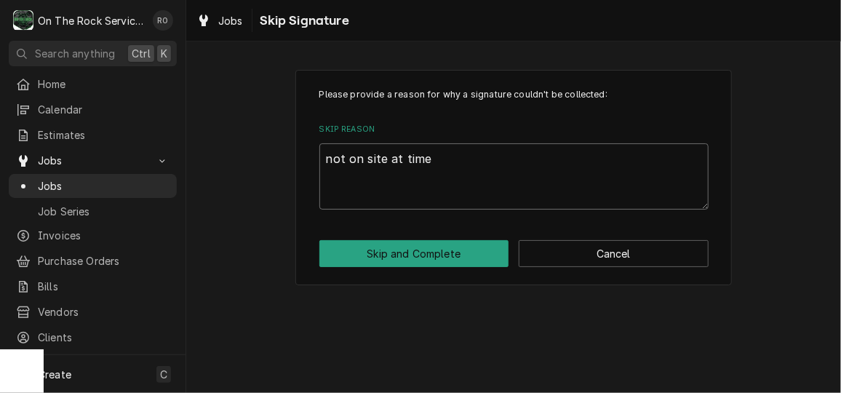
type textarea "not on site at time"
type textarea "x"
type textarea "not on site at time o"
type textarea "x"
type textarea "not on site at time of"
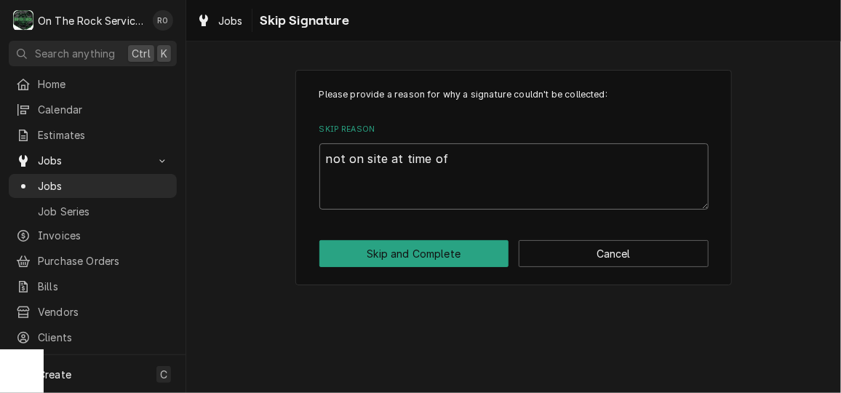
type textarea "x"
type textarea "not on site at time of"
type textarea "x"
type textarea "not on site at time of c"
type textarea "x"
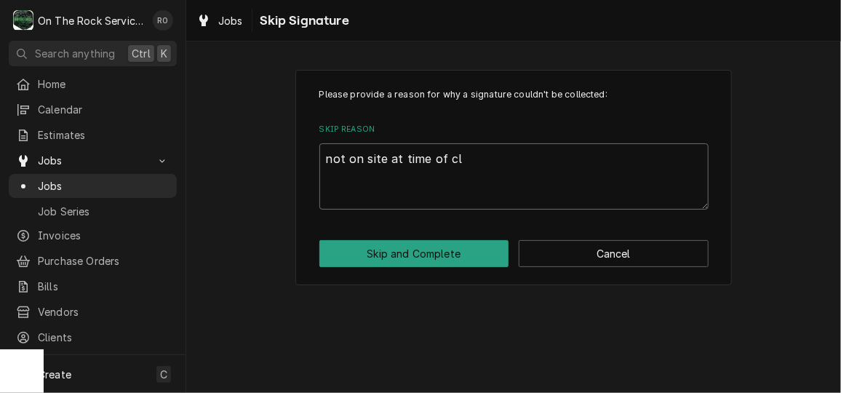
type textarea "not on site at time of cls"
type textarea "x"
type textarea "not on site at time of clso"
type textarea "x"
type textarea "not on site at time of clsoi"
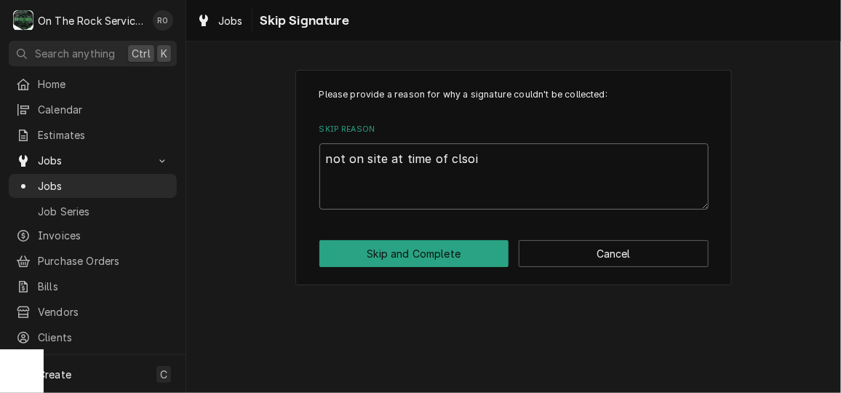
type textarea "x"
type textarea "not on site at time of clsoin"
type textarea "x"
type textarea "not on site at time of clsoing"
type textarea "x"
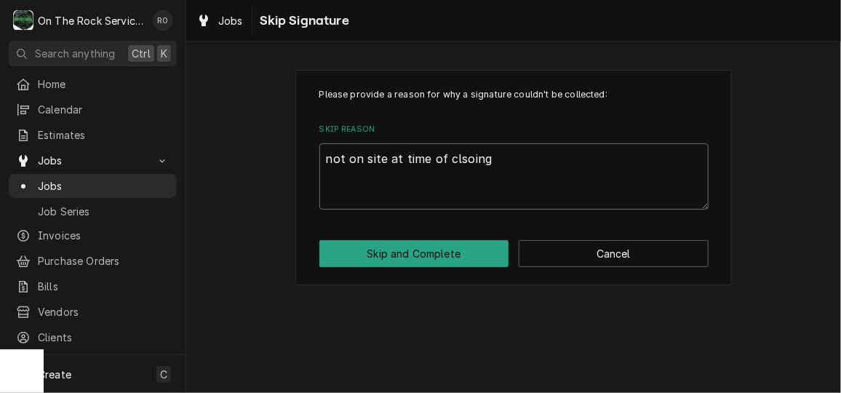
type textarea "not on site at time of clsoing"
type textarea "x"
type textarea "not on site at time of clsoig"
type textarea "x"
type textarea "not on site at time of clsog"
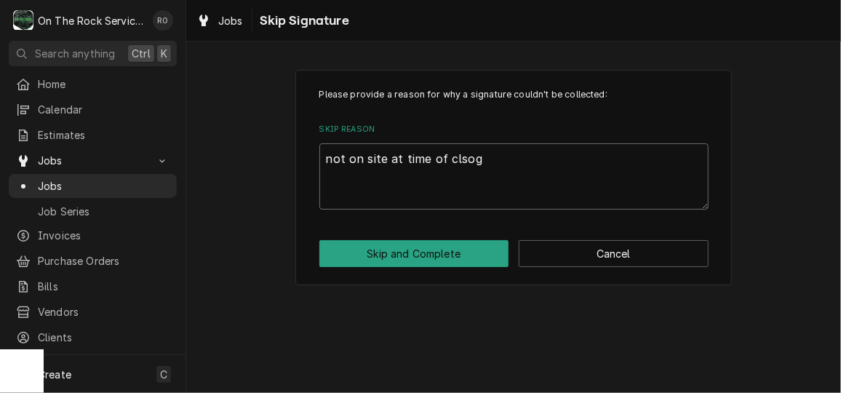
type textarea "x"
type textarea "not on site at time of clsg"
type textarea "x"
type textarea "not on site at time of clg"
type textarea "x"
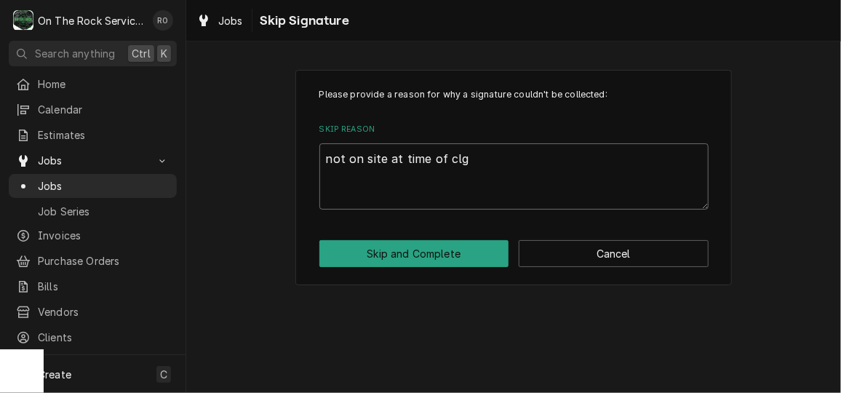
type textarea "not on site at time of clog"
type textarea "x"
type textarea "not on site at time of closg"
type textarea "x"
type textarea "not on site at time of closig"
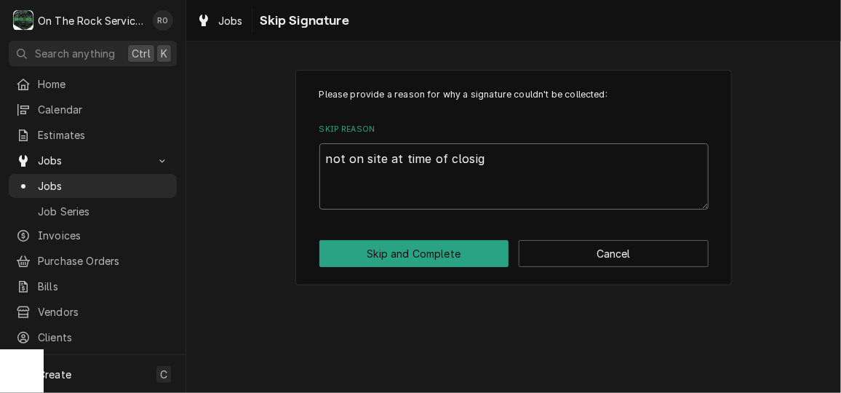
type textarea "x"
type textarea "not on site at time of closing"
type textarea "x"
type textarea "not on site at time of closingg"
type textarea "x"
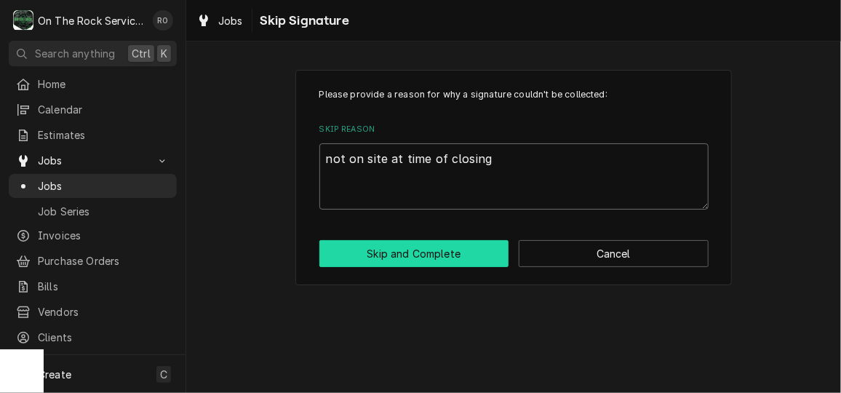
type textarea "not on site at time of closing"
click at [453, 264] on button "Skip and Complete" at bounding box center [414, 253] width 190 height 27
type textarea "x"
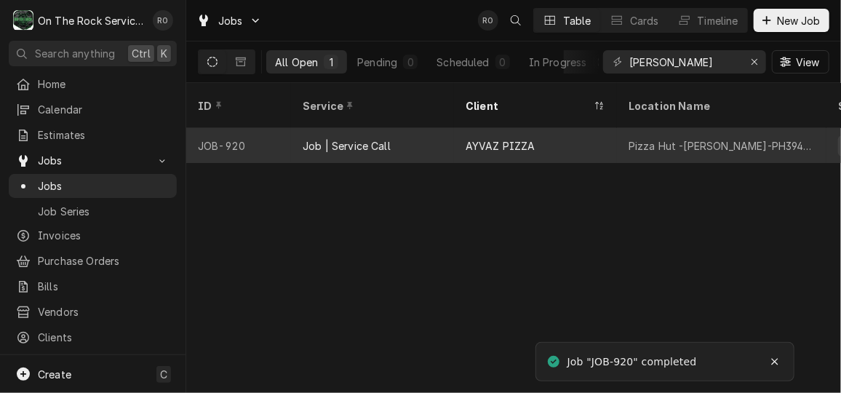
click at [604, 128] on div "AYVAZ PIZZA" at bounding box center [535, 145] width 163 height 35
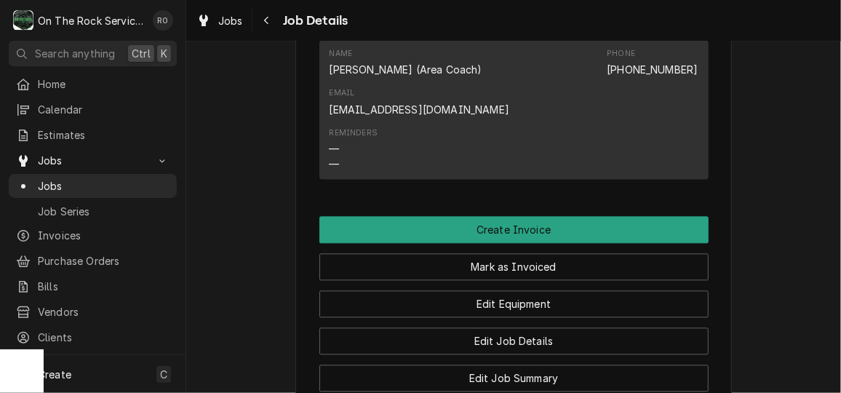
scroll to position [1372, 0]
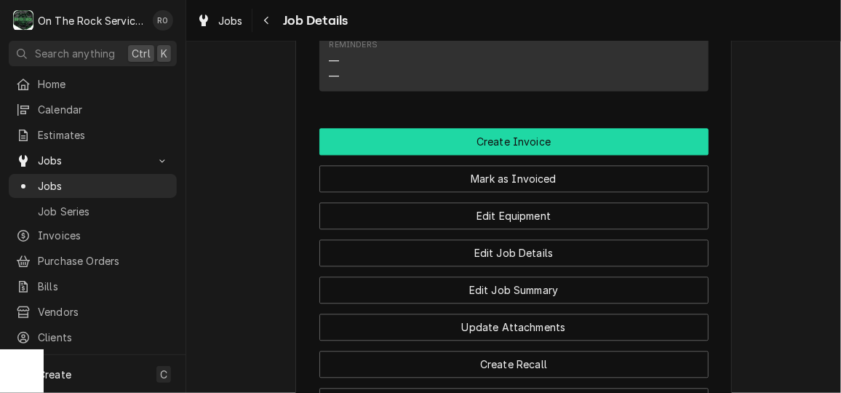
click at [604, 148] on button "Create Invoice" at bounding box center [513, 141] width 389 height 27
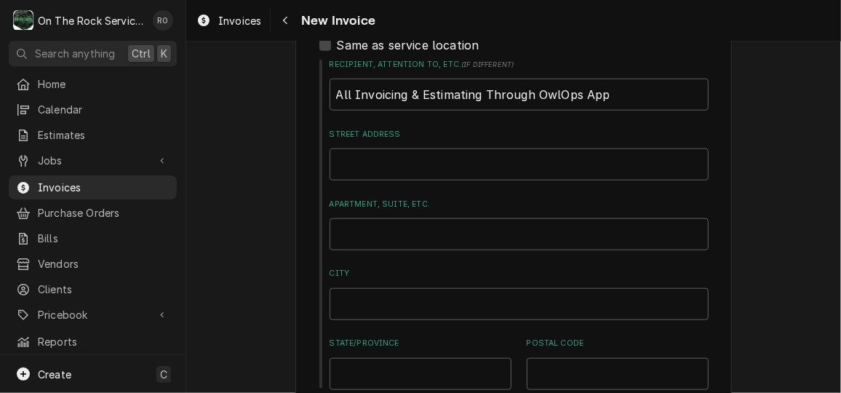
scroll to position [878, 0]
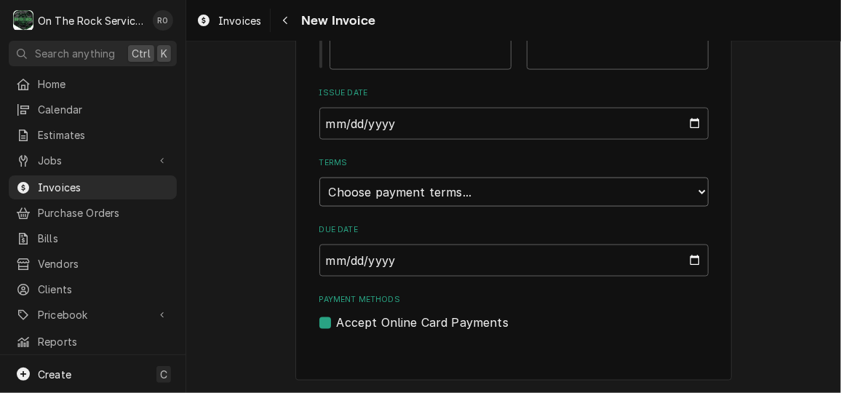
click at [697, 192] on select "Choose payment terms... Same Day Net 7 Net 14 Net 21 Net 30 Net 45 Net 60 Net 90" at bounding box center [513, 191] width 389 height 29
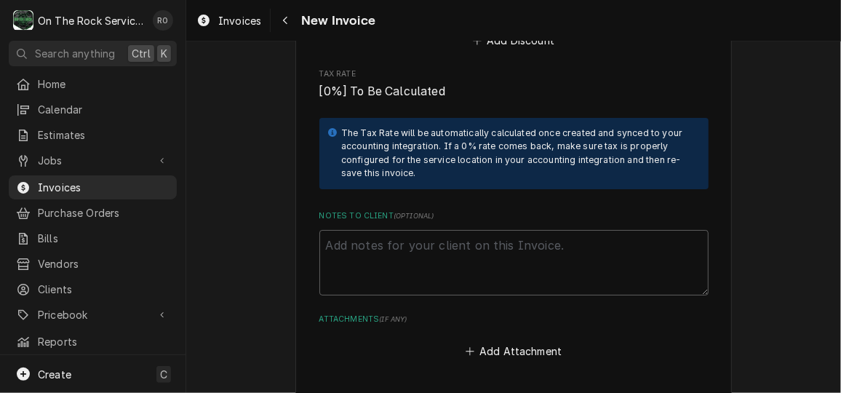
scroll to position [2501, 0]
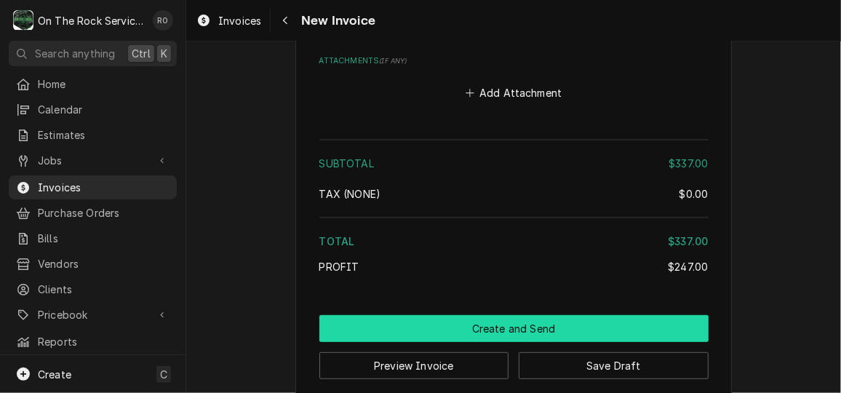
click at [555, 315] on button "Create and Send" at bounding box center [513, 328] width 389 height 27
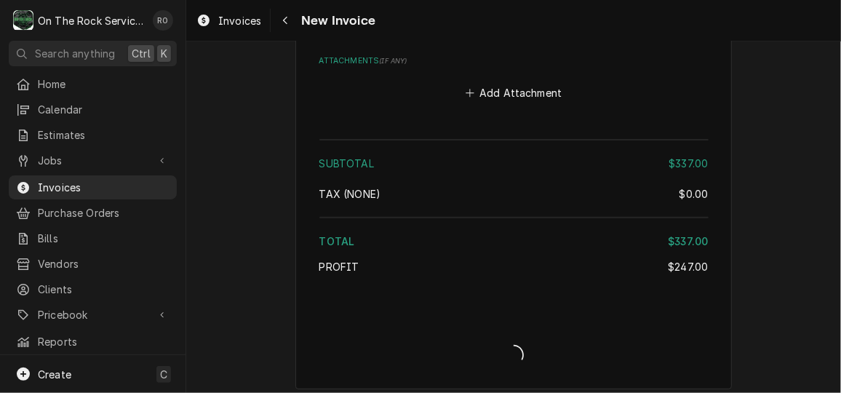
scroll to position [2493, 0]
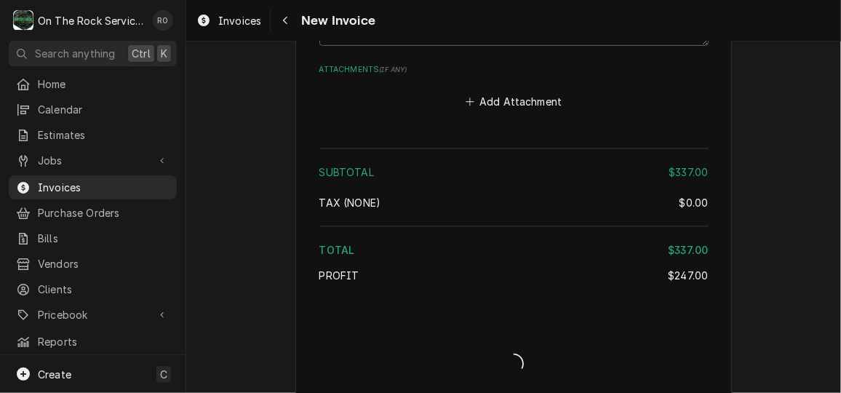
type textarea "x"
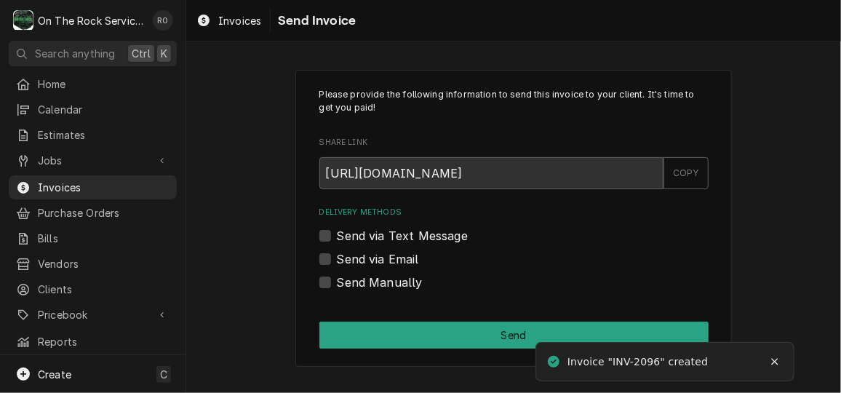
click at [406, 273] on label "Send Manually" at bounding box center [380, 281] width 86 height 17
click at [406, 273] on input "Send Manually" at bounding box center [531, 289] width 389 height 32
checkbox input "true"
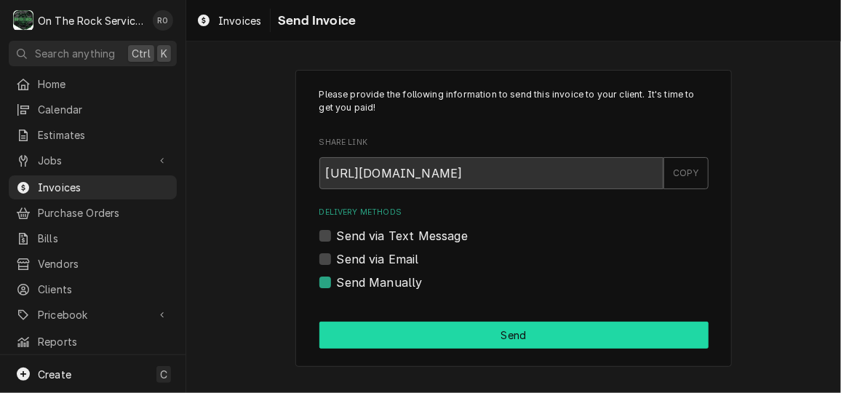
click at [433, 337] on button "Send" at bounding box center [513, 334] width 389 height 27
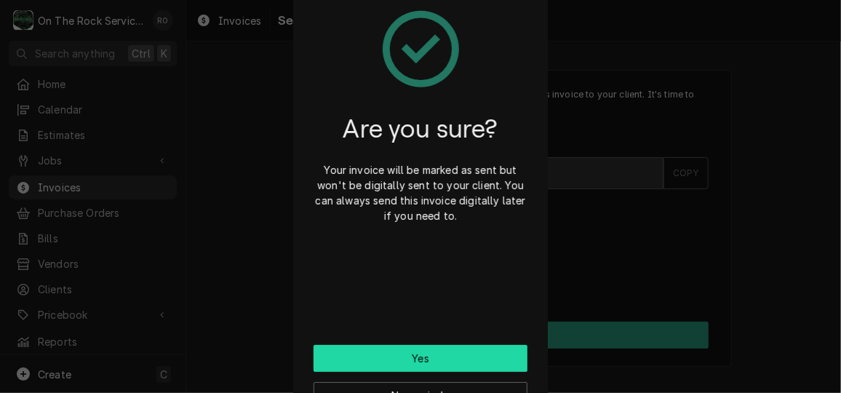
click at [490, 359] on button "Yes" at bounding box center [420, 358] width 214 height 27
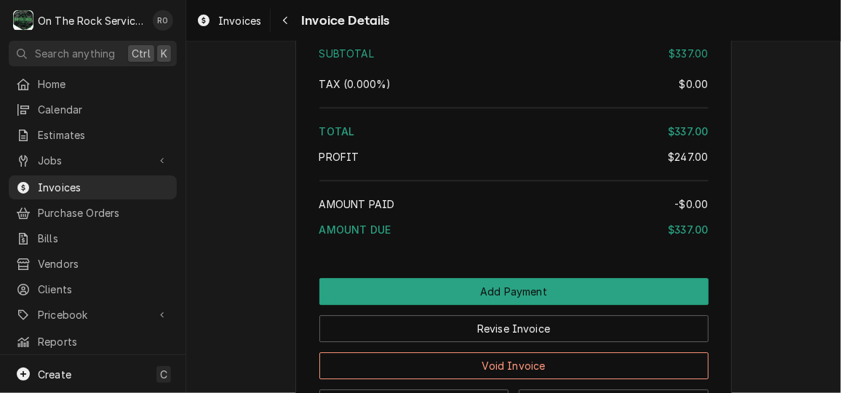
scroll to position [1864, 0]
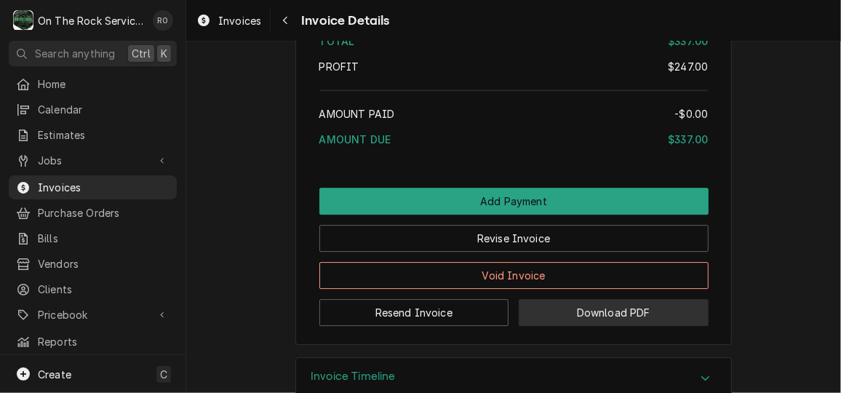
click at [642, 326] on button "Download PDF" at bounding box center [613, 312] width 190 height 27
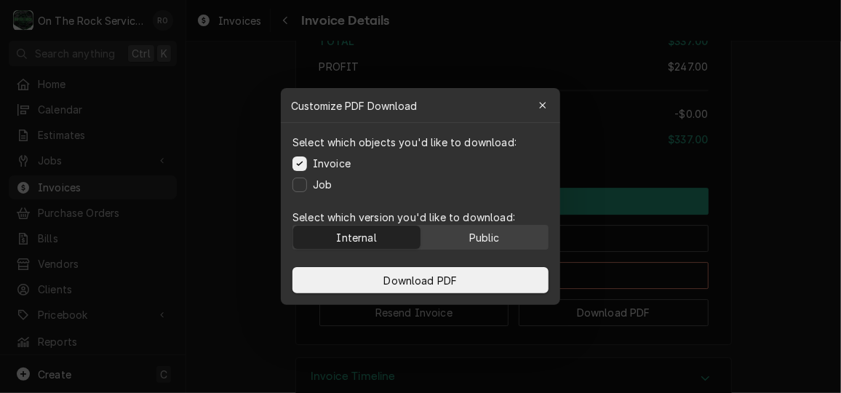
click at [458, 235] on button "Public" at bounding box center [484, 236] width 127 height 23
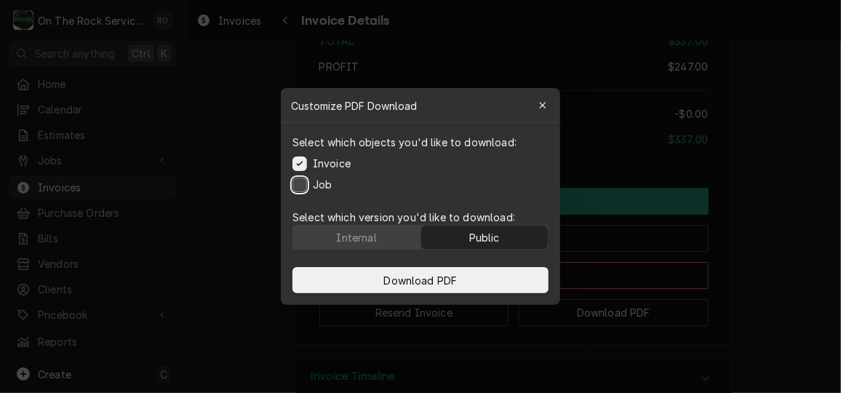
click at [300, 184] on button "Job" at bounding box center [299, 184] width 15 height 15
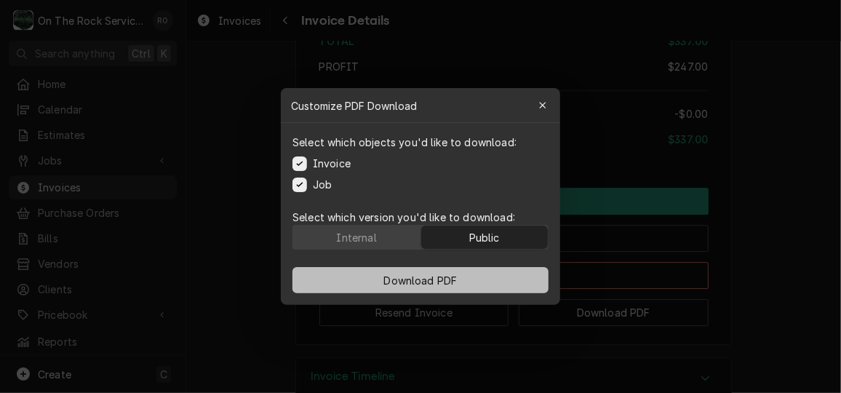
click at [446, 275] on span "Download PDF" at bounding box center [420, 280] width 79 height 15
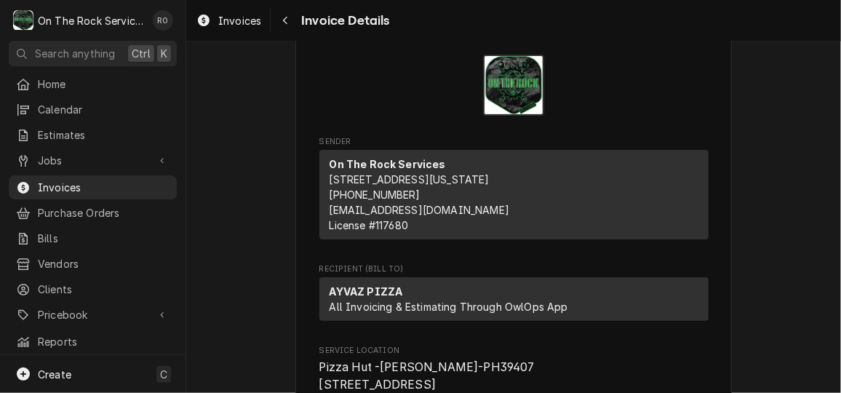
scroll to position [41, 0]
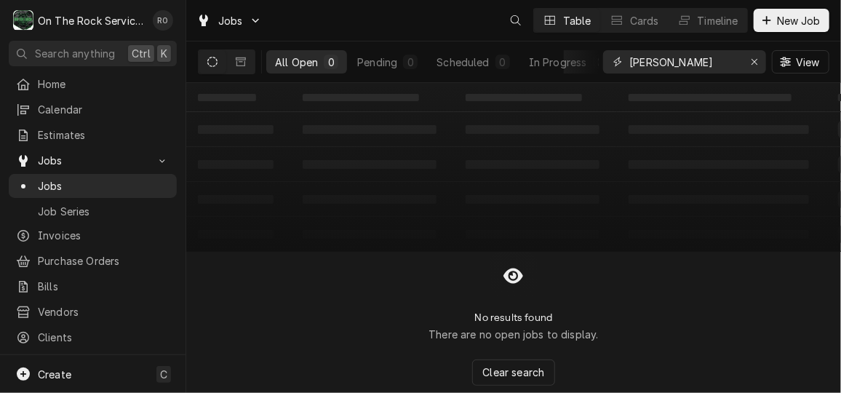
click at [682, 63] on input "newberry" at bounding box center [683, 61] width 109 height 23
type input "greenwood"
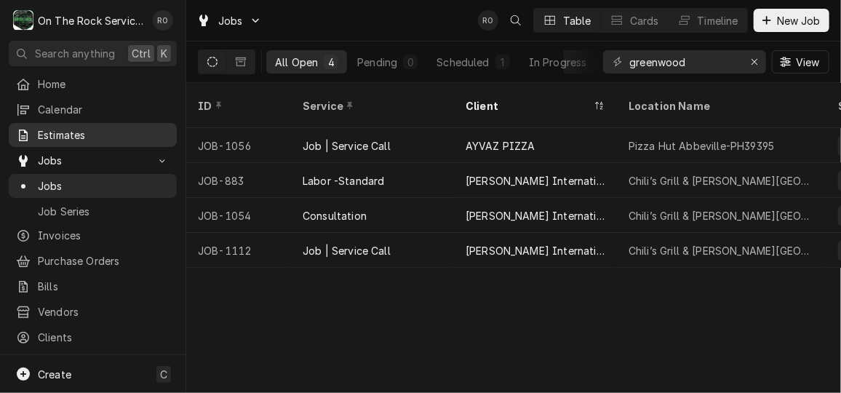
click at [130, 127] on span "Estimates" at bounding box center [104, 134] width 132 height 15
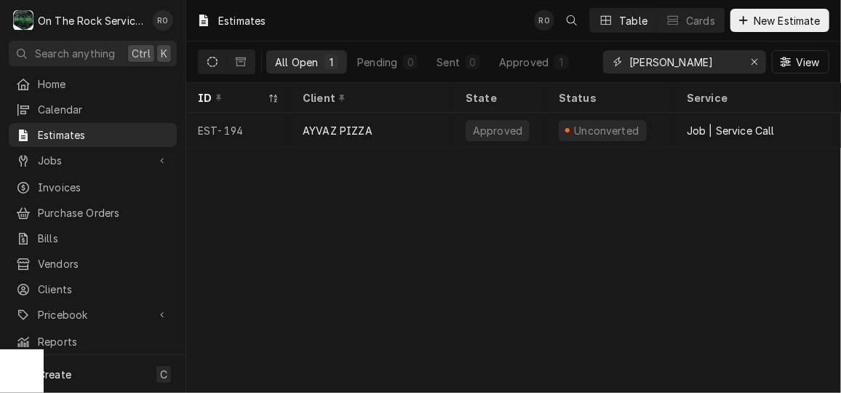
click at [693, 57] on input "[PERSON_NAME]" at bounding box center [683, 61] width 109 height 23
type input "greenwood"
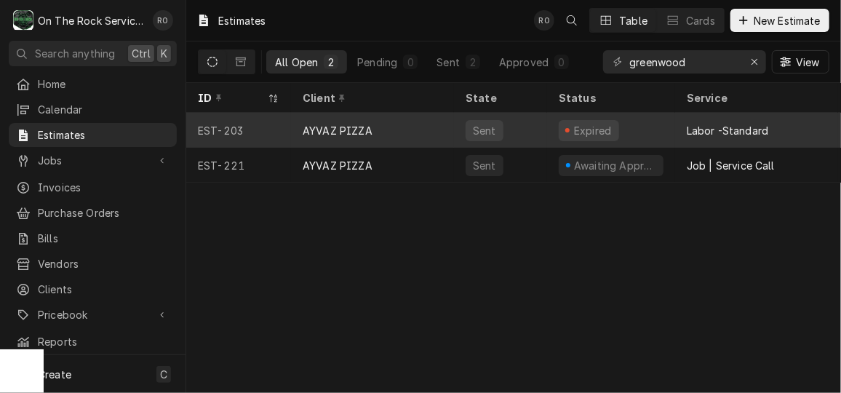
click at [313, 124] on div "AYVAZ PIZZA" at bounding box center [337, 130] width 70 height 15
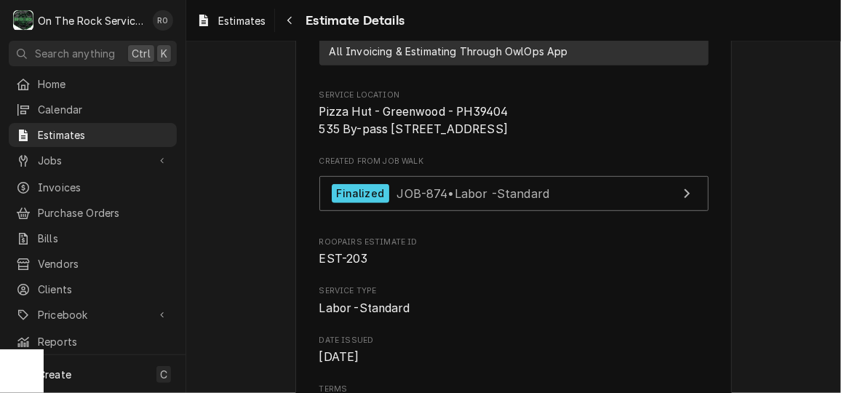
scroll to position [297, 0]
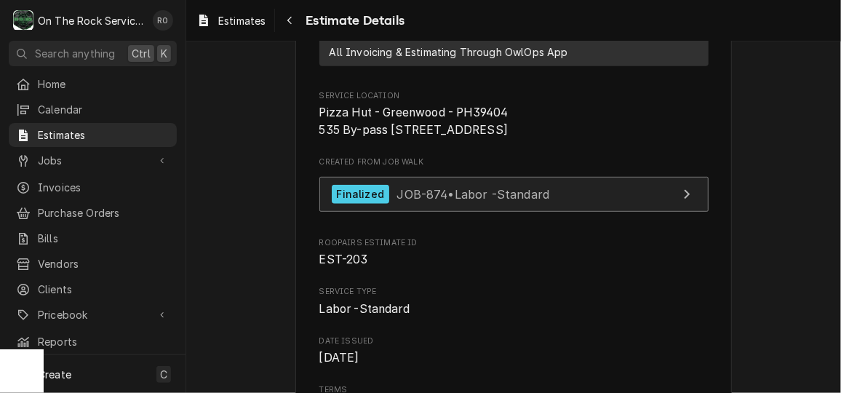
click at [556, 212] on link "Finalized JOB-874 • Labor -Standard" at bounding box center [513, 195] width 389 height 36
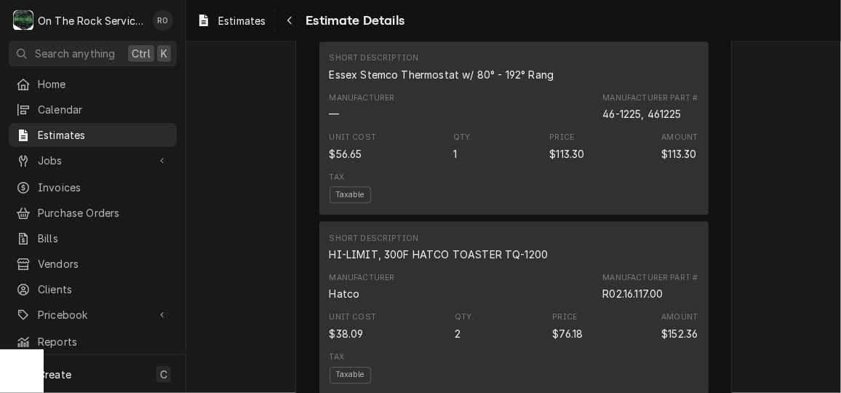
scroll to position [1558, 0]
drag, startPoint x: 647, startPoint y: 139, endPoint x: 683, endPoint y: 137, distance: 35.7
click at [683, 120] on div "Manufacturer Part # 46-1225, 461225" at bounding box center [649, 105] width 95 height 29
copy div "461225"
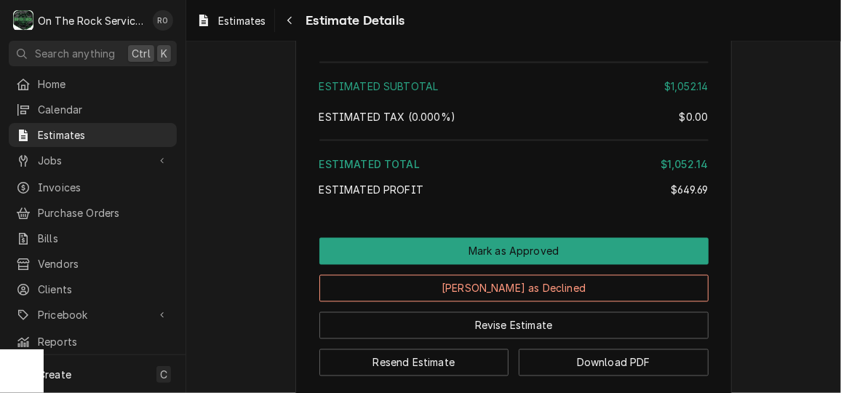
scroll to position [3398, 0]
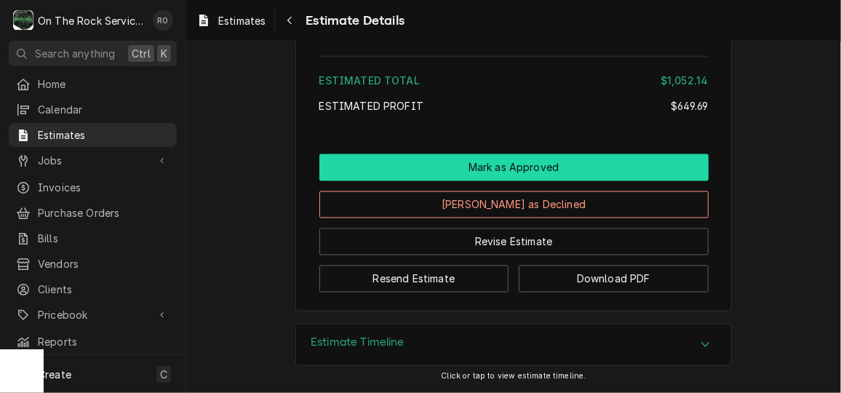
click at [526, 161] on button "Mark as Approved" at bounding box center [513, 167] width 389 height 27
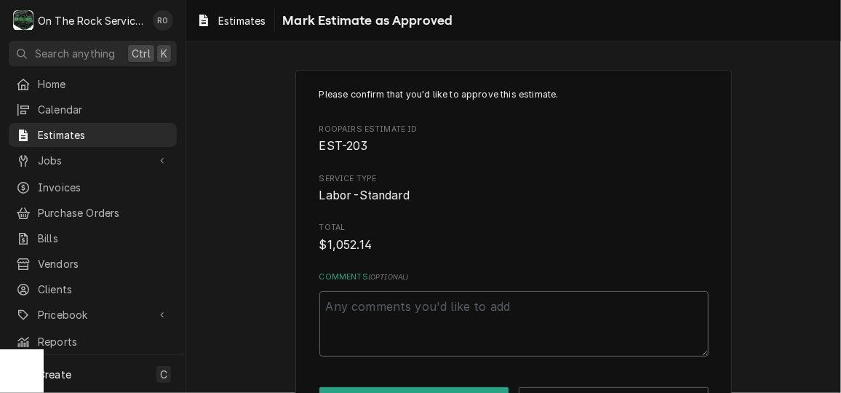
scroll to position [52, 0]
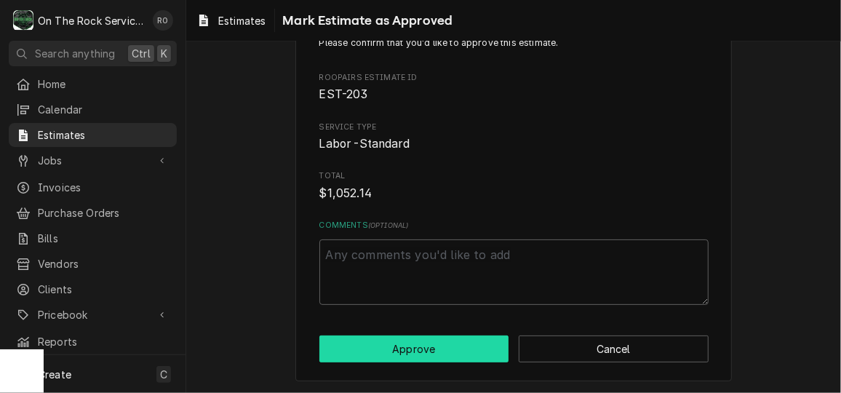
drag, startPoint x: 454, startPoint y: 348, endPoint x: 444, endPoint y: 207, distance: 142.2
click at [444, 207] on div "Please confirm that you'd like to approve this estimate. Roopairs Estimate ID E…" at bounding box center [513, 199] width 436 height 363
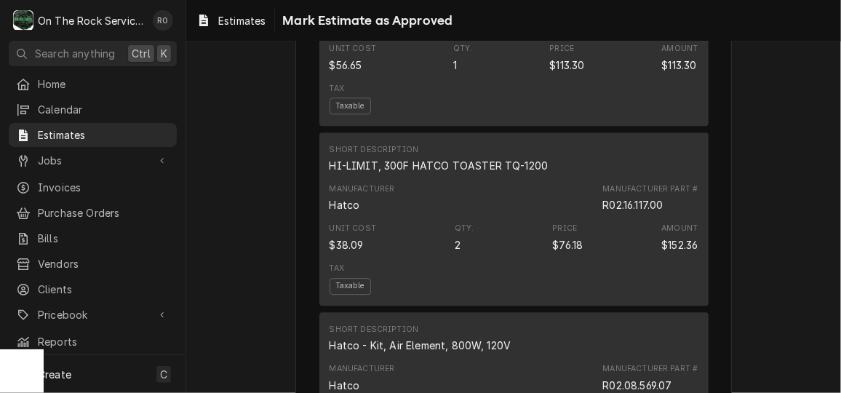
scroll to position [1652, 0]
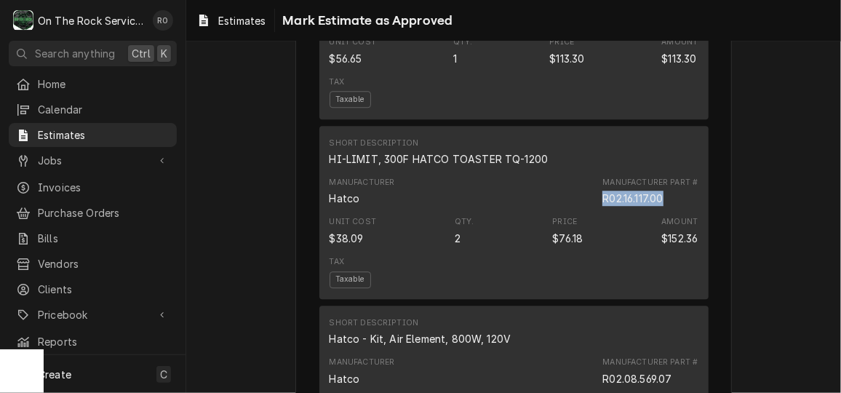
drag, startPoint x: 599, startPoint y: 227, endPoint x: 670, endPoint y: 227, distance: 71.3
click at [670, 206] on div "Manufacturer Part # R02.16.117.00" at bounding box center [649, 191] width 95 height 29
copy div "R02.16.117.00"
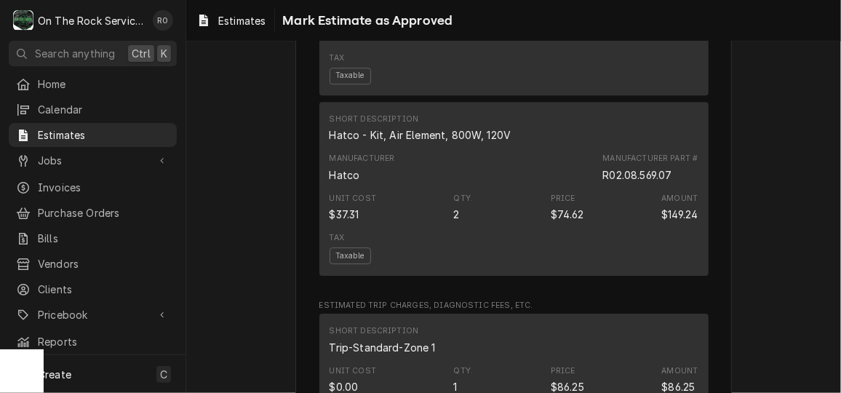
scroll to position [1856, 0]
click at [597, 217] on div "Unit Cost $37.31 Qty. 2 Price $74.62 Amount $149.24" at bounding box center [513, 207] width 369 height 39
drag, startPoint x: 592, startPoint y: 200, endPoint x: 672, endPoint y: 200, distance: 80.0
click at [672, 187] on div "Manufacturer Hatco Manufacturer Part # R02.08.569.07" at bounding box center [513, 167] width 369 height 39
copy div "R02.08.569.07"
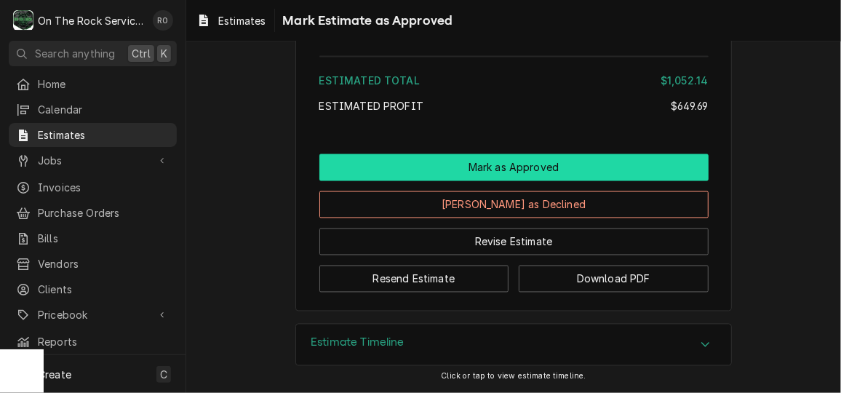
scroll to position [3398, 0]
click at [541, 161] on button "Mark as Approved" at bounding box center [513, 167] width 389 height 27
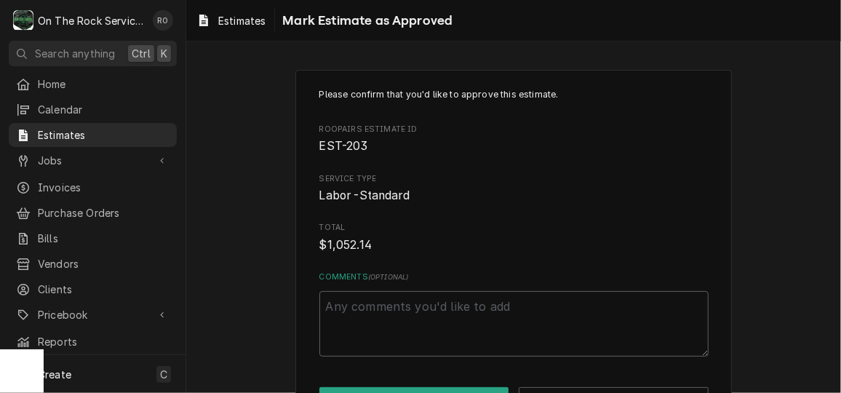
scroll to position [52, 0]
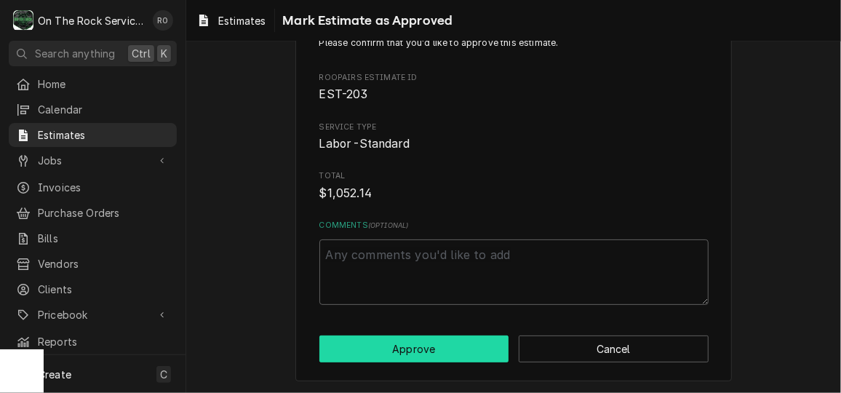
click at [441, 346] on button "Approve" at bounding box center [414, 348] width 190 height 27
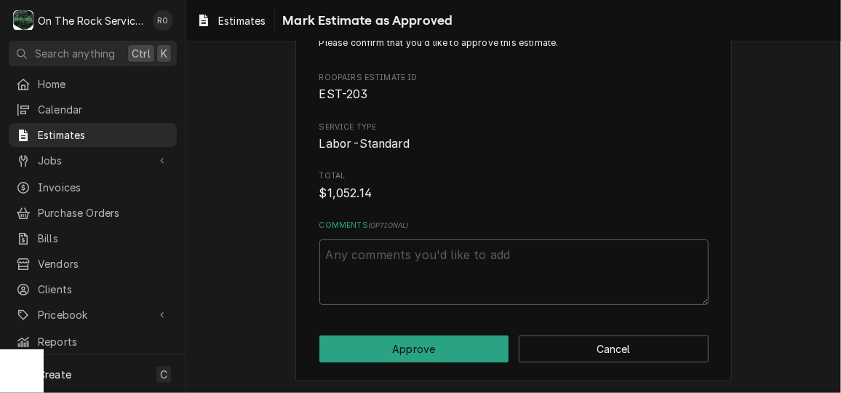
type textarea "x"
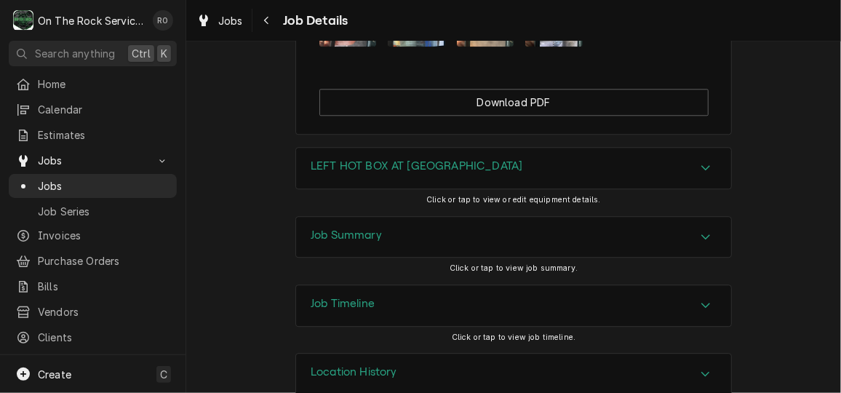
scroll to position [1594, 0]
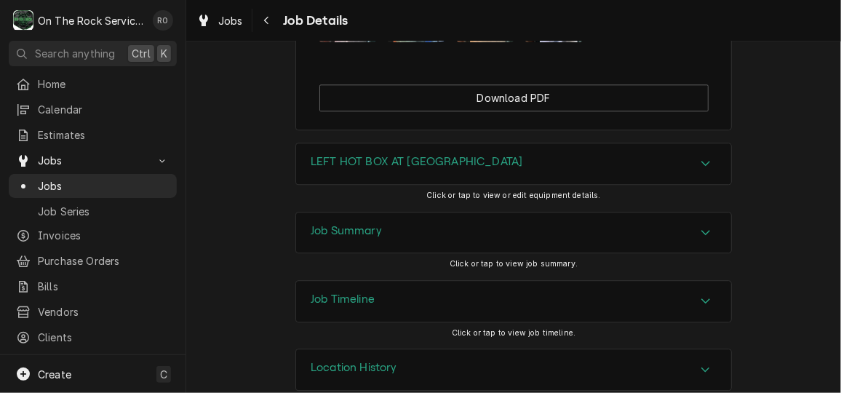
click at [584, 177] on div "LEFT HOT BOX AT DRIVE THRU" at bounding box center [513, 163] width 435 height 41
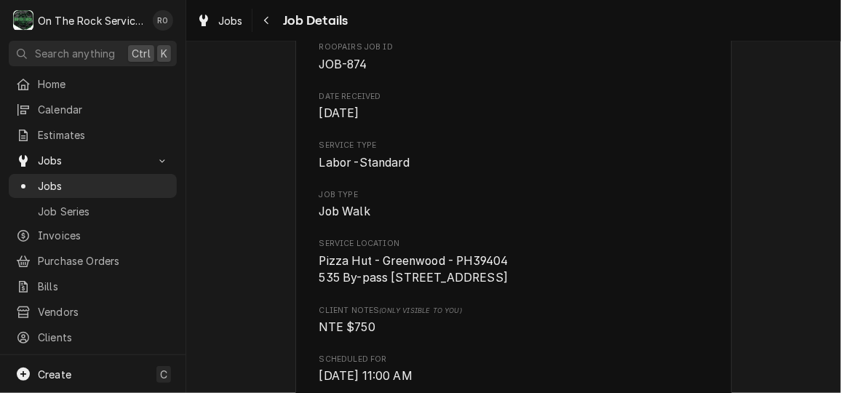
scroll to position [0, 0]
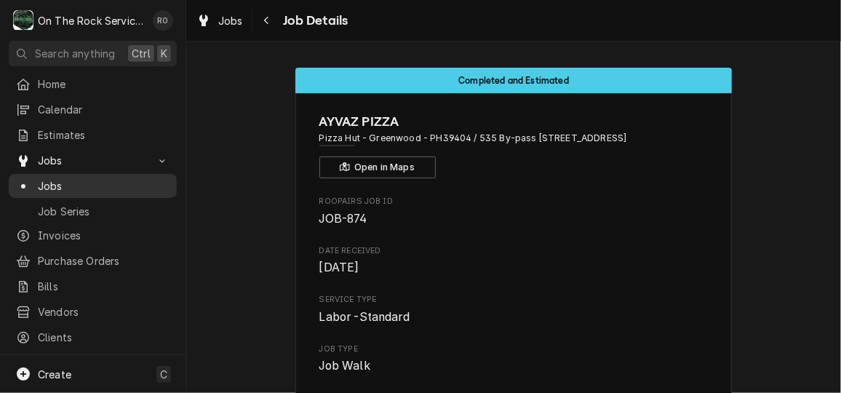
click at [79, 178] on span "Jobs" at bounding box center [104, 185] width 132 height 15
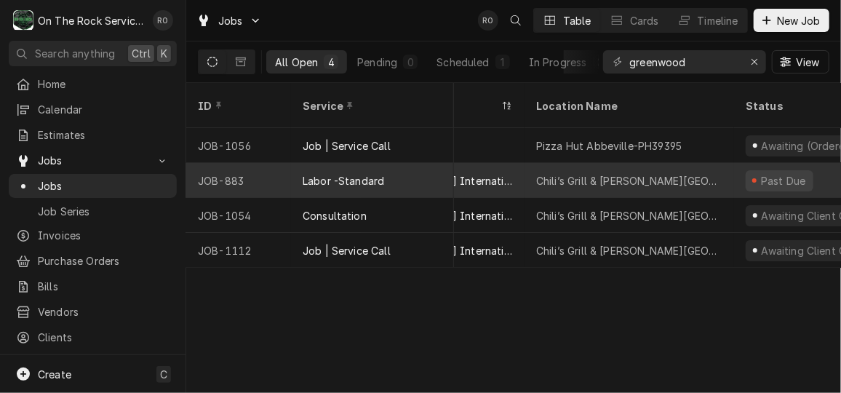
scroll to position [0, 76]
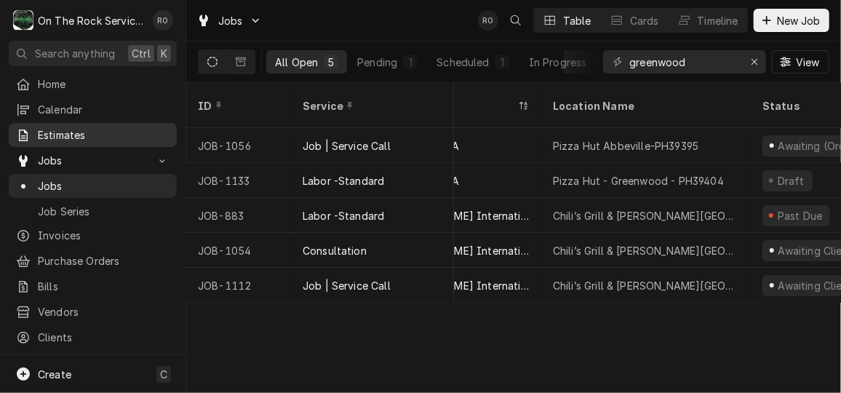
click at [88, 128] on span "Estimates" at bounding box center [104, 134] width 132 height 15
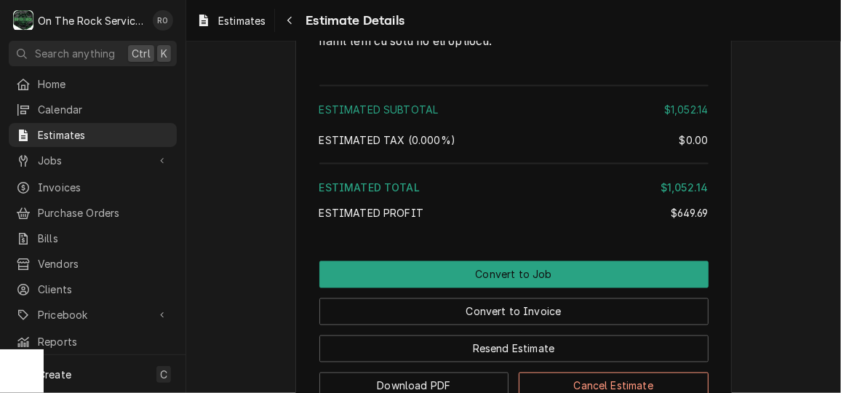
scroll to position [3271, 0]
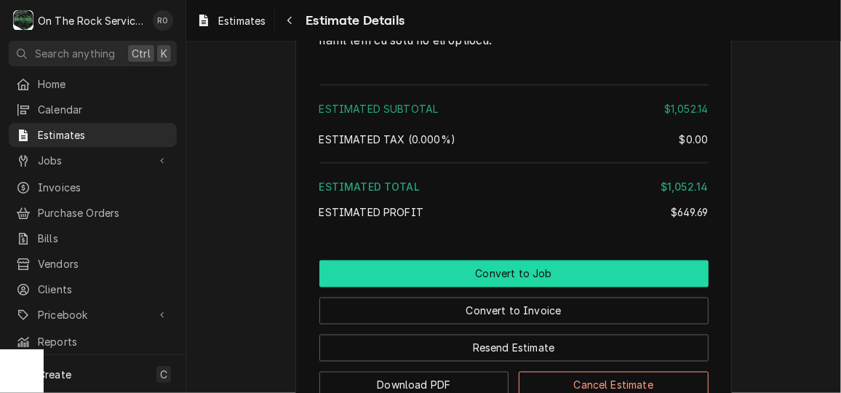
click at [537, 284] on button "Convert to Job" at bounding box center [513, 273] width 389 height 27
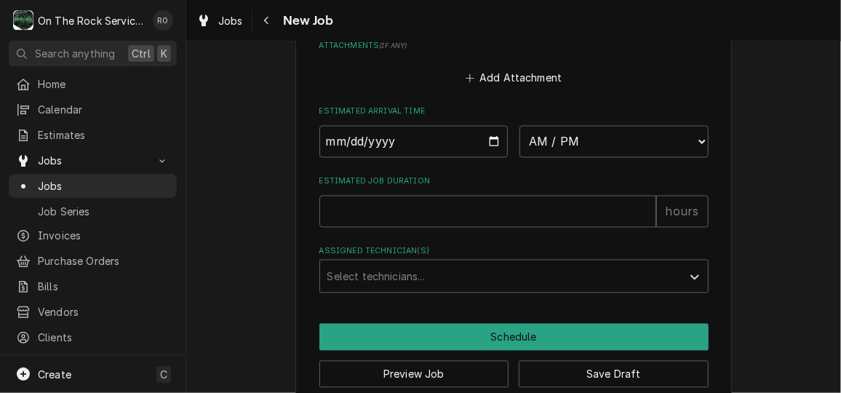
scroll to position [1155, 0]
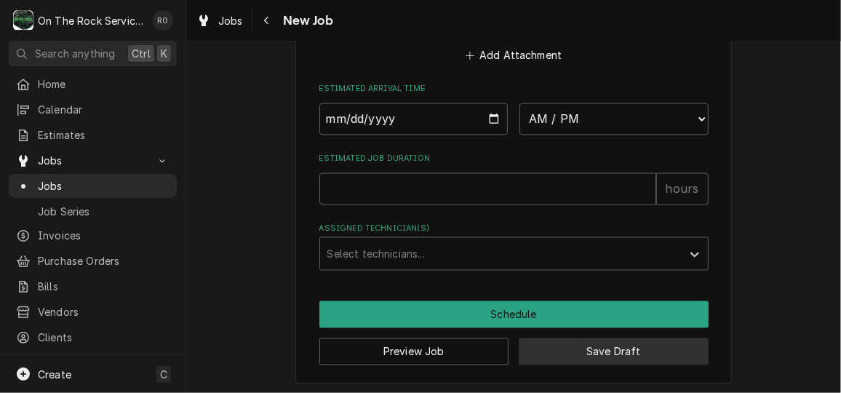
click at [586, 356] on button "Save Draft" at bounding box center [613, 351] width 190 height 27
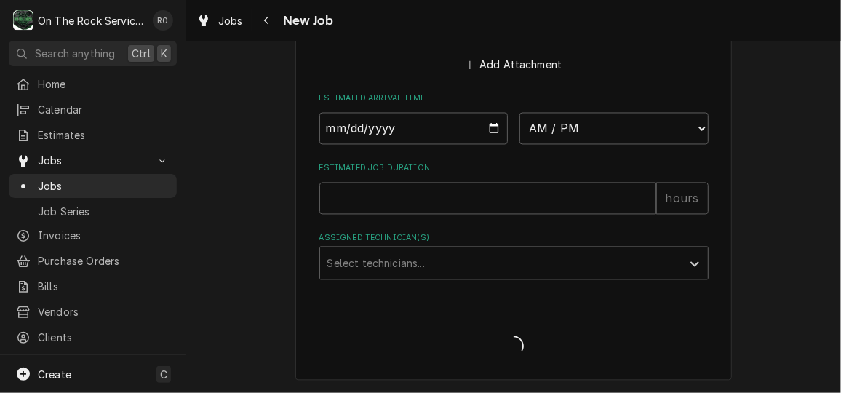
scroll to position [1146, 0]
type textarea "x"
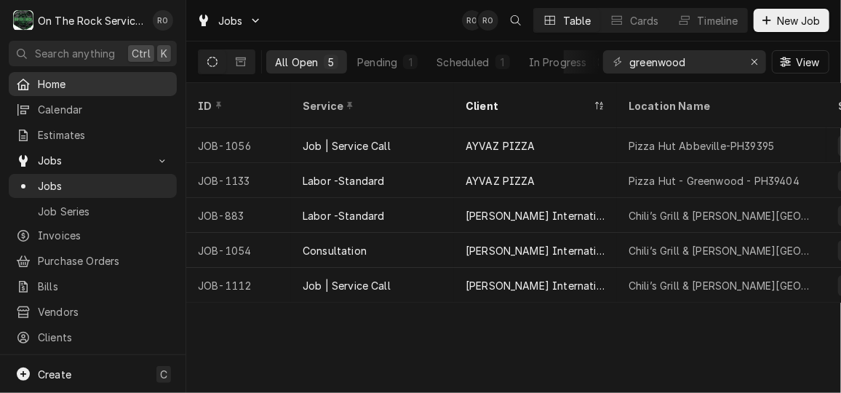
click at [71, 82] on span "Home" at bounding box center [104, 83] width 132 height 15
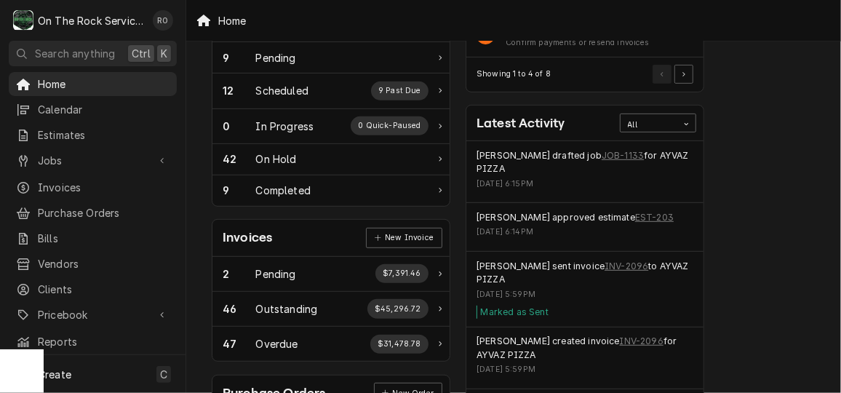
scroll to position [260, 0]
click at [601, 152] on link "JOB-1133" at bounding box center [622, 154] width 42 height 13
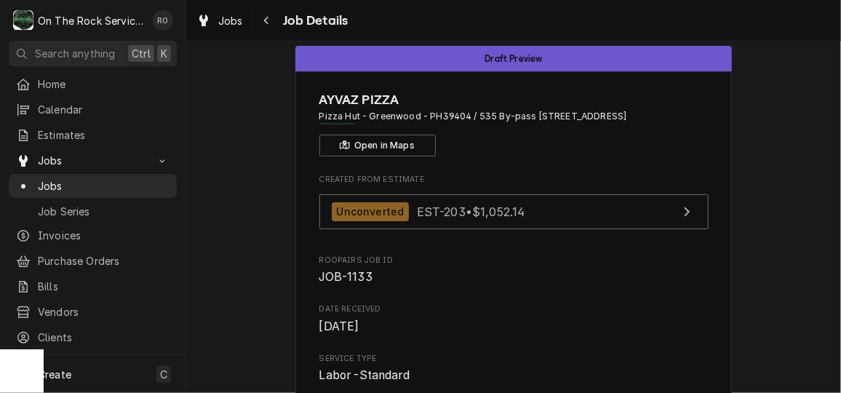
scroll to position [40, 0]
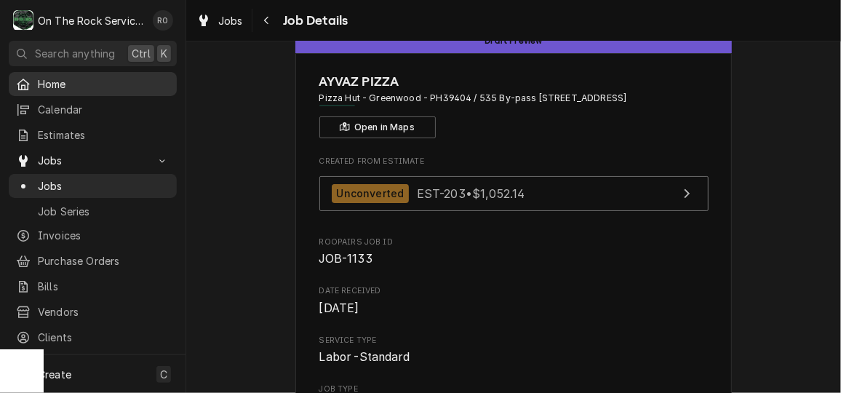
click at [127, 75] on div "Home" at bounding box center [93, 84] width 162 height 18
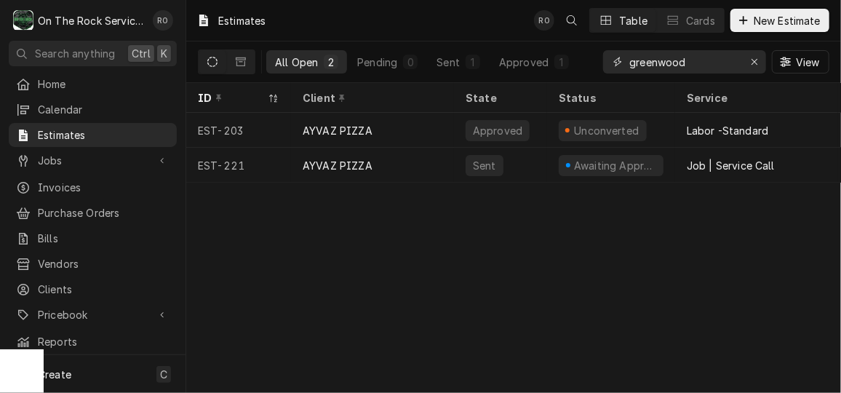
click at [718, 60] on input "greenwood" at bounding box center [683, 61] width 109 height 23
type input "3"
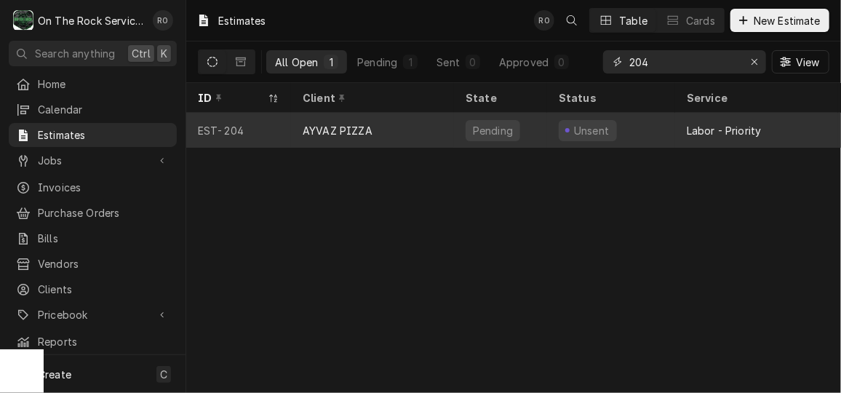
type input "204"
click at [668, 129] on div "Unsent" at bounding box center [611, 130] width 128 height 35
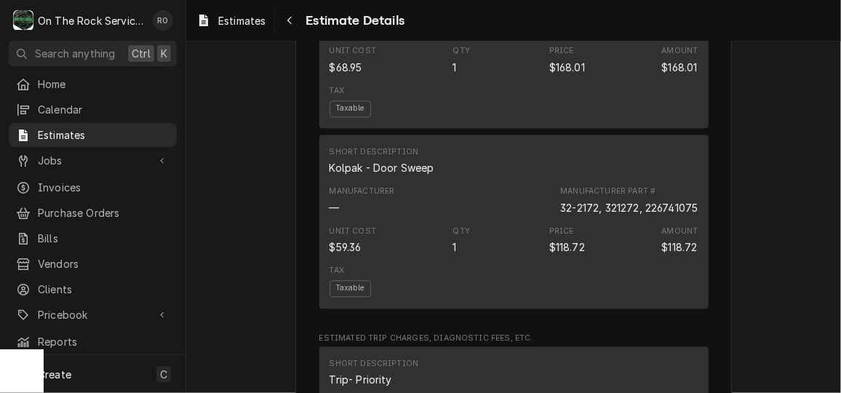
scroll to position [1540, 0]
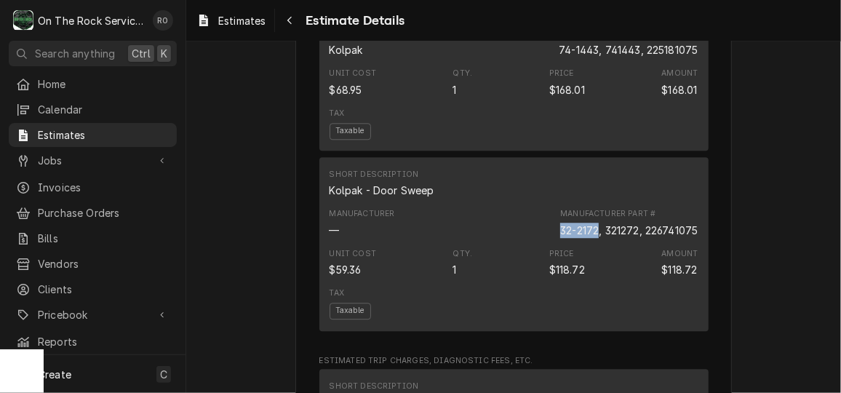
drag, startPoint x: 554, startPoint y: 243, endPoint x: 590, endPoint y: 242, distance: 36.4
click at [590, 238] on div "32-2172, 321272, 226741075" at bounding box center [628, 230] width 137 height 15
copy div "32-2172"
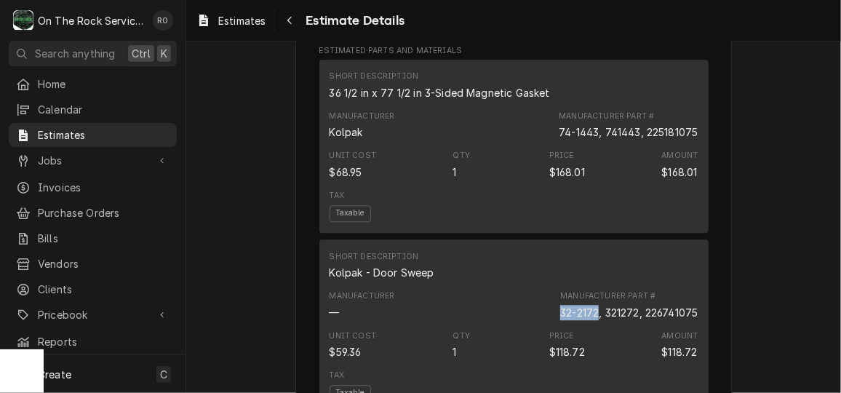
scroll to position [1457, 0]
drag, startPoint x: 641, startPoint y: 147, endPoint x: 672, endPoint y: 142, distance: 31.7
click at [672, 140] on div "74-1443, 741443, 225181075" at bounding box center [627, 132] width 139 height 15
drag, startPoint x: 672, startPoint y: 142, endPoint x: 612, endPoint y: 155, distance: 61.0
click at [612, 145] on div "Manufacturer Kolpak Manufacturer Part # 74-1443, 741443, 225181075" at bounding box center [513, 125] width 369 height 39
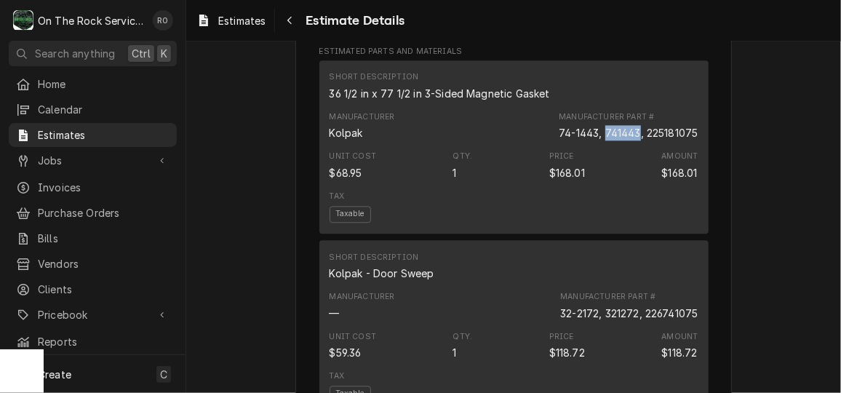
drag, startPoint x: 598, startPoint y: 142, endPoint x: 633, endPoint y: 152, distance: 36.4
click at [633, 140] on div "74-1443, 741443, 225181075" at bounding box center [627, 132] width 139 height 15
copy div "741443"
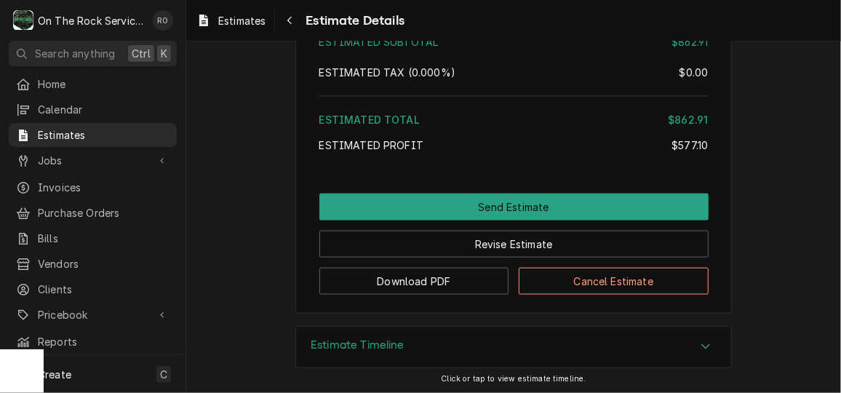
scroll to position [3086, 0]
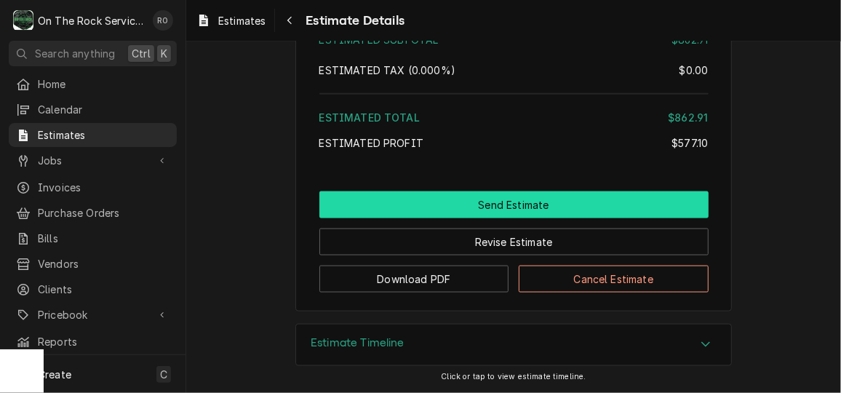
click at [564, 198] on button "Send Estimate" at bounding box center [513, 204] width 389 height 27
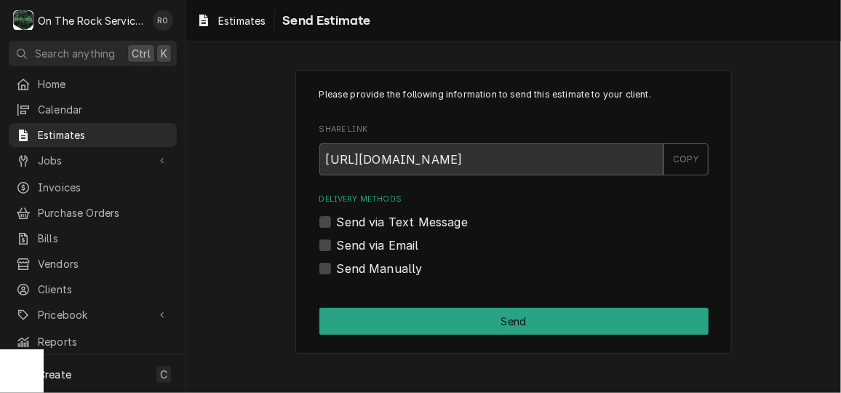
click at [404, 262] on label "Send Manually" at bounding box center [380, 268] width 86 height 17
click at [404, 262] on input "Send Manually" at bounding box center [531, 276] width 389 height 32
checkbox input "true"
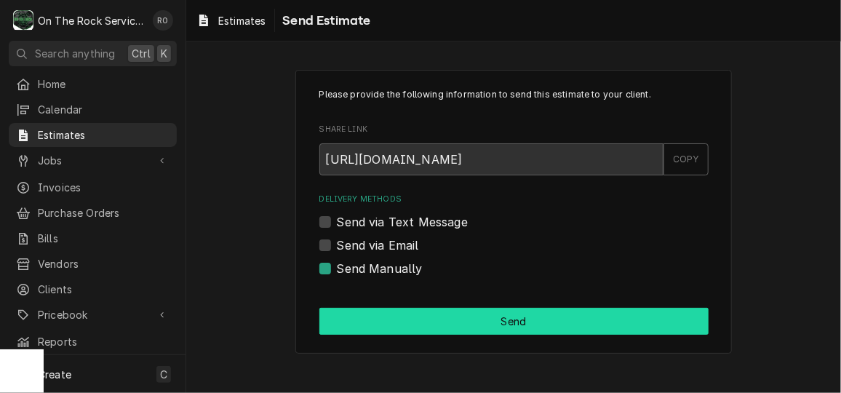
click at [452, 316] on button "Send" at bounding box center [513, 321] width 389 height 27
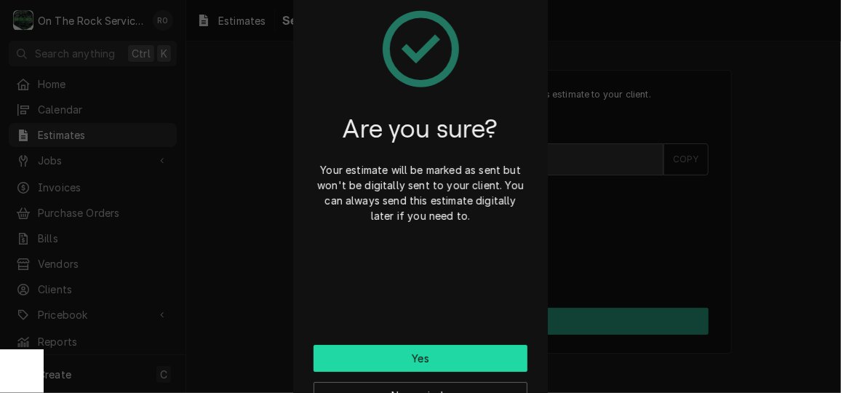
click at [497, 348] on button "Yes" at bounding box center [420, 358] width 214 height 27
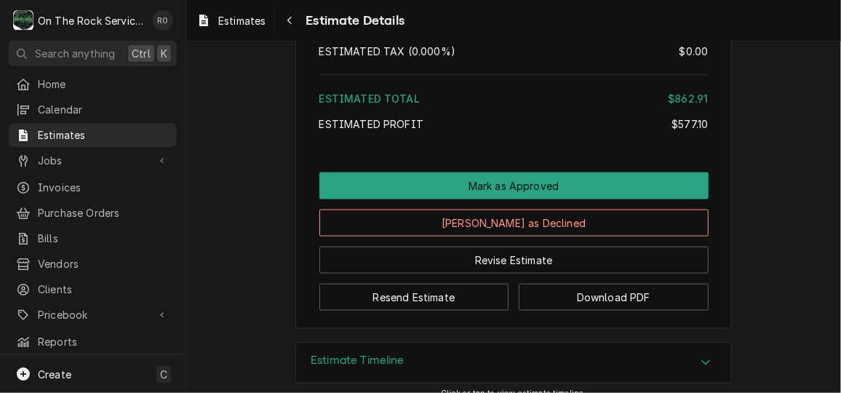
scroll to position [3172, 0]
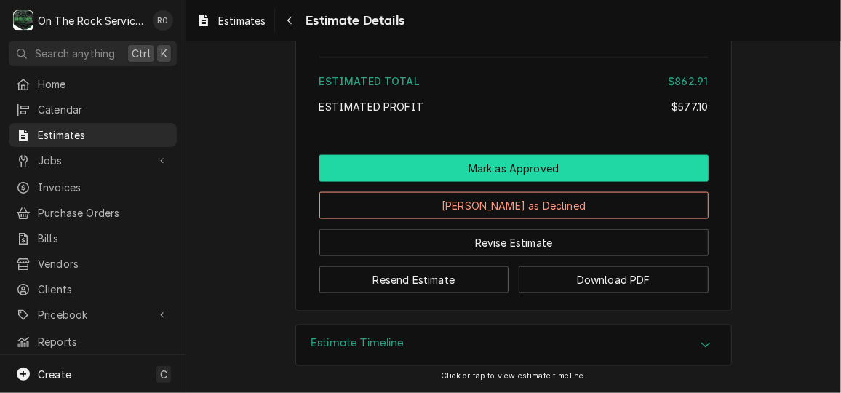
click at [635, 171] on button "Mark as Approved" at bounding box center [513, 168] width 389 height 27
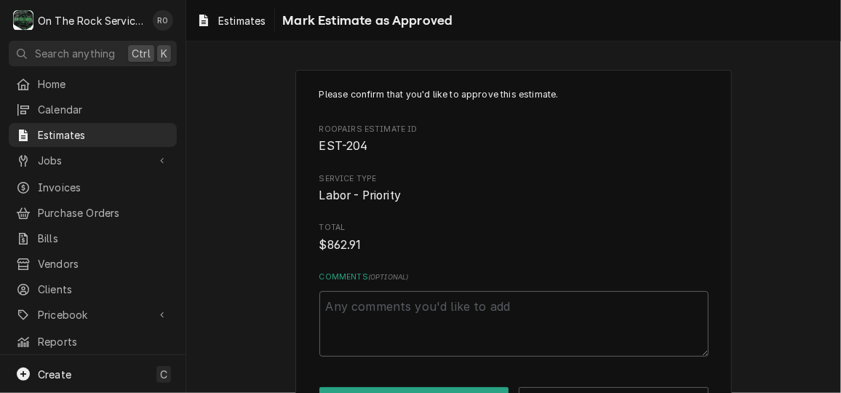
scroll to position [52, 0]
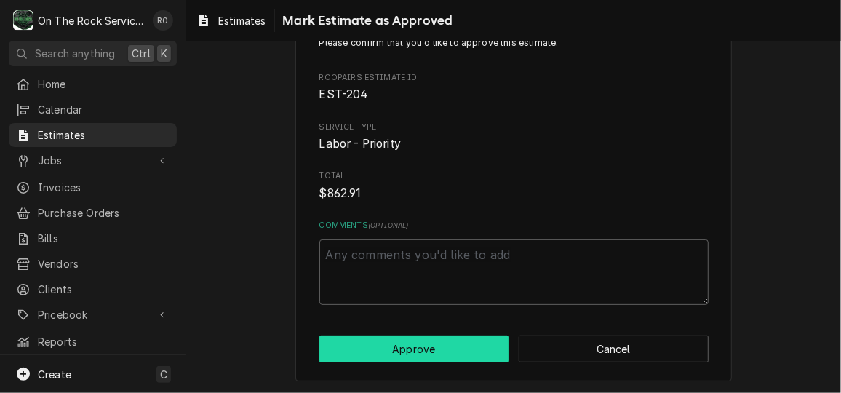
click at [455, 352] on button "Approve" at bounding box center [414, 348] width 190 height 27
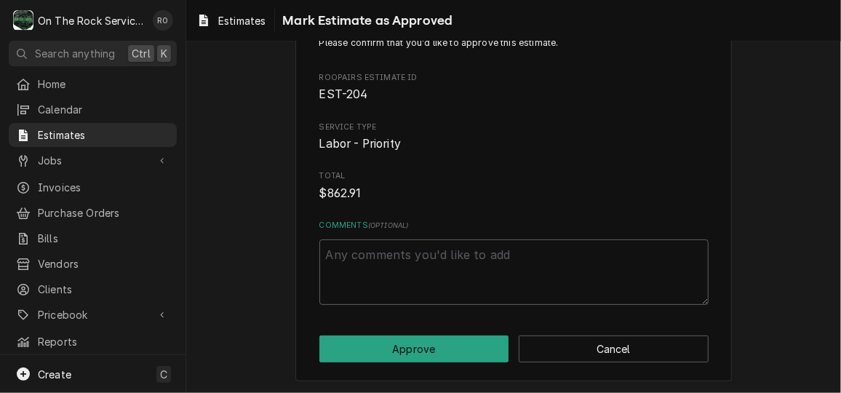
type textarea "x"
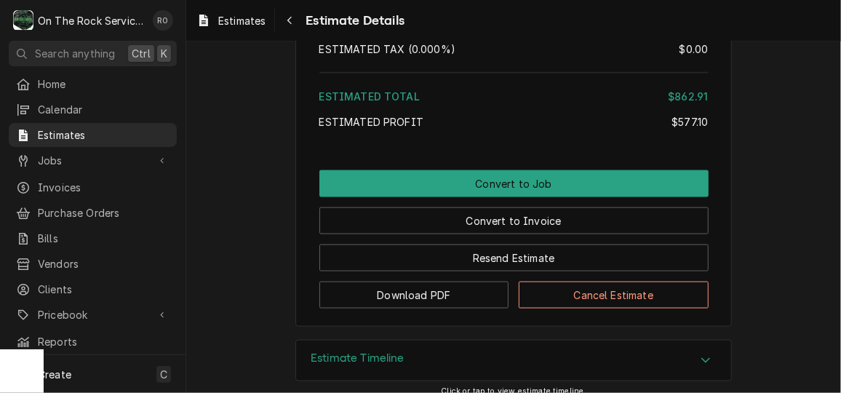
scroll to position [3172, 0]
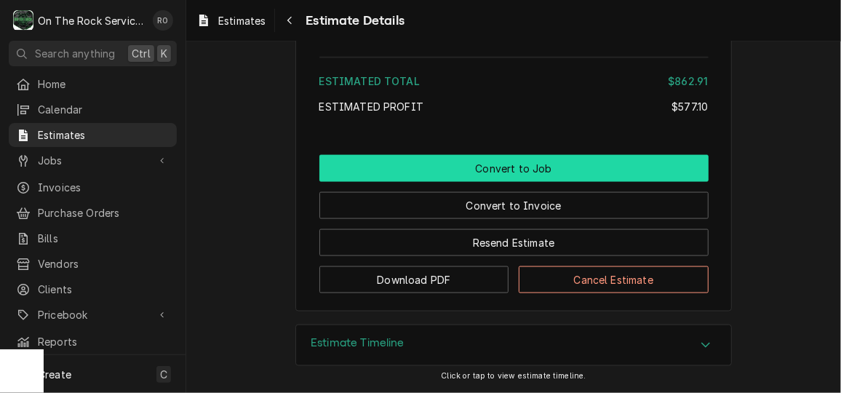
click at [541, 168] on button "Convert to Job" at bounding box center [513, 168] width 389 height 27
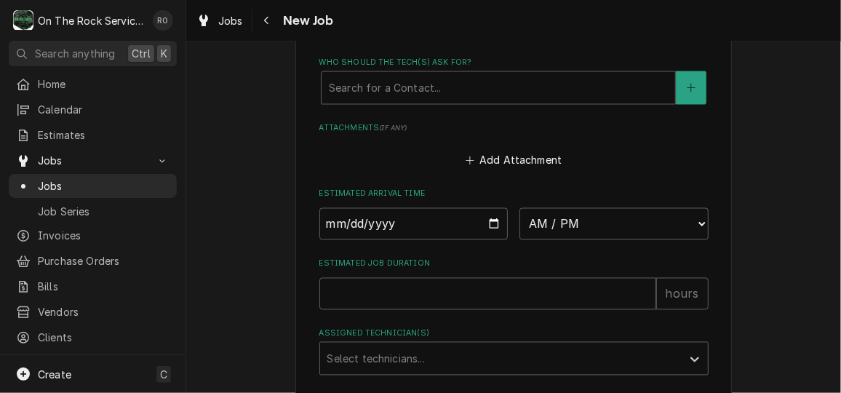
scroll to position [1054, 0]
click at [489, 225] on input "Date" at bounding box center [413, 221] width 189 height 32
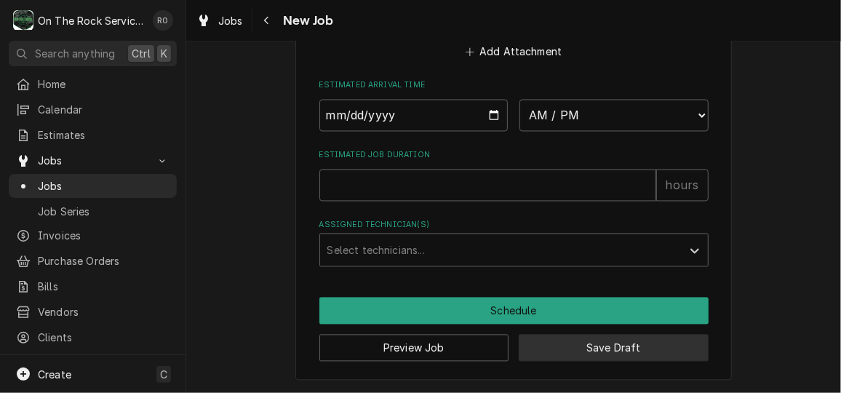
click at [560, 346] on button "Save Draft" at bounding box center [613, 347] width 190 height 27
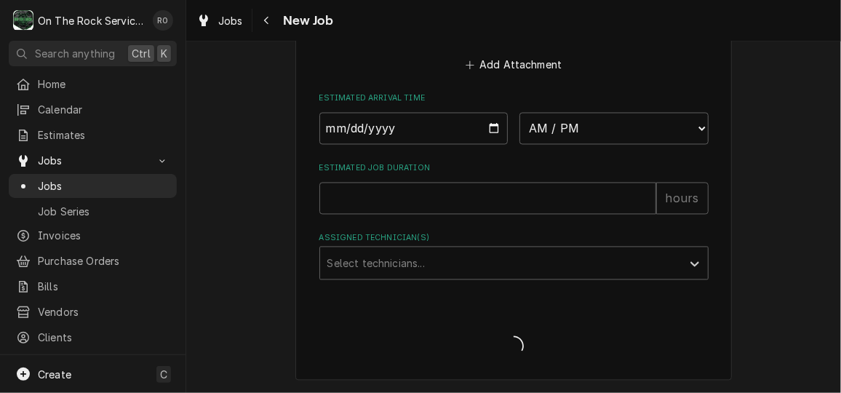
scroll to position [1146, 0]
type textarea "x"
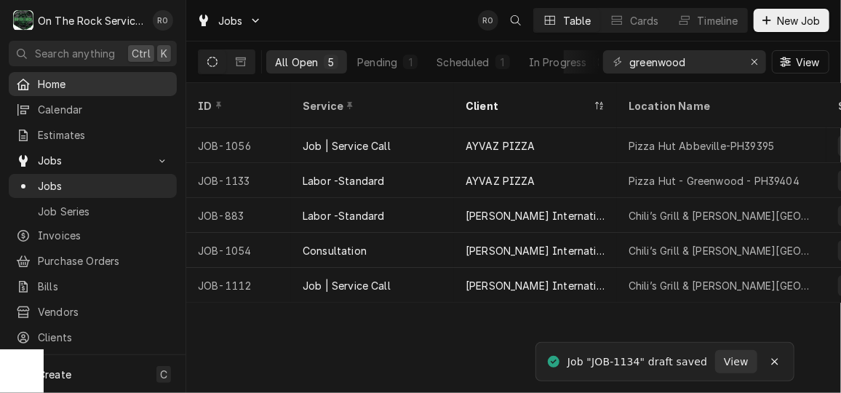
click at [94, 81] on span "Home" at bounding box center [104, 83] width 132 height 15
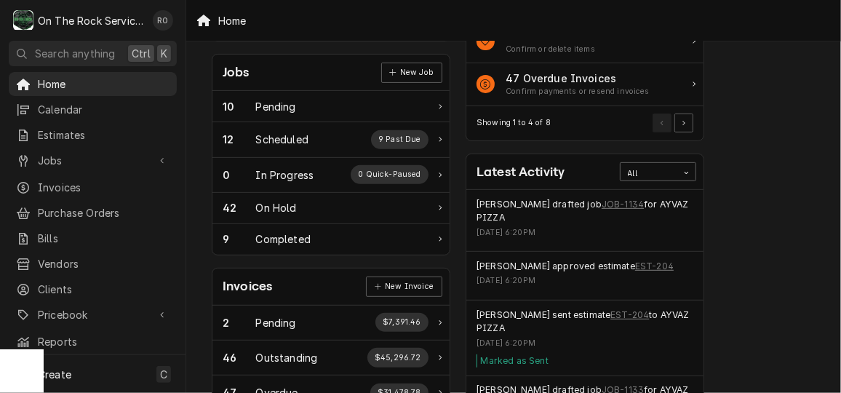
scroll to position [203, 0]
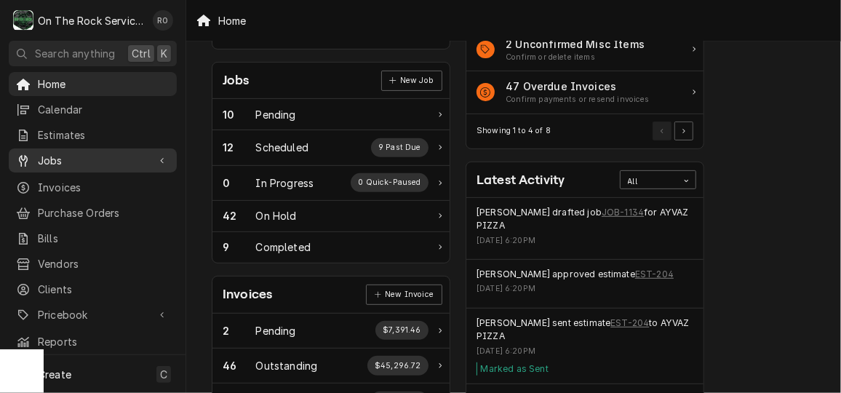
click at [89, 153] on span "Jobs" at bounding box center [93, 160] width 110 height 15
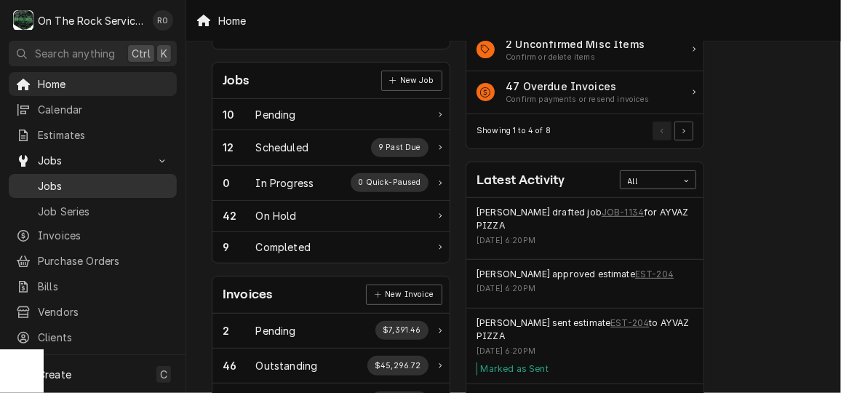
click at [94, 178] on span "Jobs" at bounding box center [104, 185] width 132 height 15
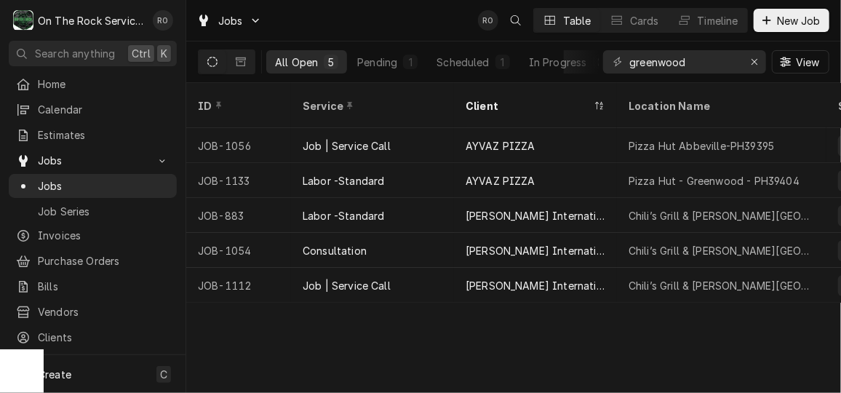
click at [719, 75] on div "greenwood View" at bounding box center [716, 61] width 226 height 41
drag, startPoint x: 706, startPoint y: 55, endPoint x: 526, endPoint y: 61, distance: 180.4
click at [526, 61] on div "All Open 5 Pending 1 Scheduled 1 In Progress 0 On Hold 3 Completed 0 greenwood …" at bounding box center [513, 61] width 631 height 41
type input "abbeville"
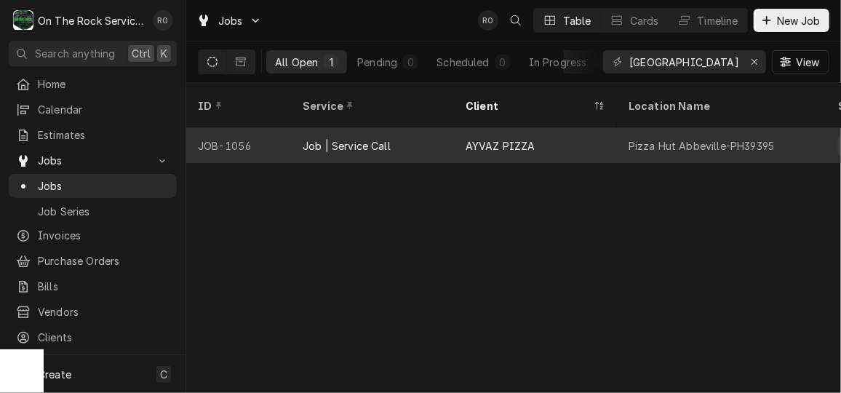
click at [554, 128] on div "AYVAZ PIZZA" at bounding box center [535, 145] width 163 height 35
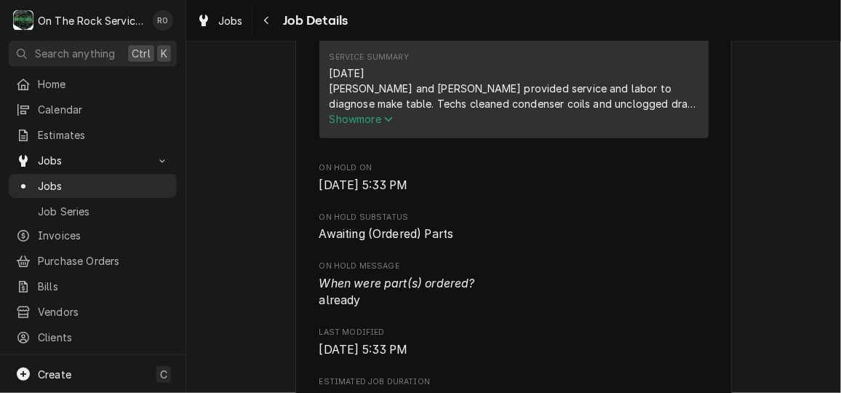
scroll to position [505, 0]
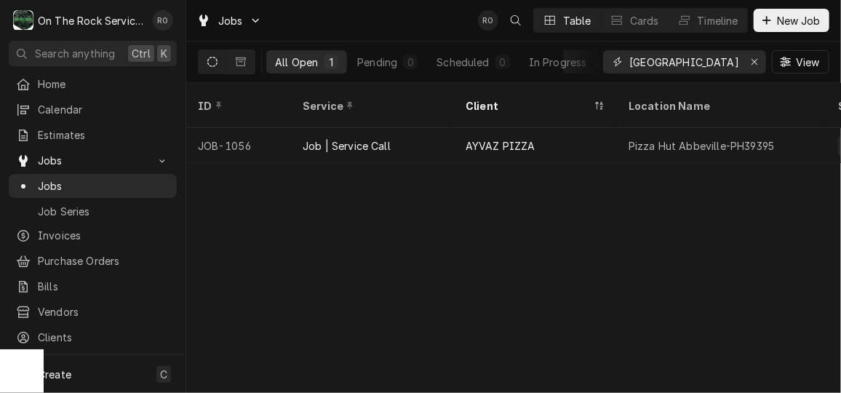
click at [702, 61] on input "[GEOGRAPHIC_DATA]" at bounding box center [683, 61] width 109 height 23
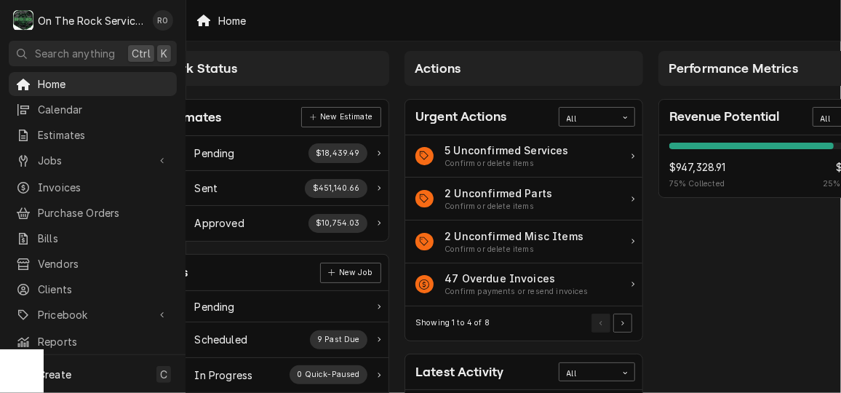
scroll to position [0, 61]
